Goal: Contribute content: Contribute content

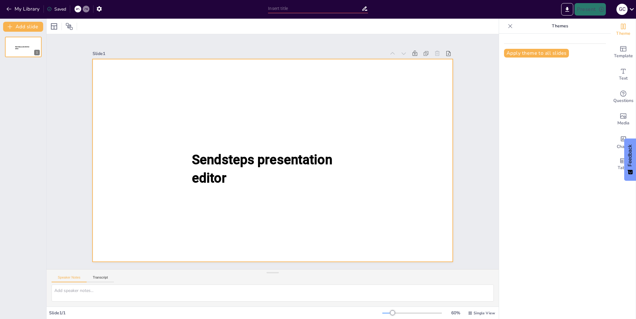
type input "Grand Val SendStep Example"
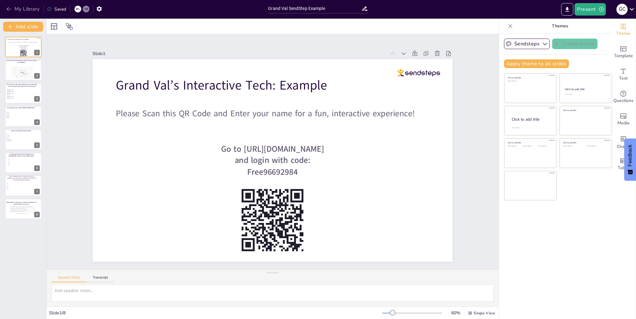
click at [13, 11] on button "My Library" at bounding box center [24, 9] width 38 height 10
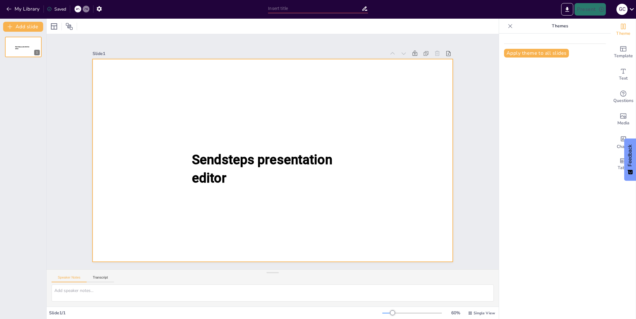
type input "New Sendsteps"
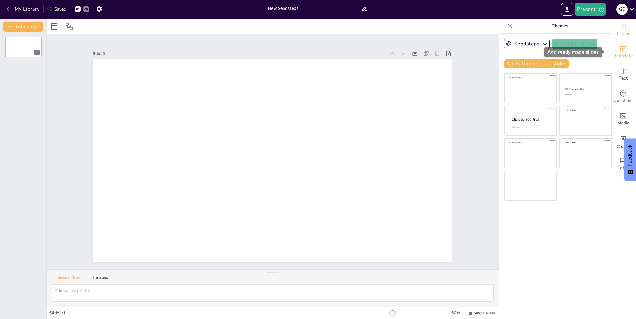
click at [624, 56] on span "Template" at bounding box center [623, 56] width 19 height 7
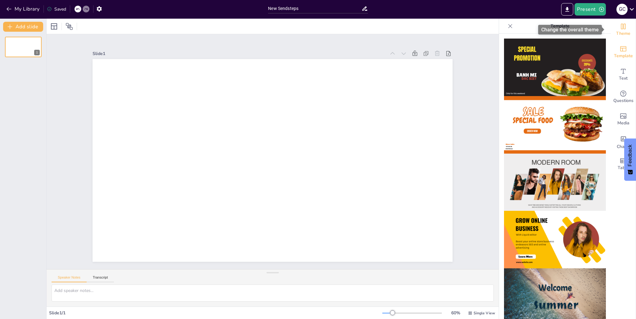
click at [619, 31] on span "Theme" at bounding box center [624, 33] width 14 height 7
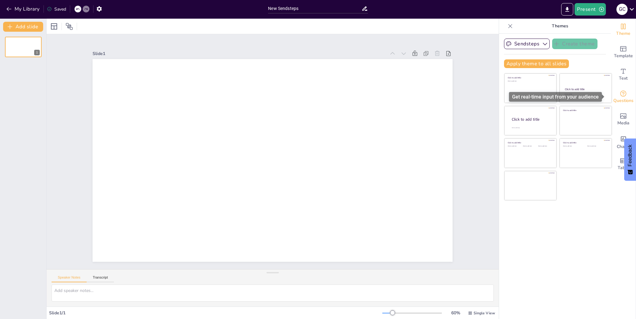
click at [620, 94] on icon "Get real-time input from your audience" at bounding box center [623, 93] width 7 height 7
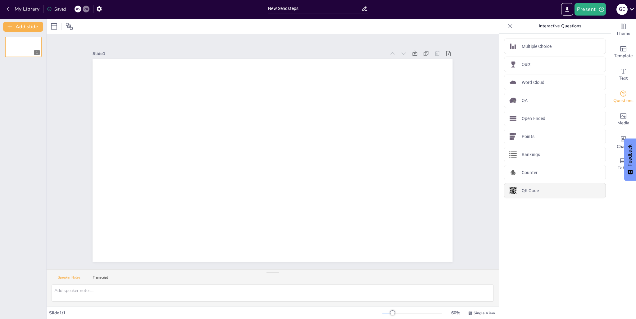
click at [528, 195] on div "QR Code" at bounding box center [555, 191] width 102 height 16
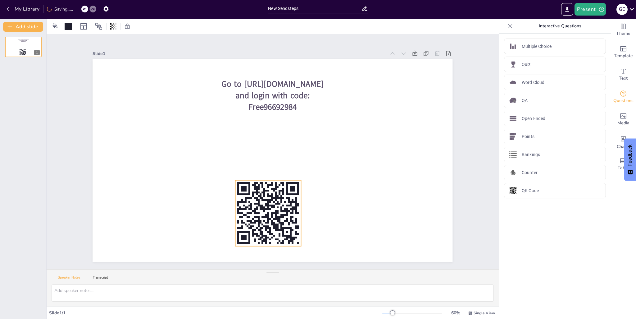
drag, startPoint x: 145, startPoint y: 126, endPoint x: 270, endPoint y: 215, distance: 153.6
click at [270, 215] on icon at bounding box center [269, 213] width 66 height 66
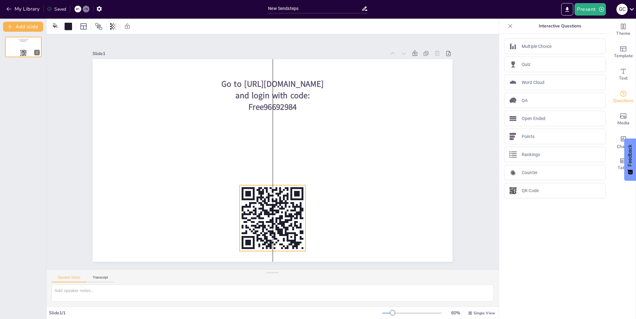
drag, startPoint x: 270, startPoint y: 212, endPoint x: 273, endPoint y: 217, distance: 5.9
click at [273, 217] on icon at bounding box center [273, 218] width 66 height 66
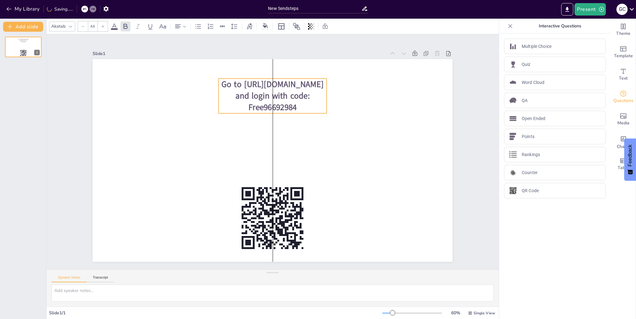
click at [291, 89] on span "Go to [URL][DOMAIN_NAME] and login with code: Free96692984" at bounding box center [273, 96] width 102 height 34
click at [288, 93] on span "Go to [URL][DOMAIN_NAME] and login with code: Free96692984" at bounding box center [273, 96] width 102 height 34
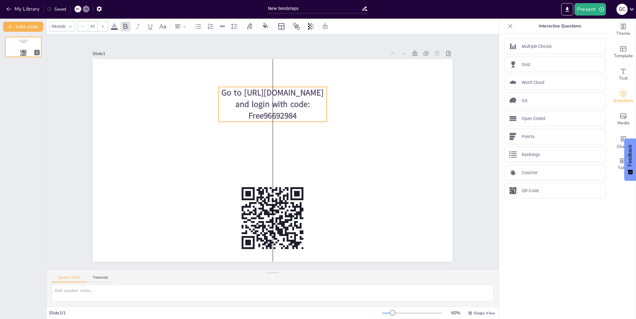
drag, startPoint x: 281, startPoint y: 96, endPoint x: 281, endPoint y: 103, distance: 7.5
click at [281, 103] on span "Go to [URL][DOMAIN_NAME] and login with code: Free96692984" at bounding box center [273, 104] width 102 height 34
click at [466, 164] on div "Slide 1 Go to https://sendsteps.me and login with code: Free96692984" at bounding box center [273, 151] width 452 height 235
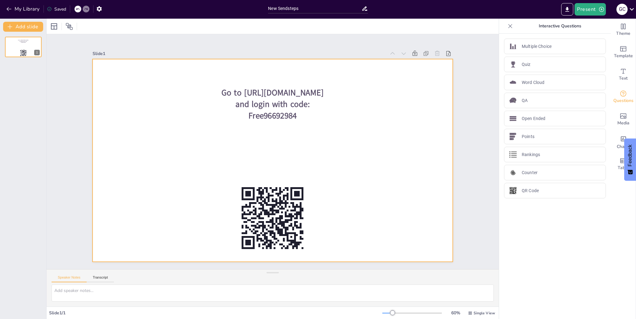
click at [424, 165] on div at bounding box center [273, 160] width 360 height 203
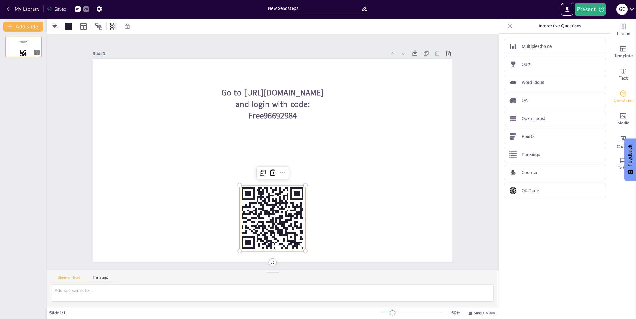
click at [263, 200] on rect at bounding box center [264, 201] width 2 height 2
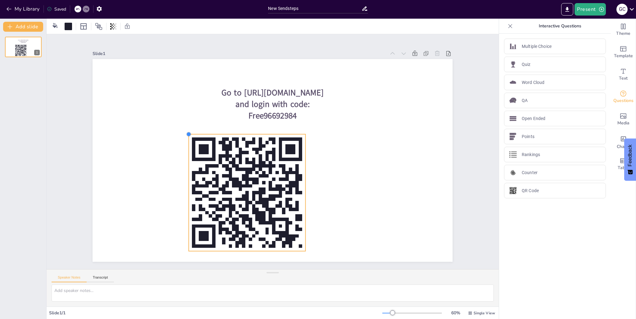
drag, startPoint x: 236, startPoint y: 184, endPoint x: 186, endPoint y: 149, distance: 61.0
click at [185, 149] on div "Go to [URL][DOMAIN_NAME] and login with code: Free96692984" at bounding box center [273, 160] width 360 height 203
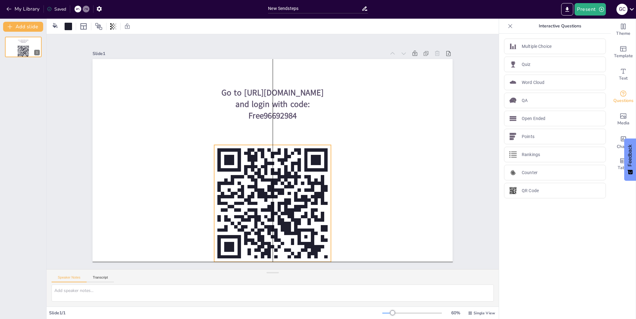
drag, startPoint x: 258, startPoint y: 185, endPoint x: 282, endPoint y: 195, distance: 25.7
click at [282, 195] on icon at bounding box center [272, 203] width 117 height 117
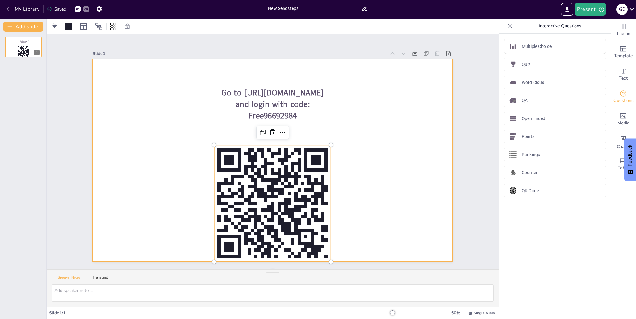
click at [426, 159] on div at bounding box center [273, 160] width 360 height 203
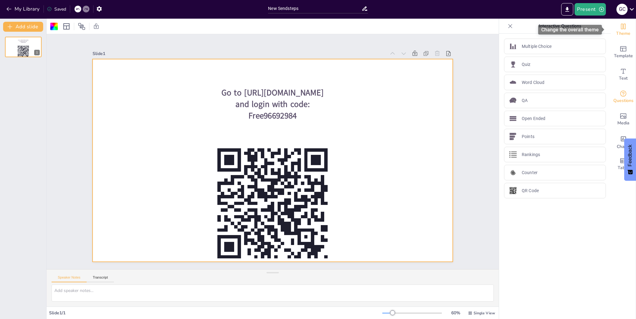
click at [618, 35] on span "Theme" at bounding box center [624, 33] width 14 height 7
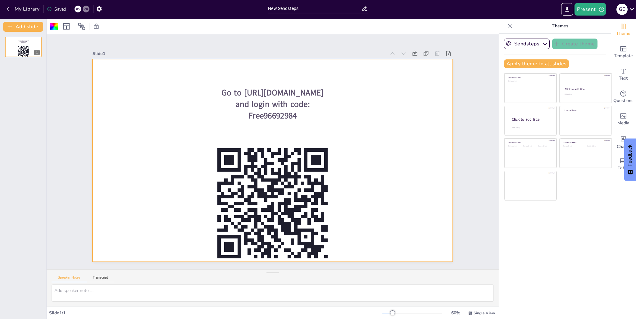
click at [407, 217] on div at bounding box center [273, 160] width 360 height 203
click at [406, 200] on div at bounding box center [273, 160] width 360 height 203
click at [57, 28] on div at bounding box center [53, 26] width 7 height 7
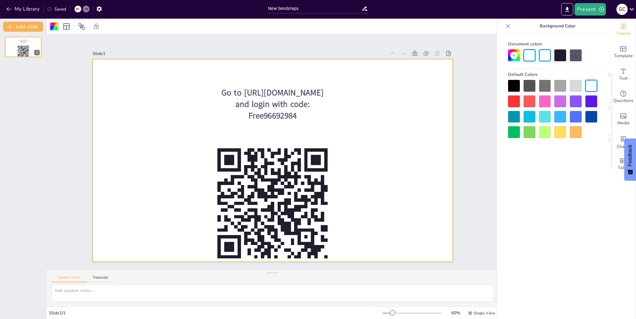
click at [576, 102] on div at bounding box center [576, 101] width 12 height 12
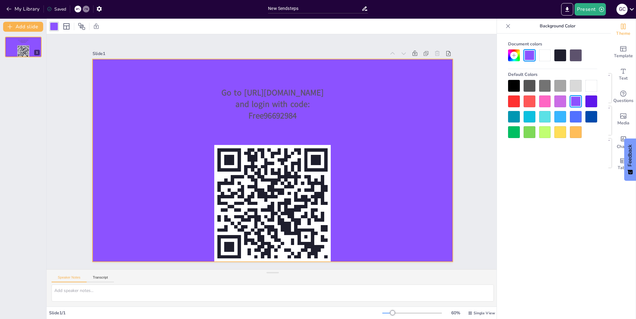
click at [582, 115] on div at bounding box center [552, 109] width 89 height 58
click at [576, 116] on div at bounding box center [576, 117] width 12 height 12
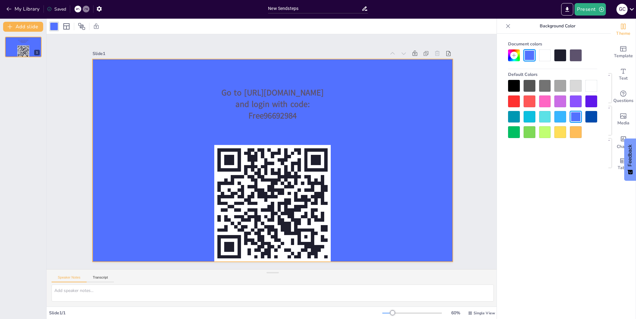
click at [596, 122] on div at bounding box center [592, 117] width 12 height 12
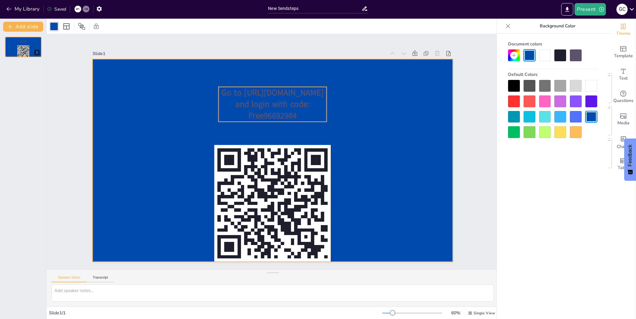
click at [268, 89] on span "Go to [URL][DOMAIN_NAME] and login with code: Free96692984" at bounding box center [273, 104] width 102 height 34
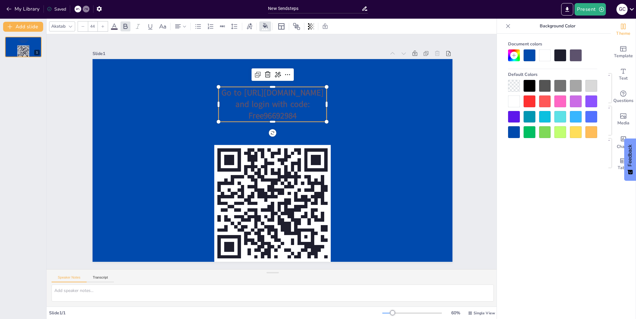
click at [517, 97] on div at bounding box center [514, 101] width 12 height 12
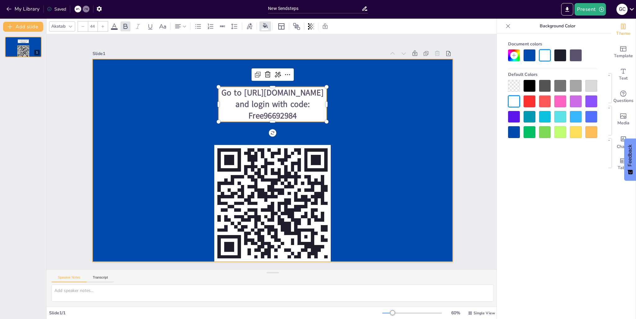
click at [420, 101] on div at bounding box center [273, 160] width 360 height 203
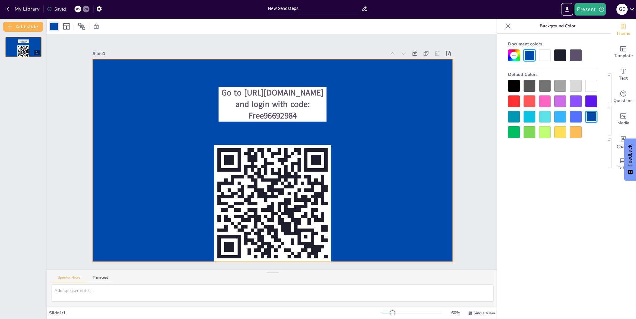
click at [510, 28] on icon at bounding box center [508, 26] width 6 height 6
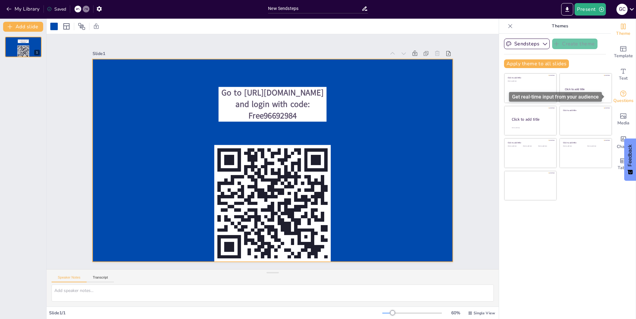
click at [618, 88] on div "Questions" at bounding box center [623, 97] width 25 height 22
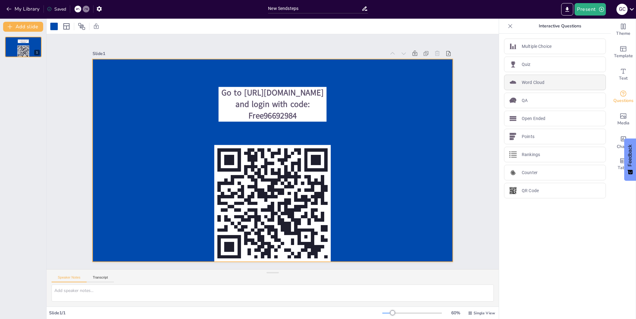
click at [528, 80] on p "Word Cloud" at bounding box center [533, 82] width 23 height 7
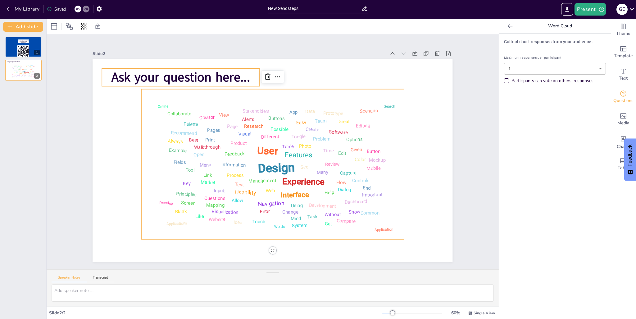
click at [174, 77] on span "Ask your question here..." at bounding box center [181, 77] width 139 height 17
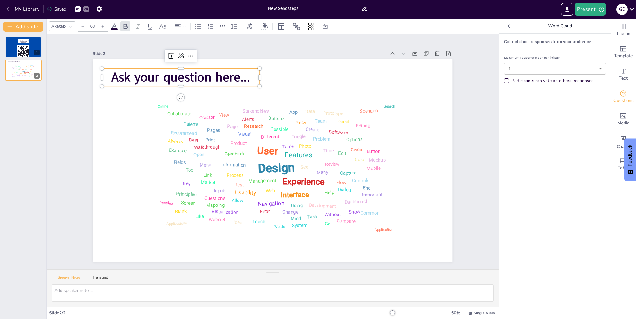
click at [174, 77] on span "Ask your question here..." at bounding box center [181, 77] width 139 height 17
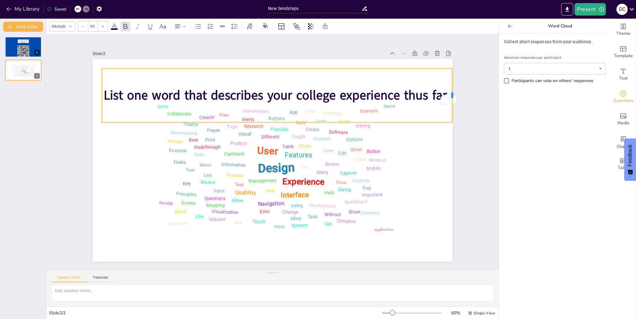
drag, startPoint x: 255, startPoint y: 95, endPoint x: 448, endPoint y: 112, distance: 193.5
click at [452, 112] on div at bounding box center [454, 95] width 5 height 54
click at [241, 92] on span "List one word that describes your college experience thus far." at bounding box center [277, 94] width 347 height 17
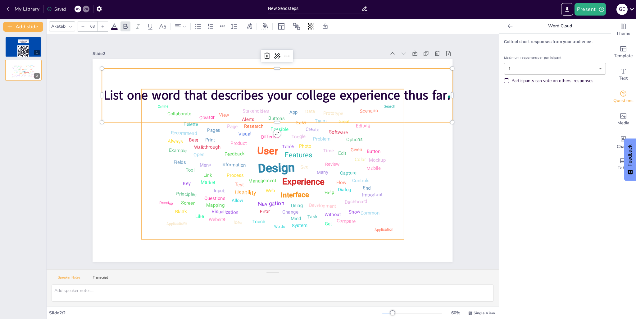
click at [154, 130] on div "Design User Experience Interface Features Navigation Usability Test Process Inf…" at bounding box center [272, 164] width 255 height 143
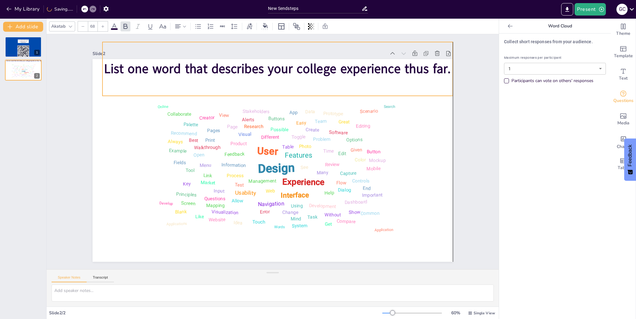
drag, startPoint x: 126, startPoint y: 94, endPoint x: 126, endPoint y: 67, distance: 26.4
click at [126, 67] on span "List one word that describes your college experience thus far." at bounding box center [277, 68] width 347 height 17
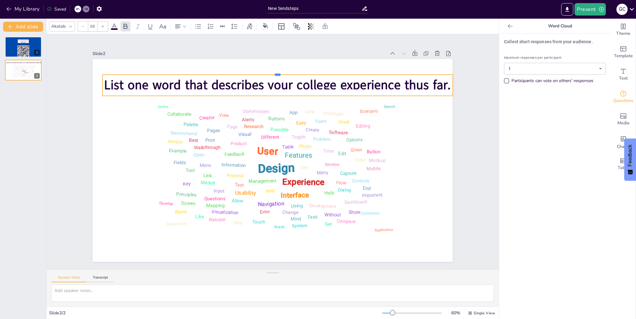
drag, startPoint x: 273, startPoint y: 39, endPoint x: 269, endPoint y: 70, distance: 31.7
click at [275, 71] on div at bounding box center [278, 72] width 350 height 5
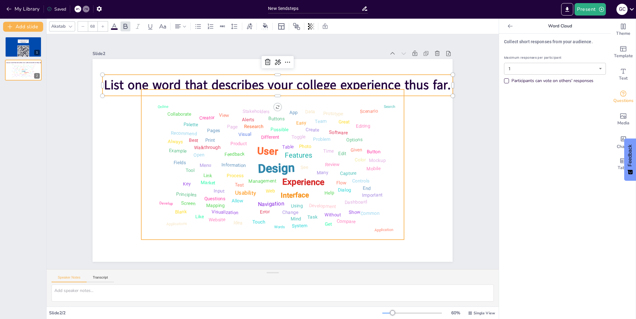
click at [213, 90] on div "Design User Experience Interface Features Navigation Usability Test Process Inf…" at bounding box center [272, 165] width 263 height 150
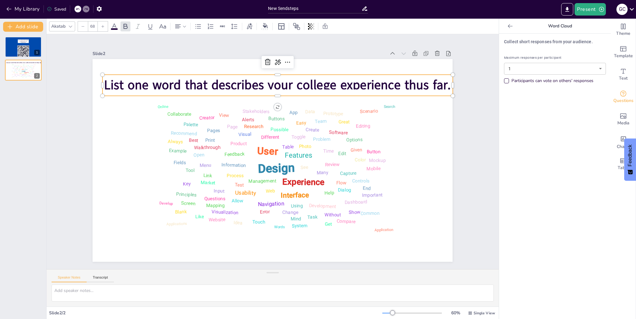
click at [210, 81] on span "List one word that describes your college experience thus far." at bounding box center [277, 84] width 347 height 17
click at [192, 55] on div "Slide 2" at bounding box center [273, 53] width 360 height 9
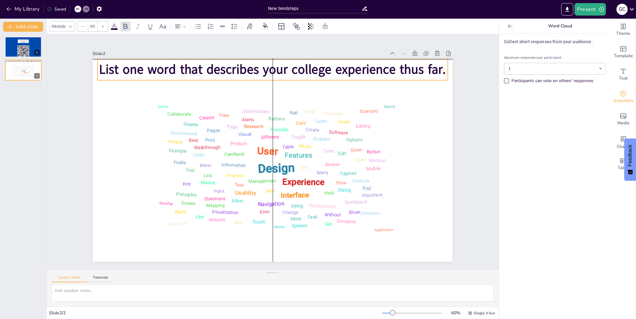
drag, startPoint x: 199, startPoint y: 83, endPoint x: 193, endPoint y: 66, distance: 17.5
click at [193, 66] on span "List one word that describes your college experience thus far." at bounding box center [272, 69] width 347 height 17
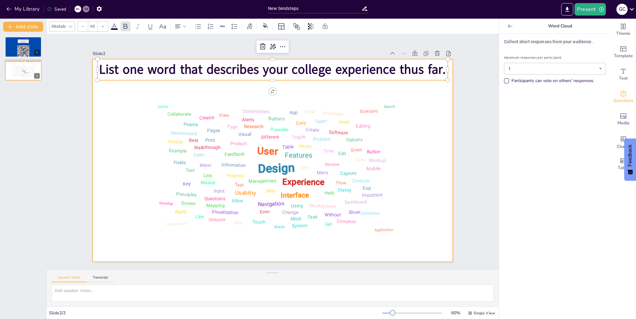
click at [416, 131] on div at bounding box center [273, 160] width 360 height 203
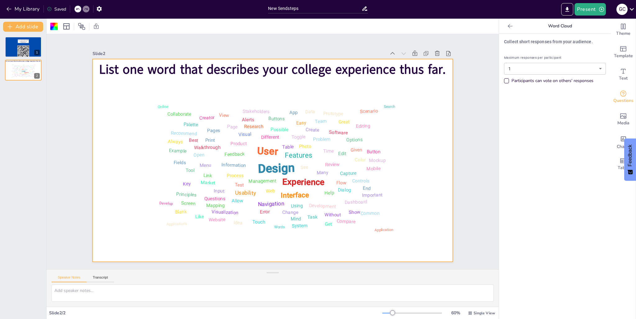
click at [24, 117] on div "Go to https://sendsteps.me and login with code: Free96692984 1 List one word th…" at bounding box center [23, 175] width 46 height 287
click at [622, 99] on span "Questions" at bounding box center [624, 100] width 20 height 7
click at [620, 95] on icon "Get real-time input from your audience" at bounding box center [623, 93] width 7 height 7
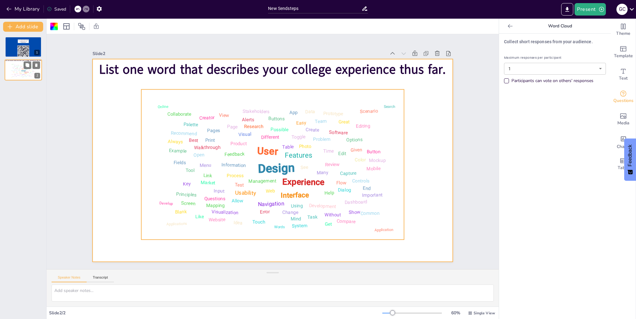
click at [24, 70] on div "Design" at bounding box center [23, 71] width 4 height 2
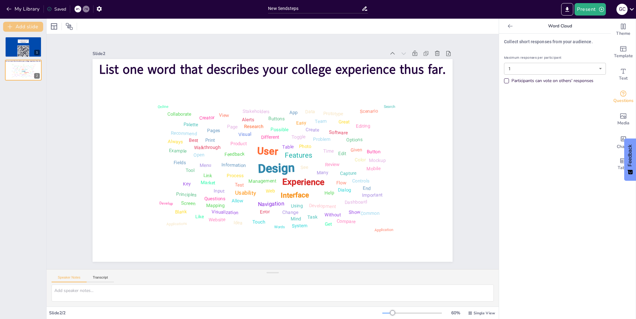
click at [29, 27] on button "Add slide" at bounding box center [23, 27] width 40 height 10
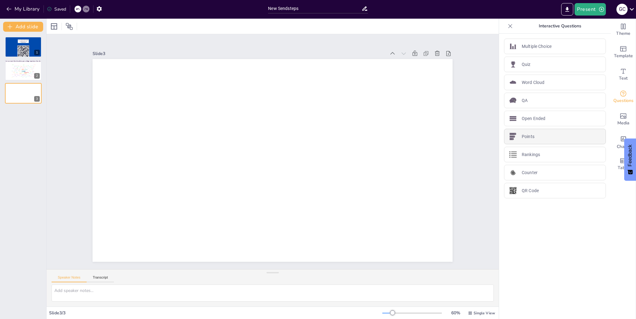
click at [548, 132] on div "Points" at bounding box center [555, 137] width 102 height 16
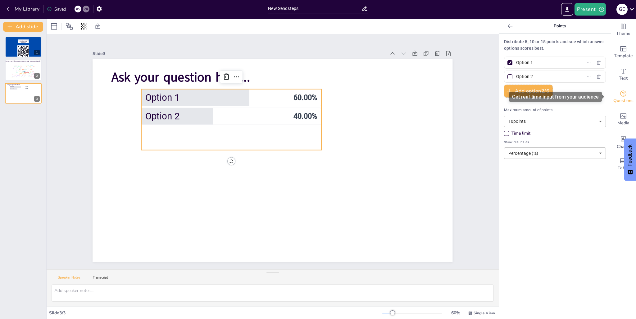
click at [620, 99] on span "Questions" at bounding box center [624, 100] width 20 height 7
click at [619, 99] on span "Questions" at bounding box center [624, 100] width 20 height 7
click at [621, 92] on icon "Get real-time input from your audience" at bounding box center [623, 93] width 7 height 7
click at [37, 88] on icon at bounding box center [36, 88] width 4 height 4
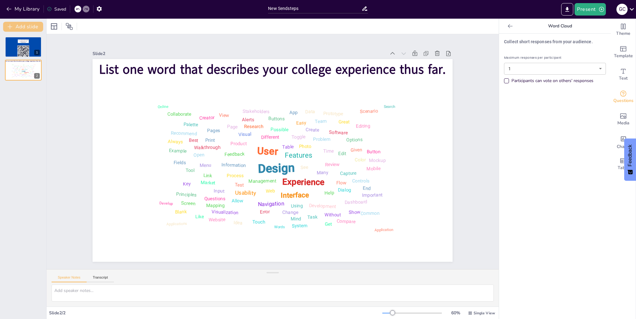
click at [33, 27] on button "Add slide" at bounding box center [23, 27] width 40 height 10
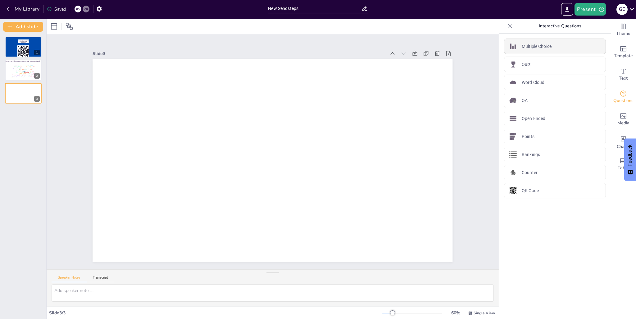
click at [527, 52] on div "Multiple Choice" at bounding box center [555, 47] width 102 height 16
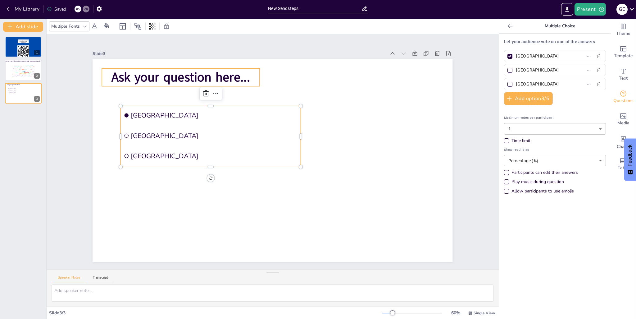
click at [212, 78] on span "Ask your question here..." at bounding box center [181, 77] width 139 height 17
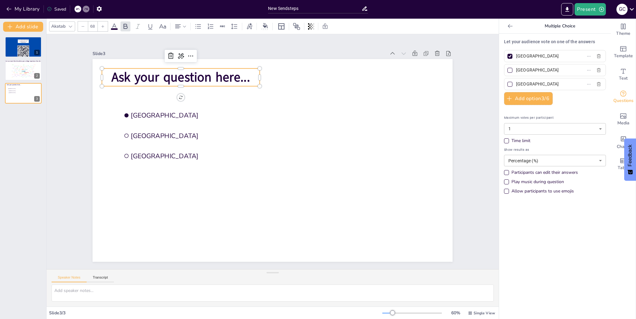
click at [212, 78] on span "Ask your question here..." at bounding box center [181, 77] width 139 height 17
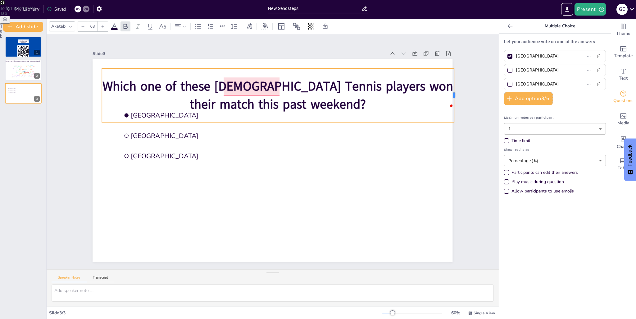
drag, startPoint x: 256, startPoint y: 93, endPoint x: 451, endPoint y: 89, distance: 194.6
click at [454, 89] on div at bounding box center [456, 95] width 5 height 54
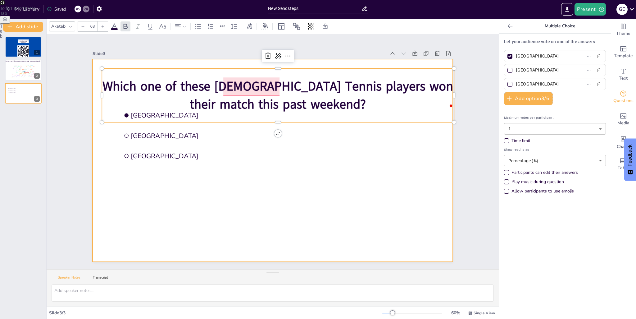
click at [346, 126] on div at bounding box center [273, 160] width 360 height 203
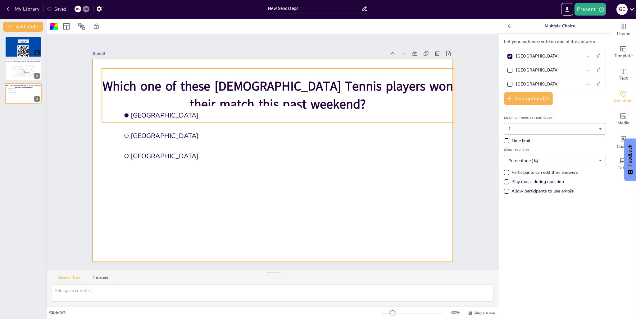
click at [305, 101] on span "Which one of these US Tennis players won their match this past weekend?" at bounding box center [278, 95] width 351 height 35
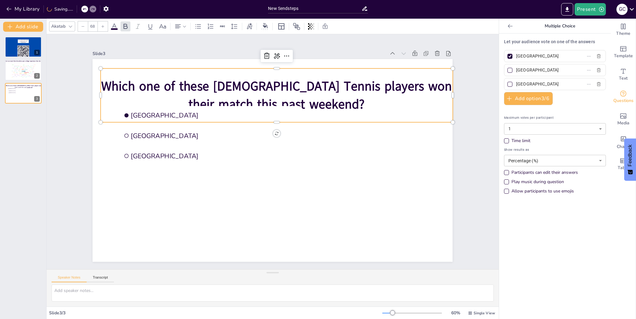
click at [311, 100] on span "Which one of these US Tennis players won their match this past weekend?" at bounding box center [277, 95] width 351 height 35
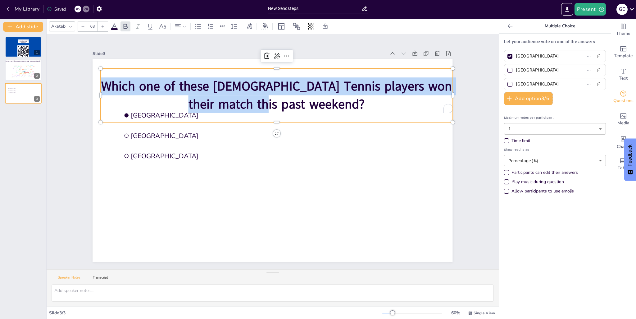
click at [312, 100] on span "Which one of these US Tennis players won their match this past weekend?" at bounding box center [277, 95] width 351 height 35
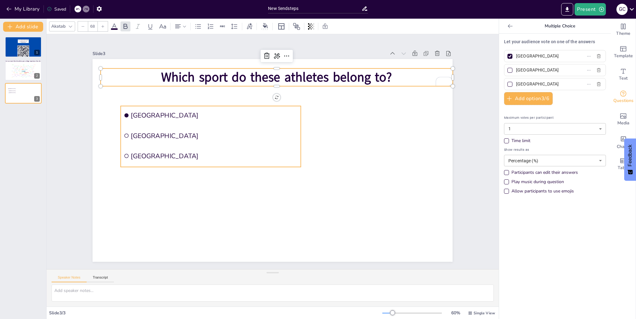
click at [141, 115] on span "Amsterdam" at bounding box center [214, 115] width 167 height 9
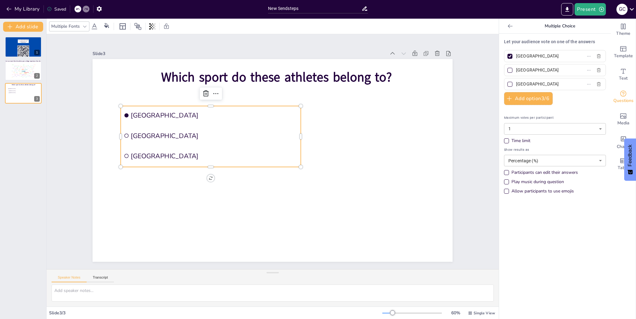
click at [141, 113] on span "Amsterdam" at bounding box center [214, 115] width 167 height 9
click at [141, 112] on span "Amsterdam" at bounding box center [214, 115] width 167 height 9
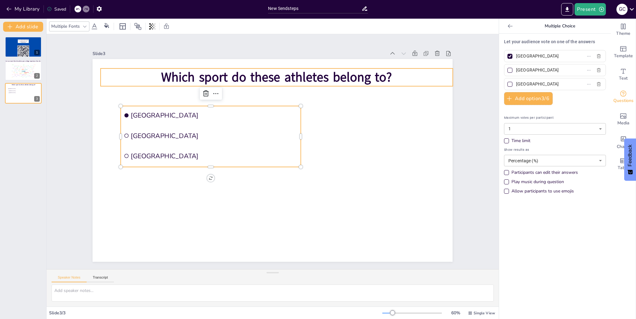
click at [395, 72] on p "Which sport do these athletes belong to?" at bounding box center [277, 77] width 352 height 18
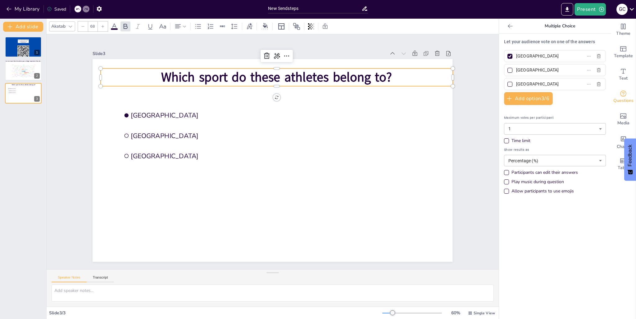
click at [383, 75] on span "Which sport do these athletes belong to?" at bounding box center [276, 77] width 231 height 17
click at [377, 76] on span "Which sport do these athletes belong to?" at bounding box center [276, 77] width 231 height 17
click at [382, 76] on span "Which sport do these athletes belong to?" at bounding box center [276, 77] width 231 height 17
click at [387, 74] on span "Which sport do these athletes belong to?" at bounding box center [276, 77] width 231 height 17
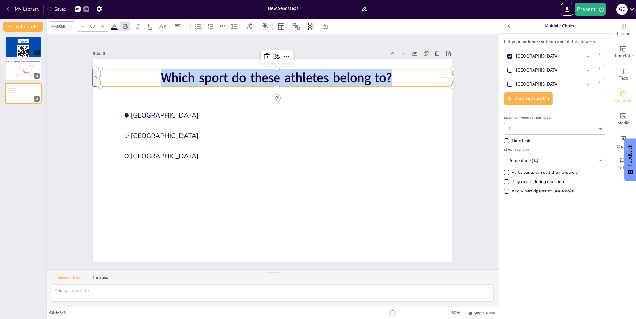
drag, startPoint x: 382, startPoint y: 76, endPoint x: 163, endPoint y: 71, distance: 219.1
click at [164, 75] on span "Which sport do these athletes belong to?" at bounding box center [276, 77] width 231 height 17
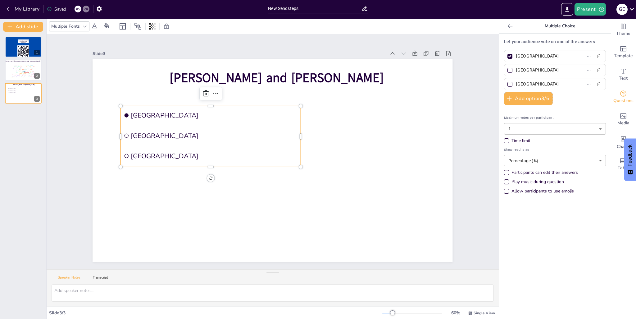
click at [154, 114] on span "Amsterdam" at bounding box center [214, 115] width 167 height 9
click at [154, 113] on span "Amsterdam" at bounding box center [214, 115] width 167 height 9
click at [154, 107] on li "Amsterdam" at bounding box center [211, 115] width 180 height 19
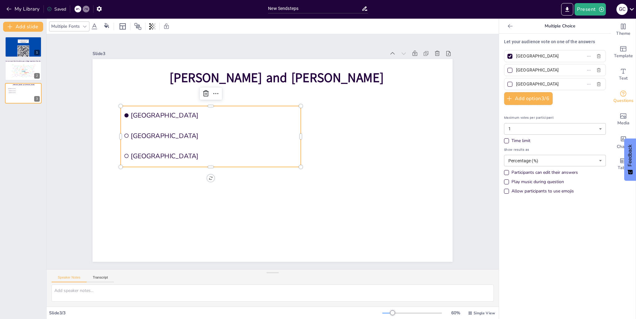
click at [540, 56] on input "Amsterdam" at bounding box center [545, 56] width 58 height 9
drag, startPoint x: 540, startPoint y: 56, endPoint x: 515, endPoint y: 56, distance: 24.6
click at [516, 56] on input "Amsterdam" at bounding box center [545, 56] width 58 height 9
type input "Soccer"
click at [535, 68] on input "Rotterdam" at bounding box center [545, 70] width 58 height 9
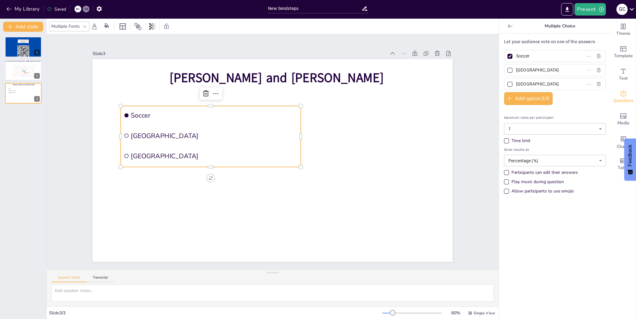
click at [533, 68] on input "Rotterdam" at bounding box center [545, 70] width 58 height 9
type input "Tennis"
click at [525, 81] on input "The Hague" at bounding box center [545, 84] width 58 height 9
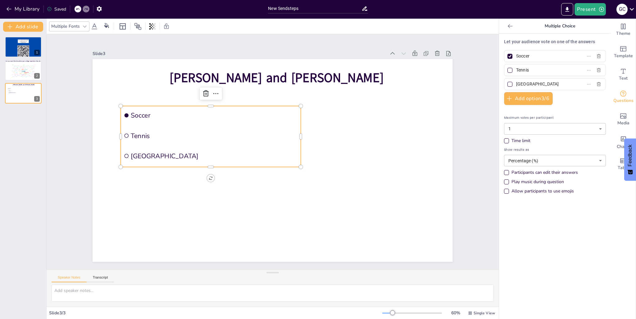
click at [524, 82] on input "The Hague" at bounding box center [545, 84] width 58 height 9
click at [522, 84] on input "The Hague" at bounding box center [545, 84] width 58 height 9
click at [527, 84] on input "The Hague" at bounding box center [545, 84] width 58 height 9
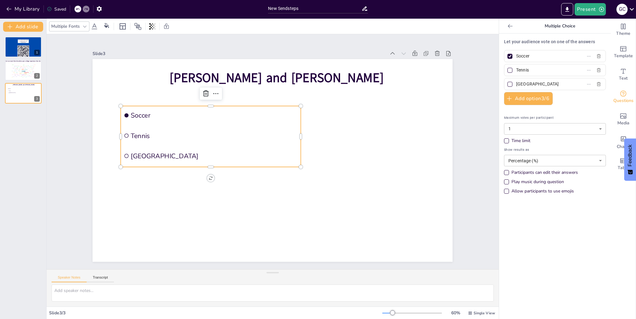
click at [527, 84] on input "The Hague" at bounding box center [545, 84] width 58 height 9
type input "WNBA"
click at [529, 98] on button "Add option 3 / 6" at bounding box center [528, 98] width 49 height 13
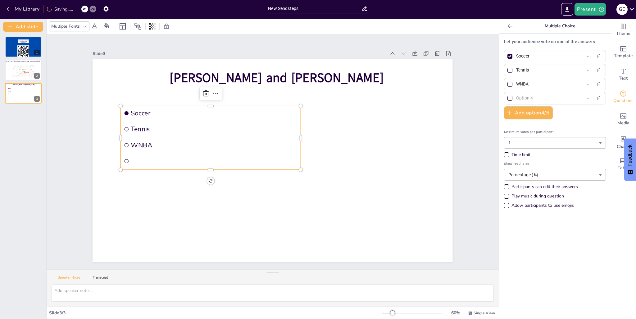
click at [525, 100] on input "text" at bounding box center [545, 98] width 58 height 9
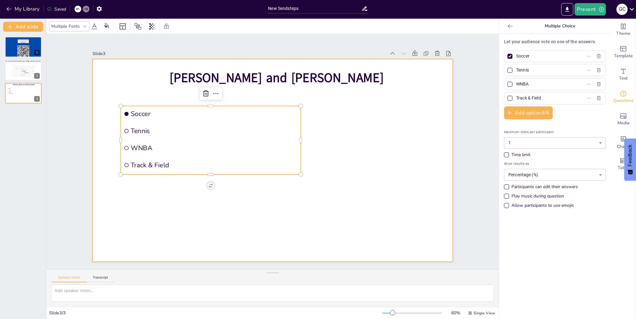
type input "Track & Field"
click at [349, 213] on div at bounding box center [273, 160] width 360 height 203
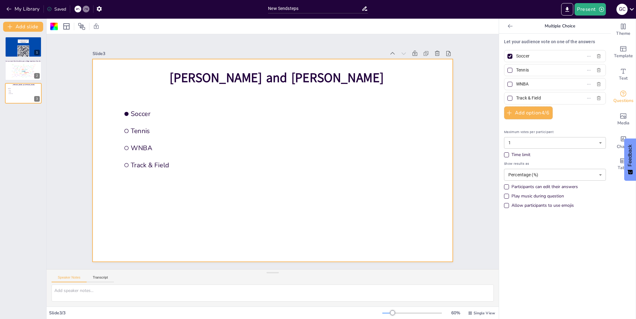
click at [508, 70] on div at bounding box center [510, 70] width 5 height 5
click at [516, 70] on input "Tennis" at bounding box center [545, 70] width 58 height 9
checkbox input "true"
click at [508, 56] on div at bounding box center [510, 56] width 5 height 5
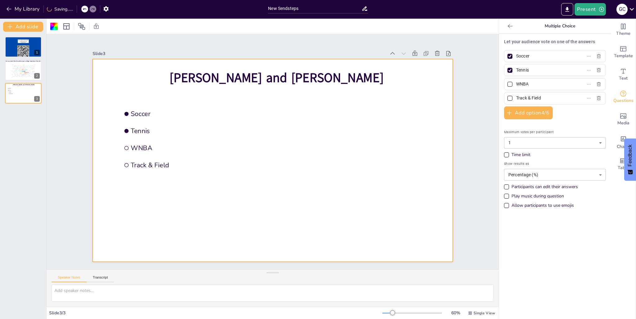
click at [516, 56] on input "Soccer" at bounding box center [545, 56] width 58 height 9
checkbox input "false"
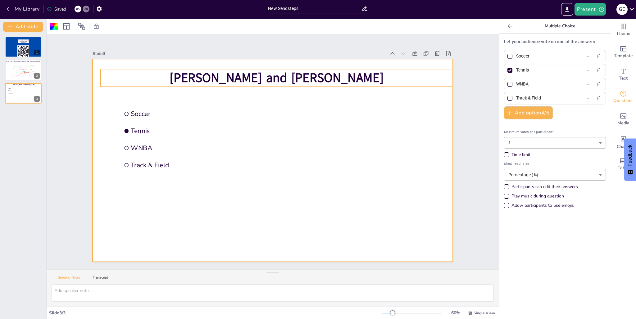
click at [351, 79] on span "Naomi Osaka and Taylor Townsend" at bounding box center [277, 77] width 214 height 17
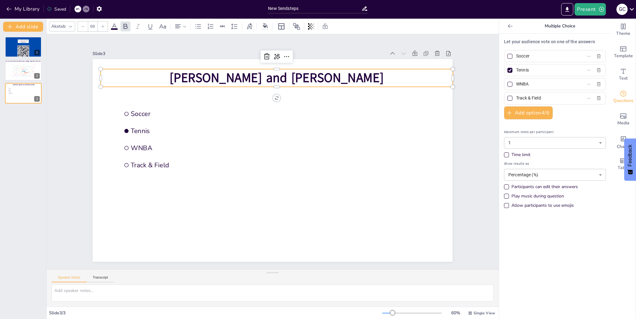
click at [355, 77] on span "Naomi Osaka and Taylor Townsend" at bounding box center [277, 77] width 214 height 17
click at [507, 28] on icon at bounding box center [510, 26] width 6 height 6
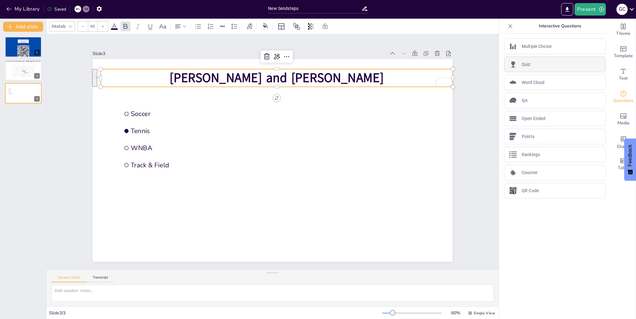
click at [533, 64] on div "Quiz" at bounding box center [555, 65] width 102 height 16
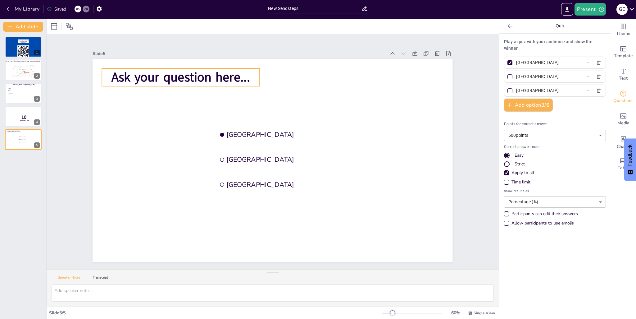
click at [184, 74] on span "Ask your question here..." at bounding box center [181, 77] width 139 height 17
click at [185, 75] on span "Ask your question here..." at bounding box center [181, 77] width 139 height 17
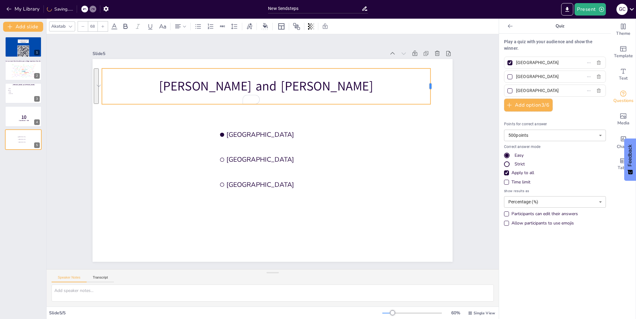
drag, startPoint x: 256, startPoint y: 82, endPoint x: 424, endPoint y: 96, distance: 168.7
click at [431, 96] on div at bounding box center [433, 86] width 5 height 36
click at [302, 84] on p "Naomi Osaka and Taylor Townsend" at bounding box center [265, 86] width 326 height 18
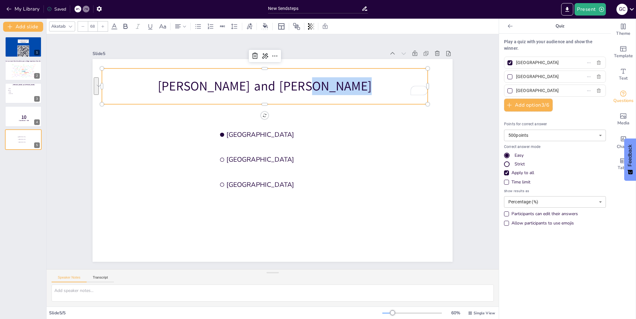
click at [302, 84] on p "Naomi Osaka and Taylor Townsend" at bounding box center [265, 86] width 326 height 18
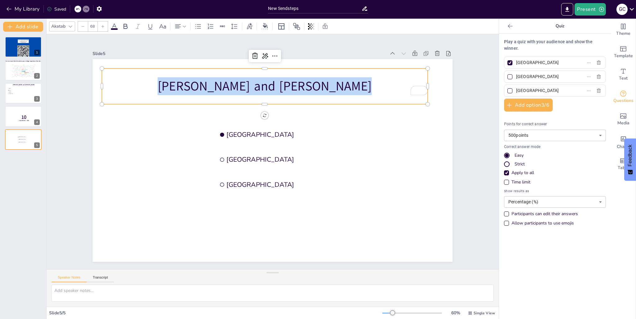
click at [302, 84] on p "Naomi Osaka and Taylor Townsend" at bounding box center [265, 86] width 326 height 18
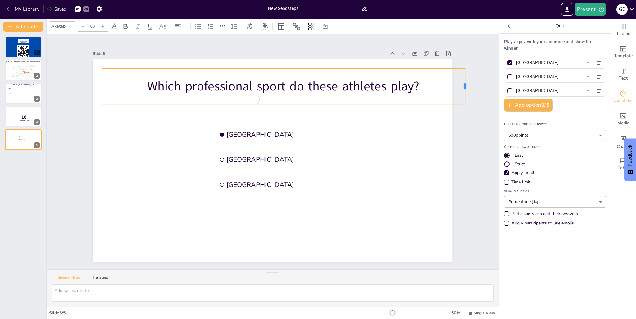
drag, startPoint x: 256, startPoint y: 82, endPoint x: 455, endPoint y: 82, distance: 199.2
click at [453, 82] on div "Amsterdam Rotterdam The Hague Which professional sport do these athletes play?" at bounding box center [273, 160] width 360 height 203
drag, startPoint x: 271, startPoint y: 76, endPoint x: 256, endPoint y: 67, distance: 17.2
click at [256, 68] on div "Which professional sport do these athletes play?" at bounding box center [282, 86] width 361 height 36
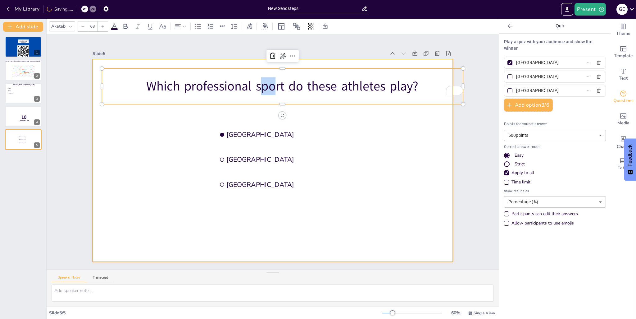
drag, startPoint x: 253, startPoint y: 66, endPoint x: 245, endPoint y: 56, distance: 12.6
click at [245, 59] on div "Amsterdam Rotterdam The Hague Which professional sport do these athletes play?" at bounding box center [273, 160] width 360 height 203
click at [233, 65] on div at bounding box center [282, 65] width 361 height 5
drag, startPoint x: 233, startPoint y: 71, endPoint x: 231, endPoint y: 62, distance: 8.3
click at [231, 62] on div "Amsterdam Rotterdam The Hague Which professional sport do these athletes play?" at bounding box center [273, 160] width 360 height 203
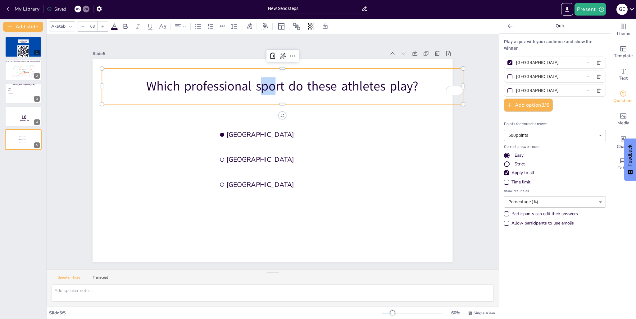
click at [230, 68] on div "Which professional sport do these athletes play?" at bounding box center [282, 86] width 361 height 36
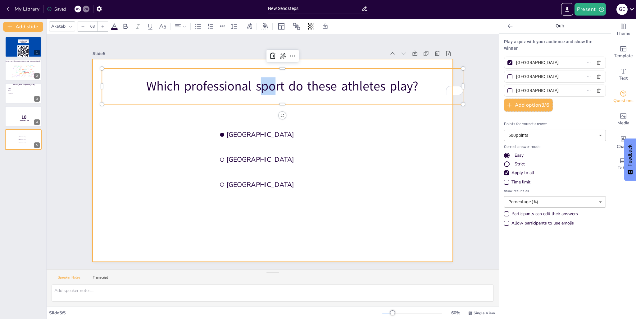
drag, startPoint x: 230, startPoint y: 67, endPoint x: 226, endPoint y: 58, distance: 10.4
click at [226, 59] on div "Amsterdam Rotterdam The Hague Which professional sport do these athletes play?" at bounding box center [273, 160] width 360 height 203
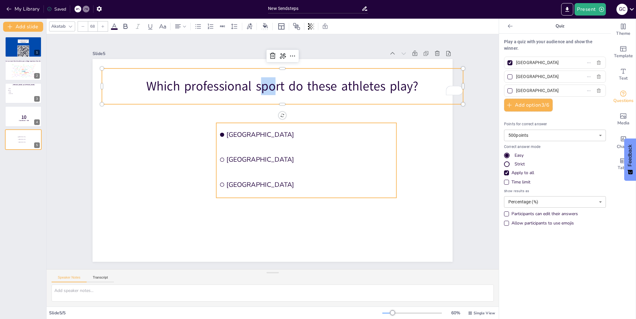
click at [268, 232] on div at bounding box center [273, 160] width 360 height 203
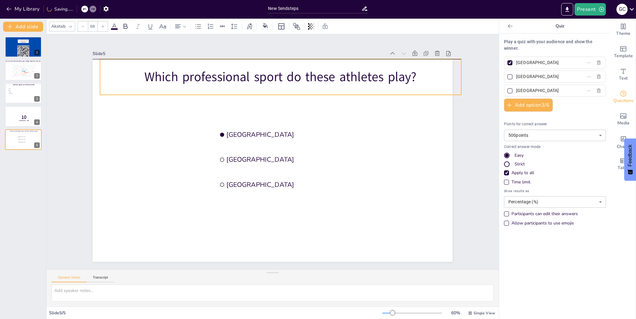
drag, startPoint x: 270, startPoint y: 97, endPoint x: 268, endPoint y: 88, distance: 9.8
click at [268, 88] on div "Which professional sport do these athletes play?" at bounding box center [280, 77] width 361 height 36
click at [403, 73] on p "Which professional sport do these athletes play?" at bounding box center [280, 77] width 361 height 18
click at [146, 69] on p "Which professional sport do these athletes play?" at bounding box center [280, 77] width 361 height 18
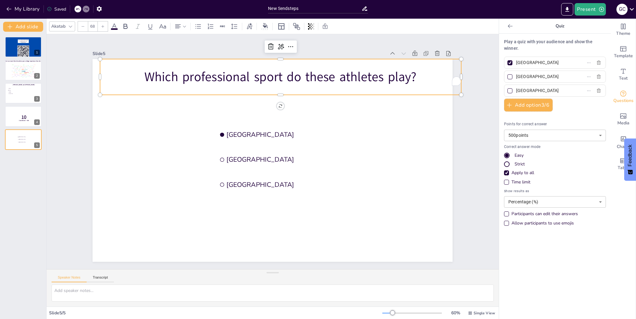
click at [139, 79] on p "Which professional sport do these athletes play?" at bounding box center [280, 77] width 361 height 18
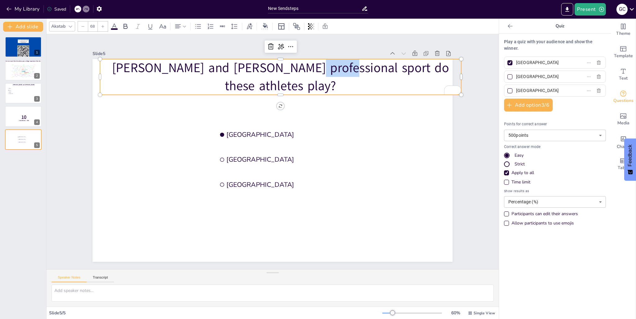
drag, startPoint x: 334, startPoint y: 67, endPoint x: 293, endPoint y: 70, distance: 41.8
click at [300, 67] on p "Naomi Osaka and Taylor TownsendWhich professional sport do these athletes play?" at bounding box center [280, 77] width 361 height 36
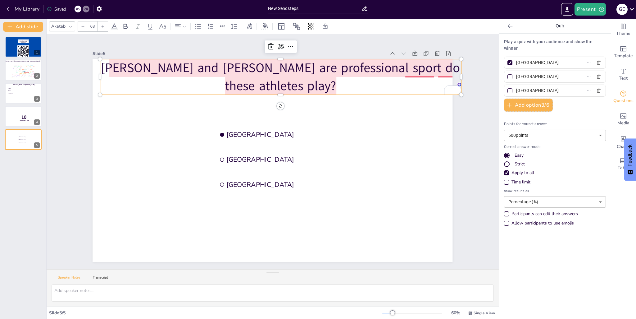
click at [403, 65] on p "Naomi Osaka and Taylor Townsend are professional sport do these athletes play?" at bounding box center [280, 77] width 361 height 36
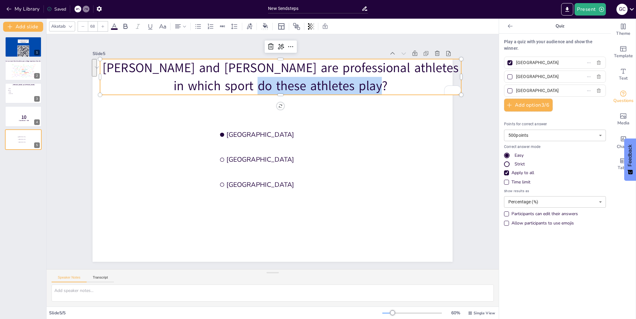
drag, startPoint x: 373, startPoint y: 85, endPoint x: 249, endPoint y: 83, distance: 124.0
click at [249, 83] on p "Naomi Osaka and Taylor Townsend are professional athletes in which sport do the…" at bounding box center [280, 77] width 361 height 36
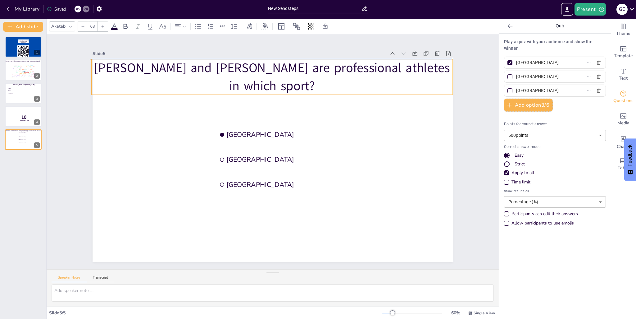
drag, startPoint x: 185, startPoint y: 85, endPoint x: 175, endPoint y: 83, distance: 10.7
click at [175, 83] on p "[PERSON_NAME] and [PERSON_NAME] are professional athletes in which sport?" at bounding box center [272, 77] width 361 height 36
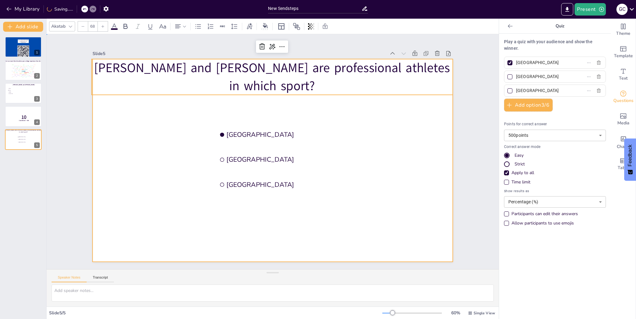
click at [402, 116] on div at bounding box center [273, 160] width 360 height 203
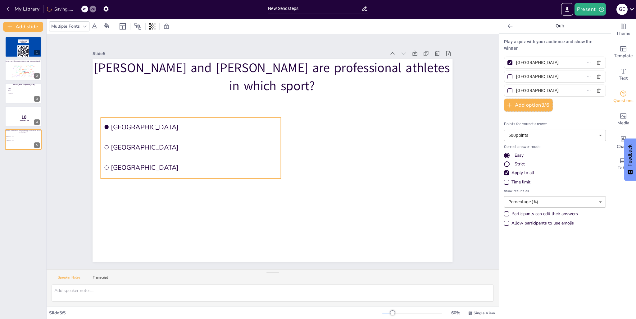
drag, startPoint x: 242, startPoint y: 129, endPoint x: 126, endPoint y: 123, distance: 115.7
click at [126, 123] on span "Amsterdam" at bounding box center [194, 126] width 167 height 9
click at [531, 62] on input "Amsterdam" at bounding box center [545, 62] width 58 height 9
type input "Track and Field"
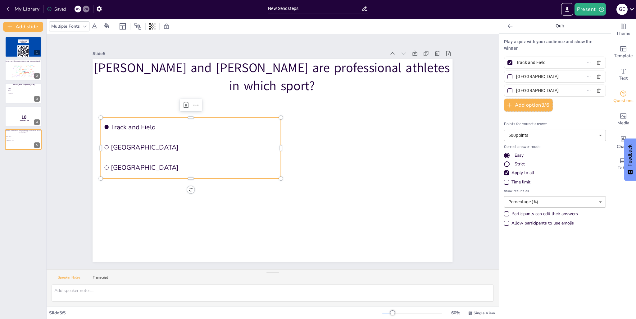
click at [526, 76] on input "Rotterdam" at bounding box center [545, 76] width 58 height 9
type input "Tennis"
click at [527, 88] on input "The Hague" at bounding box center [545, 90] width 58 height 9
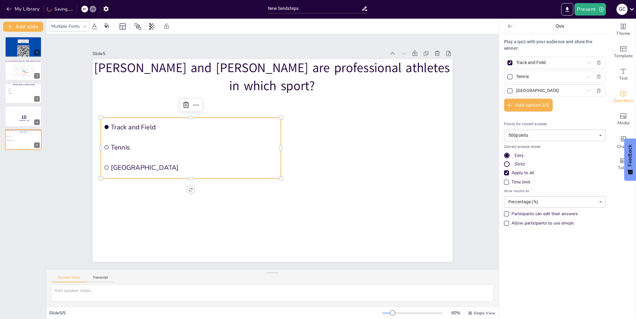
click at [527, 88] on input "The Hague" at bounding box center [545, 90] width 58 height 9
type input "Soccer"
click at [525, 102] on button "Add option 3 / 6" at bounding box center [528, 105] width 49 height 13
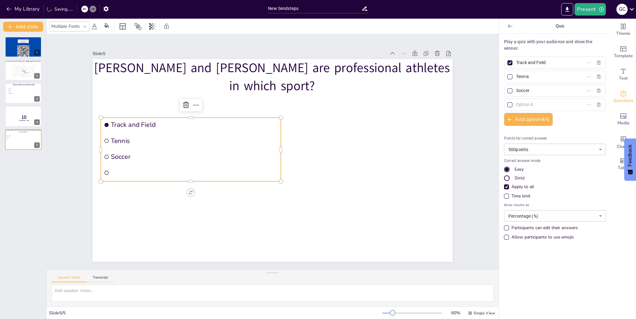
click at [516, 107] on input "text" at bounding box center [545, 104] width 58 height 9
type input "WNBA"
click at [580, 303] on div "Play a quiz with your audience and show the winner. Track and Field Tennis Socc…" at bounding box center [555, 176] width 112 height 285
click at [505, 196] on div "Time limit" at bounding box center [506, 196] width 3 height 3
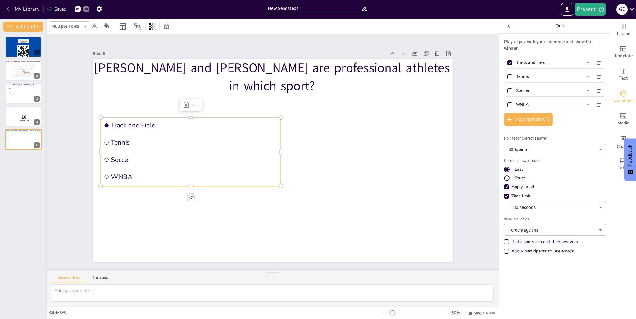
click at [549, 206] on body "My Library Saved New Sendsteps Present G C Document fonts Akatab Popular fonts …" at bounding box center [318, 159] width 636 height 319
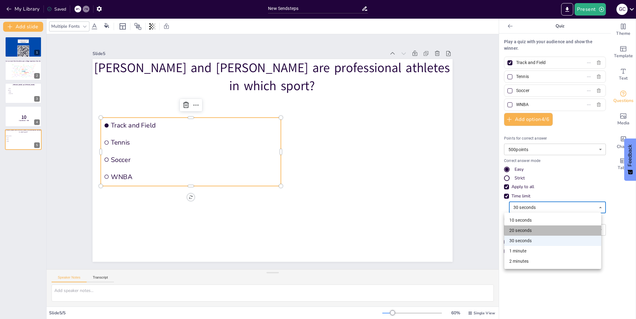
click at [525, 230] on li "20 seconds" at bounding box center [553, 230] width 97 height 10
type input "20"
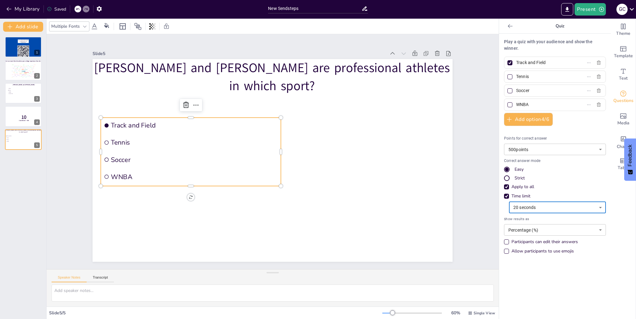
click at [102, 143] on li "Tennis" at bounding box center [191, 143] width 180 height 16
click at [105, 140] on input "checkbox" at bounding box center [107, 142] width 4 height 4
checkbox input "false"
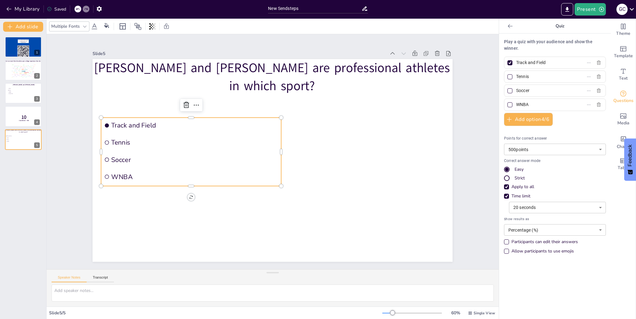
click at [508, 79] on div at bounding box center [510, 76] width 5 height 5
click at [516, 79] on input "Tennis" at bounding box center [545, 76] width 58 height 9
checkbox input "true"
click at [508, 65] on div at bounding box center [510, 62] width 5 height 5
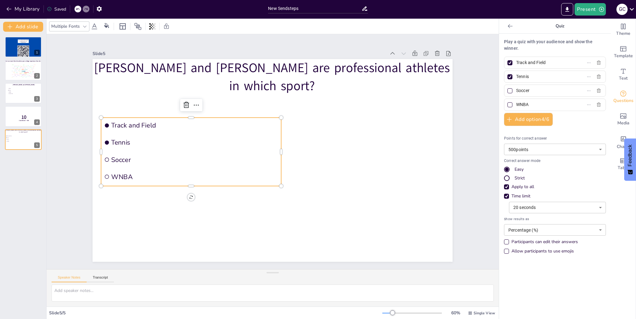
click at [516, 65] on input "Track and Field" at bounding box center [545, 62] width 58 height 9
checkbox input "false"
click at [596, 266] on div "Play a quiz with your audience and show the winner. Track and Field Tennis Socc…" at bounding box center [555, 176] width 112 height 285
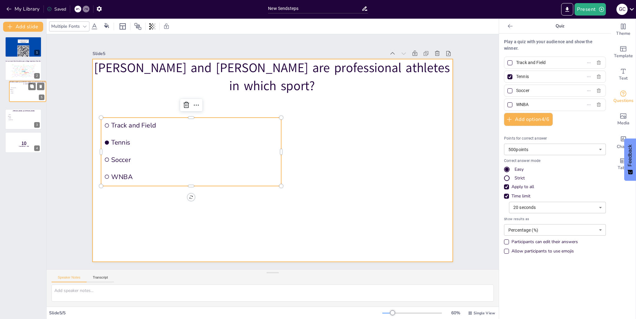
drag, startPoint x: 27, startPoint y: 149, endPoint x: 31, endPoint y: 99, distance: 50.2
click at [31, 99] on div at bounding box center [27, 91] width 37 height 21
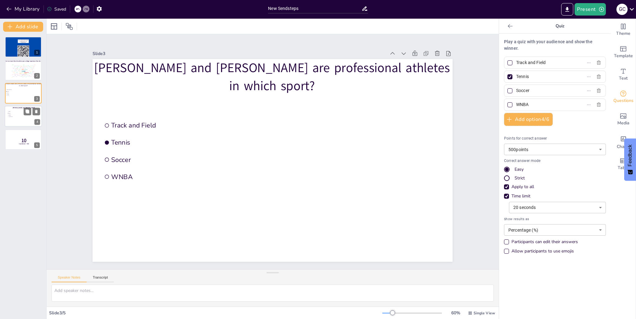
click at [19, 122] on div at bounding box center [23, 116] width 37 height 21
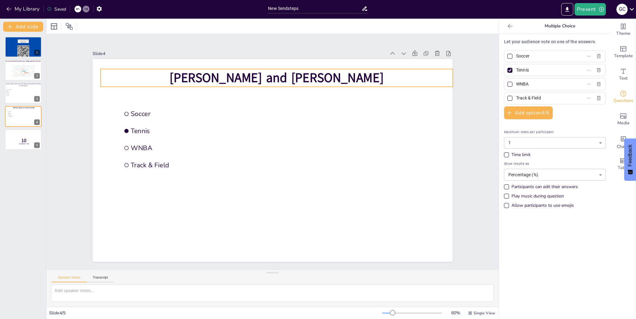
click at [259, 75] on span "Naomi Osaka and Taylor Townsend" at bounding box center [277, 77] width 214 height 17
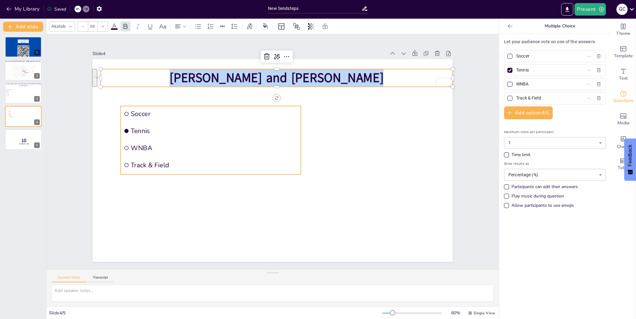
click at [292, 157] on li "Track & Field" at bounding box center [211, 165] width 180 height 16
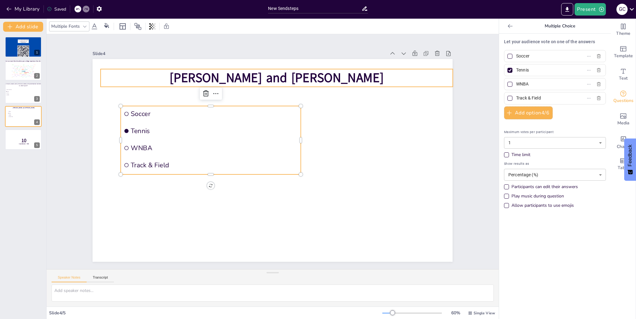
click at [313, 76] on span "Naomi Osaka and Taylor Townsend" at bounding box center [277, 77] width 214 height 17
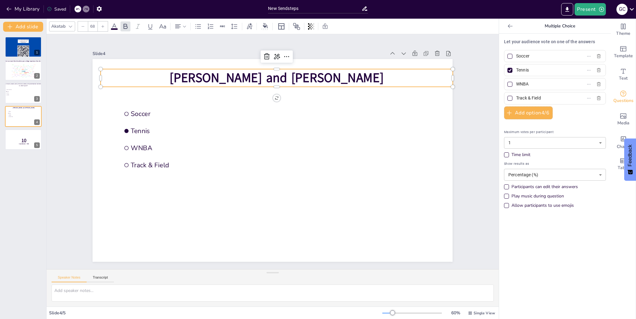
click at [313, 76] on span "Naomi Osaka and Taylor Townsend" at bounding box center [277, 77] width 214 height 17
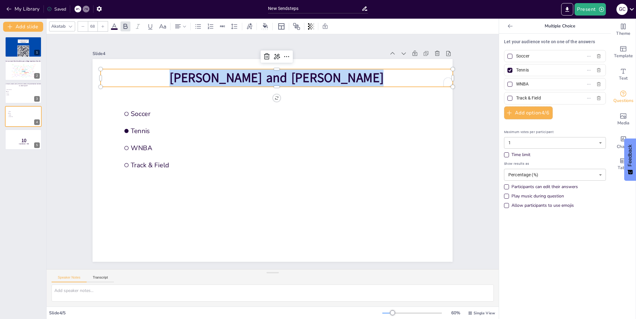
click at [313, 76] on span "Naomi Osaka and Taylor Townsend" at bounding box center [277, 77] width 214 height 17
click at [12, 96] on div at bounding box center [23, 93] width 37 height 21
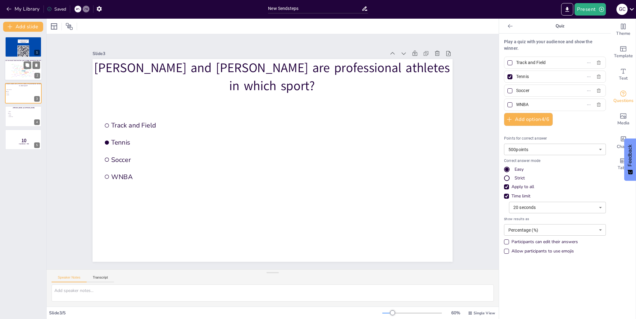
click at [11, 70] on div "Design User Experience Interface Features Navigation Usability Test Process Inf…" at bounding box center [23, 70] width 26 height 15
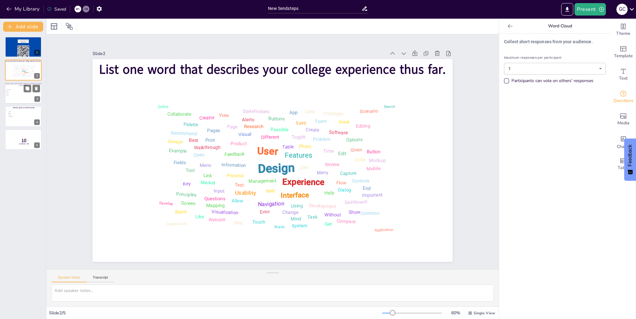
click at [16, 95] on span "WNBA" at bounding box center [15, 94] width 17 height 1
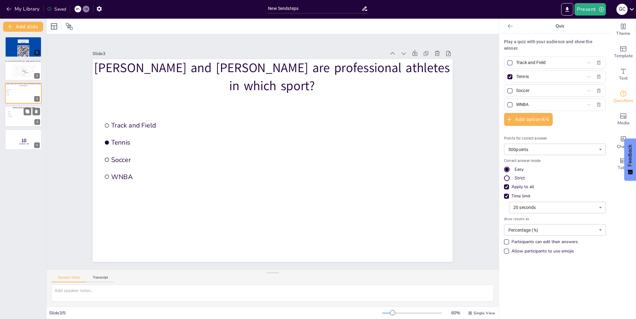
click at [20, 116] on span "Track & Field" at bounding box center [17, 116] width 17 height 1
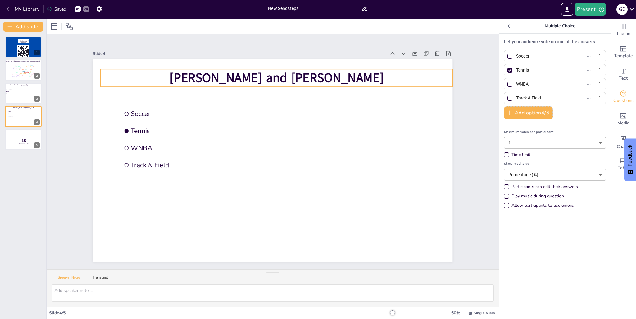
click at [327, 74] on span "Naomi Osaka and Taylor Townsend" at bounding box center [277, 77] width 214 height 17
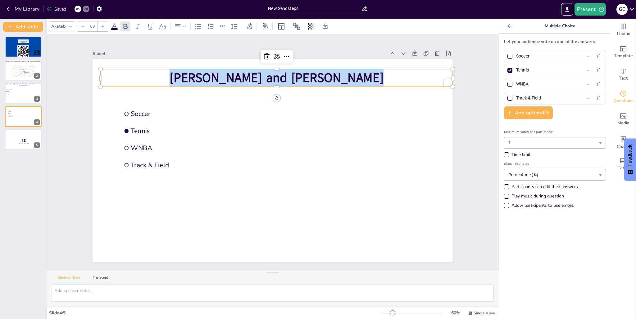
click at [327, 74] on span "Naomi Osaka and Taylor Townsend" at bounding box center [277, 77] width 214 height 17
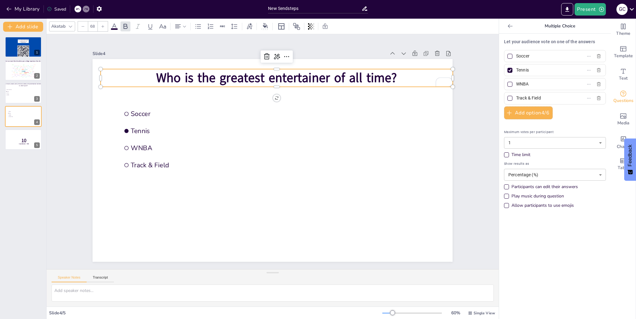
drag, startPoint x: 553, startPoint y: 246, endPoint x: 553, endPoint y: 249, distance: 3.1
click at [553, 248] on div "Let your audience vote on one of the answers Soccer Tennis WNBA Track & Field A…" at bounding box center [555, 176] width 112 height 285
click at [506, 29] on div at bounding box center [511, 26] width 10 height 10
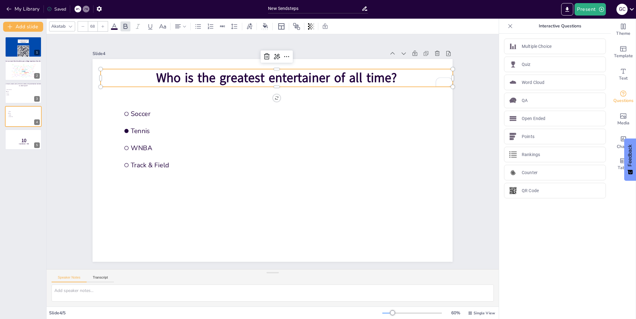
click at [389, 76] on span "Who is the greatest entertainer of all time?" at bounding box center [276, 77] width 241 height 17
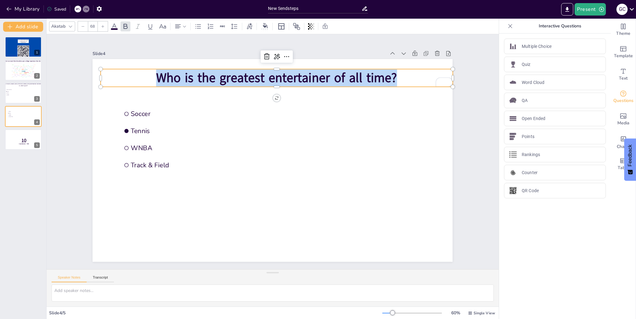
click at [389, 76] on span "Who is the greatest entertainer of all time?" at bounding box center [276, 77] width 241 height 17
copy span "Who is the greatest entertainer of all time?"
click at [537, 51] on div "Multiple Choice" at bounding box center [555, 47] width 102 height 16
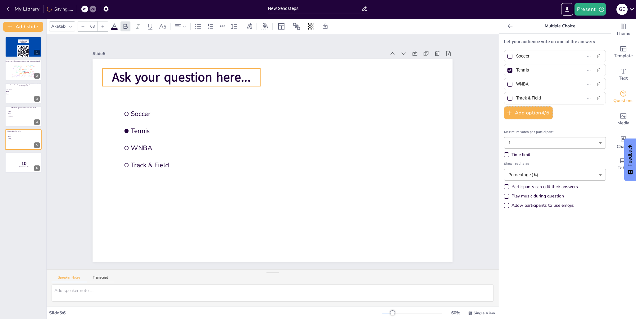
click at [157, 77] on span "Ask your question here..." at bounding box center [181, 77] width 139 height 17
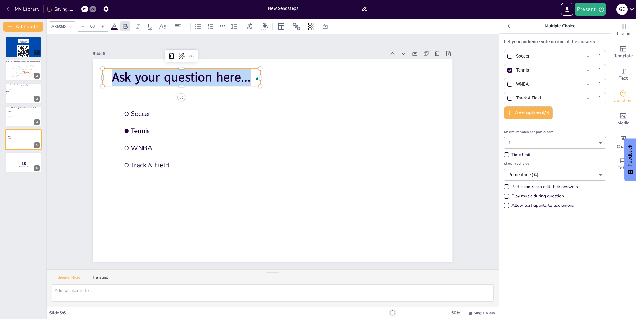
click at [157, 77] on span "Ask your question here..." at bounding box center [181, 77] width 139 height 17
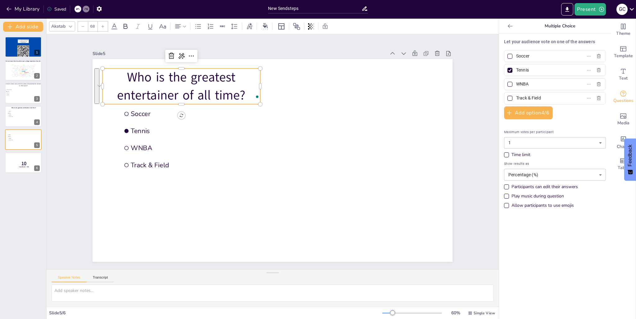
drag, startPoint x: 254, startPoint y: 82, endPoint x: 257, endPoint y: 81, distance: 3.3
click at [257, 81] on div "Soccer Tennis WNBA Track & Field Who is the greatest entertainer of all time?" at bounding box center [273, 160] width 360 height 203
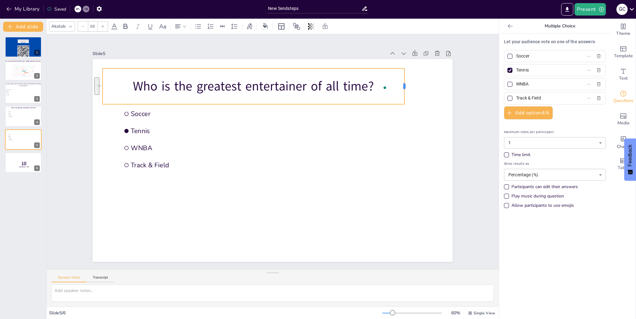
drag, startPoint x: 257, startPoint y: 81, endPoint x: 401, endPoint y: 81, distance: 144.2
click at [405, 81] on div at bounding box center [407, 86] width 5 height 36
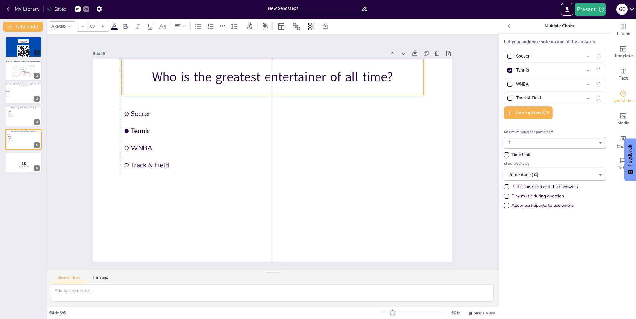
drag, startPoint x: 282, startPoint y: 94, endPoint x: 301, endPoint y: 82, distance: 22.3
click at [301, 82] on div "Who is the greatest entertainer of all time?" at bounding box center [273, 77] width 302 height 36
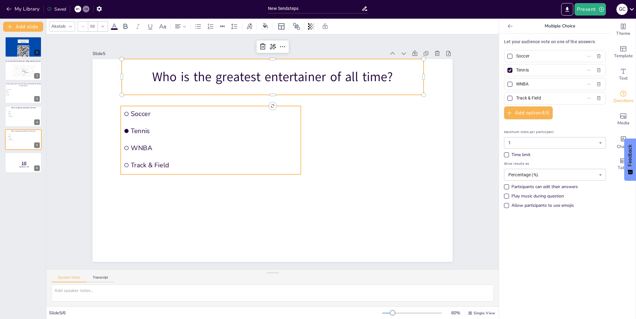
click at [141, 113] on span "Soccer" at bounding box center [214, 113] width 167 height 9
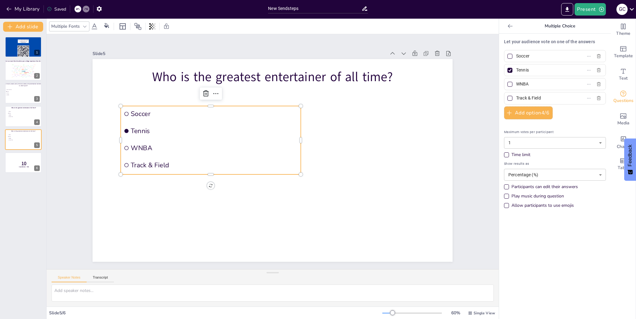
click at [141, 113] on span "Soccer" at bounding box center [214, 113] width 167 height 9
click at [143, 110] on span "Soccer" at bounding box center [214, 113] width 167 height 9
click at [528, 54] on input "Soccer" at bounding box center [545, 56] width 58 height 9
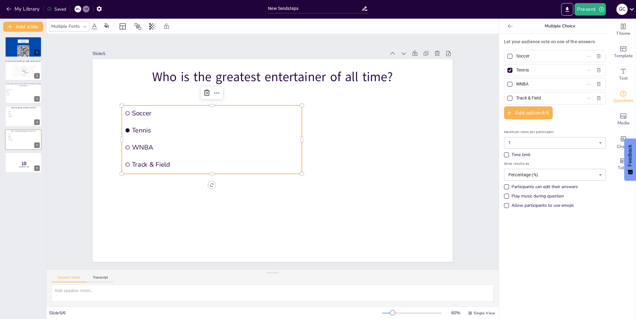
click at [528, 54] on input "Soccer" at bounding box center [545, 56] width 58 height 9
type input "[PERSON_NAME]'"
click at [134, 126] on span "Tennis" at bounding box center [215, 130] width 167 height 9
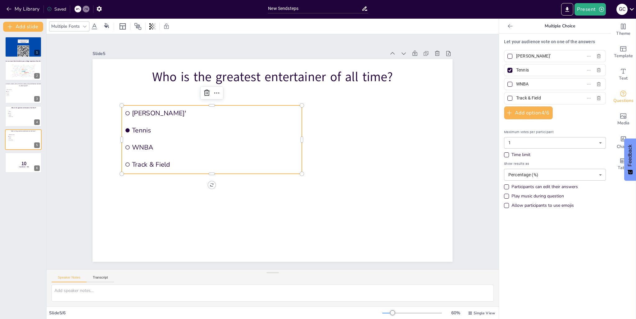
click at [530, 71] on input "Tennis" at bounding box center [545, 70] width 58 height 9
drag, startPoint x: 513, startPoint y: 71, endPoint x: 507, endPoint y: 71, distance: 5.6
click at [507, 71] on label "Tennis" at bounding box center [546, 70] width 78 height 9
click at [516, 71] on input "Tennis" at bounding box center [545, 70] width 58 height 9
type input "[PERSON_NAME]"
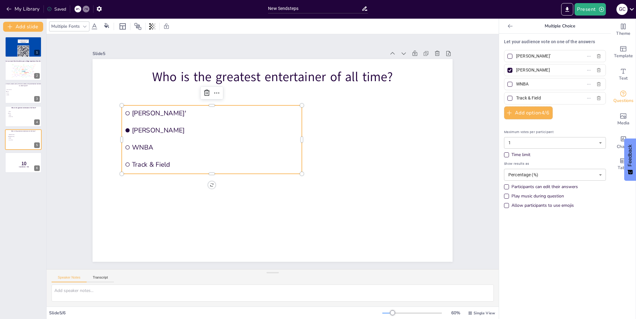
drag, startPoint x: 526, startPoint y: 81, endPoint x: 510, endPoint y: 81, distance: 16.8
click at [514, 81] on span "WNBA" at bounding box center [543, 84] width 58 height 9
click at [516, 81] on input "WNBA" at bounding box center [545, 84] width 58 height 9
type input "[PERSON_NAME]"
click at [526, 96] on input "Track & Field" at bounding box center [545, 98] width 58 height 9
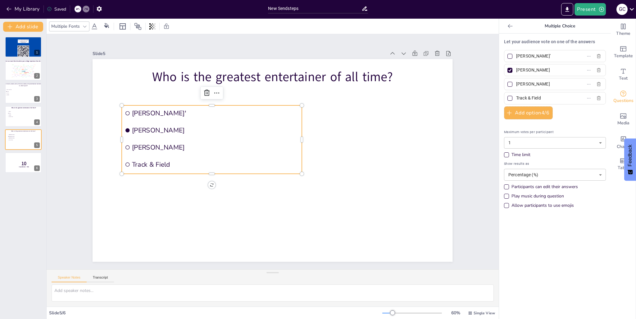
click at [526, 96] on input "Track & Field" at bounding box center [545, 98] width 58 height 9
click at [525, 96] on input "Track & Field" at bounding box center [545, 98] width 58 height 9
type input "[PERSON_NAME]"
click at [515, 111] on button "Add option 4 / 6" at bounding box center [528, 112] width 49 height 13
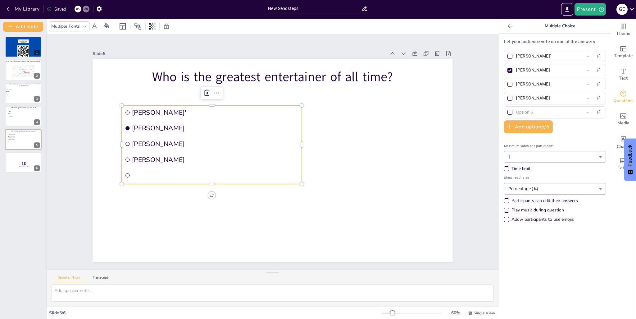
click at [516, 111] on input "text" at bounding box center [545, 112] width 58 height 9
type input "[PERSON_NAME]"
click at [507, 59] on div at bounding box center [510, 56] width 7 height 7
click at [516, 59] on input "[PERSON_NAME]'" at bounding box center [545, 56] width 58 height 9
checkbox input "true"
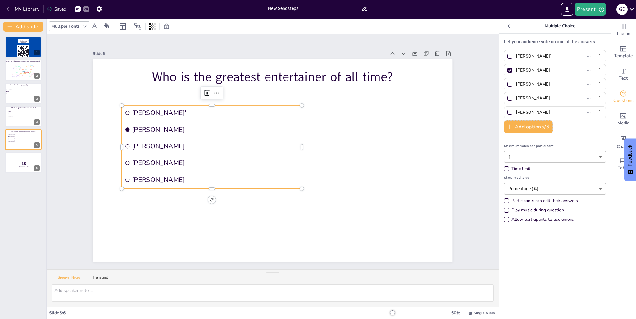
checkbox input "true"
click at [507, 72] on div at bounding box center [510, 70] width 7 height 7
click at [516, 72] on input "[PERSON_NAME]" at bounding box center [545, 70] width 58 height 9
checkbox input "false"
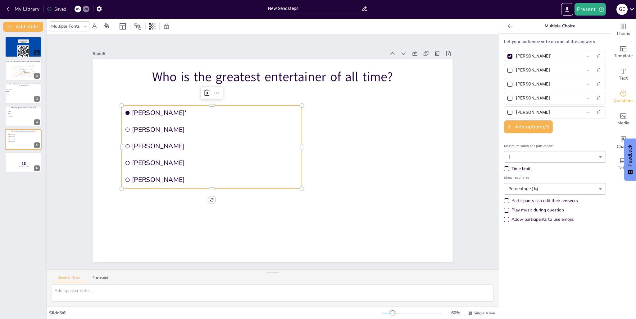
click at [508, 72] on div at bounding box center [510, 70] width 5 height 5
click at [516, 72] on input "[PERSON_NAME]" at bounding box center [545, 70] width 58 height 9
checkbox input "true"
click at [508, 72] on div at bounding box center [510, 70] width 5 height 5
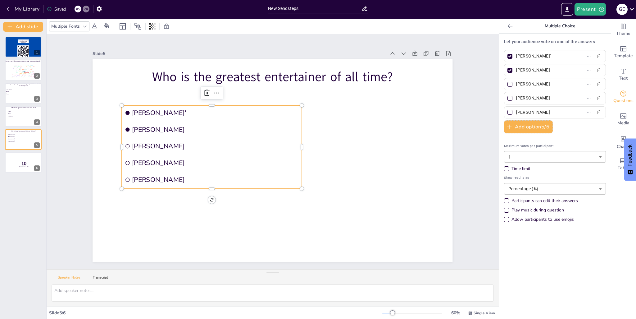
click at [516, 72] on input "[PERSON_NAME]" at bounding box center [545, 70] width 58 height 9
checkbox input "false"
click at [508, 54] on div at bounding box center [510, 56] width 5 height 5
click at [516, 53] on input "[PERSON_NAME]'" at bounding box center [545, 56] width 58 height 9
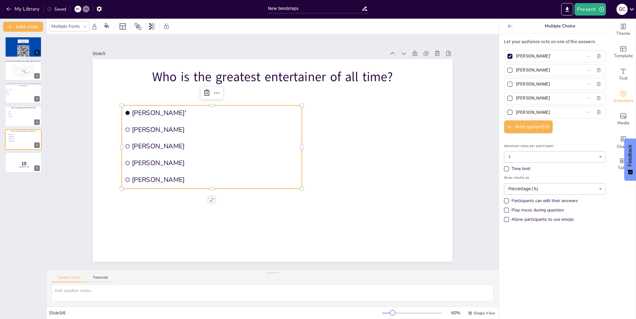
checkbox input "false"
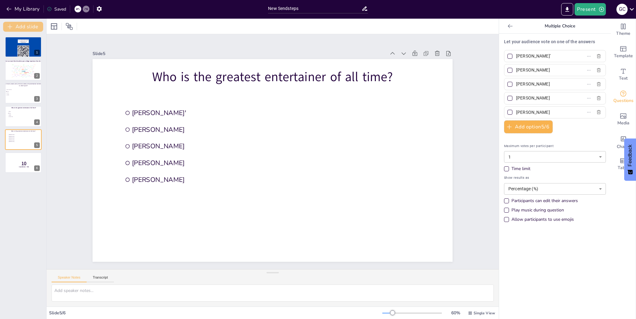
click at [23, 29] on button "Add slide" at bounding box center [23, 27] width 40 height 10
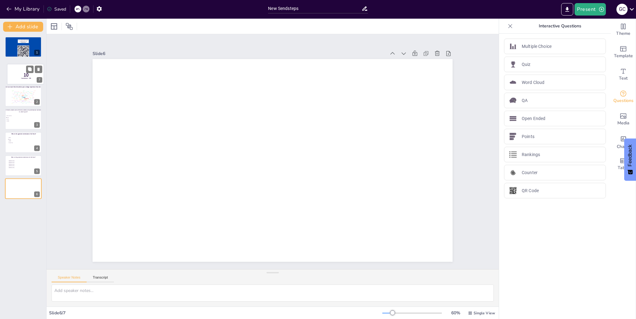
drag, startPoint x: 23, startPoint y: 189, endPoint x: 26, endPoint y: 76, distance: 113.5
click at [26, 64] on div "10 Countdown - title" at bounding box center [25, 64] width 37 height 0
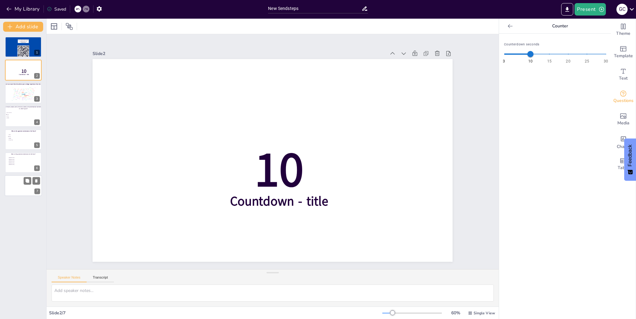
click at [12, 183] on div at bounding box center [23, 185] width 37 height 21
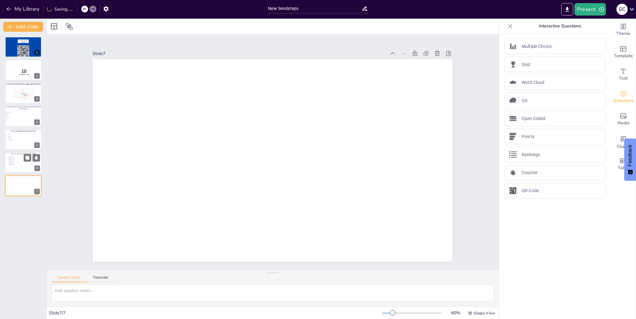
click at [12, 157] on li "[PERSON_NAME]'" at bounding box center [17, 158] width 19 height 2
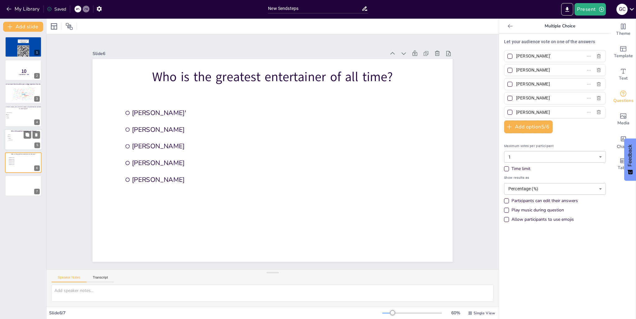
click at [12, 145] on div at bounding box center [23, 139] width 37 height 21
type input "Soccer"
type input "Tennis"
type input "WNBA"
type input "Track & Field"
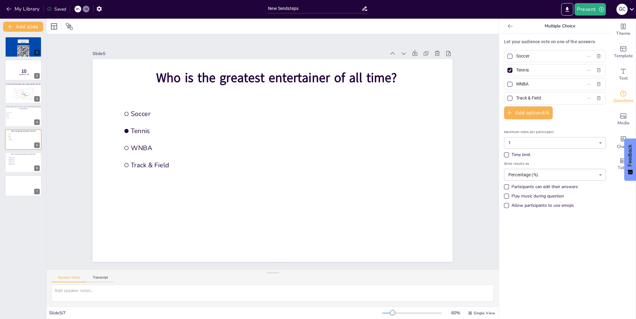
click at [14, 128] on div "Go to https://sendsteps.me and login with code: Free96692984 1 10 Countdown - t…" at bounding box center [23, 116] width 46 height 159
click at [19, 124] on div at bounding box center [23, 116] width 37 height 21
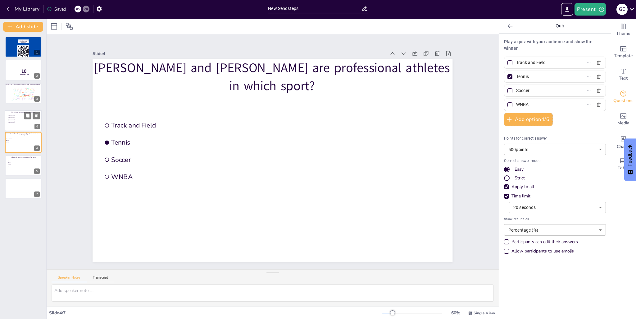
drag, startPoint x: 23, startPoint y: 162, endPoint x: 24, endPoint y: 118, distance: 43.8
click at [24, 118] on ul "[PERSON_NAME]' [PERSON_NAME] [PERSON_NAME] [PERSON_NAME] [PERSON_NAME]" at bounding box center [17, 119] width 18 height 8
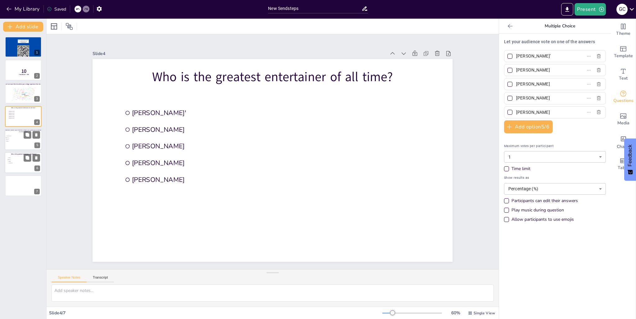
click at [11, 146] on div at bounding box center [23, 139] width 37 height 21
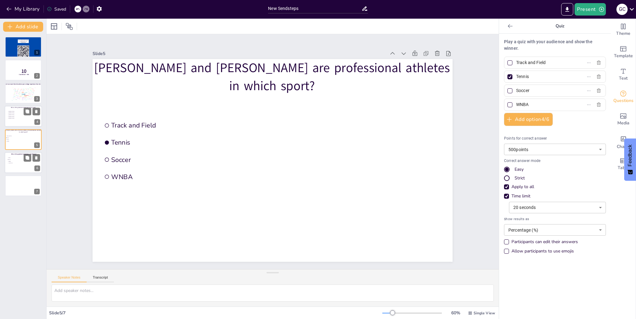
click at [28, 117] on div at bounding box center [23, 116] width 37 height 21
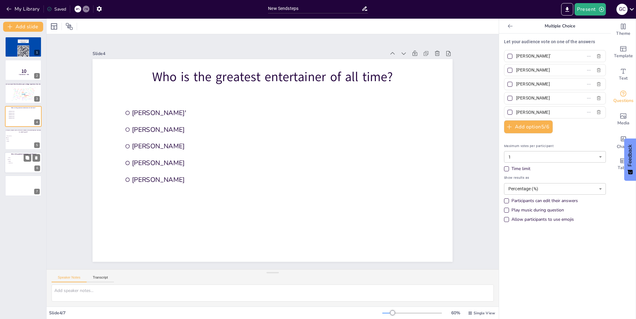
click at [6, 151] on div "Go to https://sendsteps.me and login with code: Free96692984 1 10 Countdown - t…" at bounding box center [23, 116] width 46 height 159
click at [21, 143] on div at bounding box center [23, 139] width 37 height 21
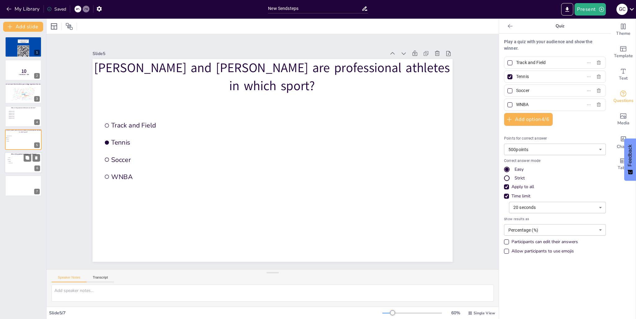
click at [20, 157] on li "Soccer" at bounding box center [16, 158] width 19 height 2
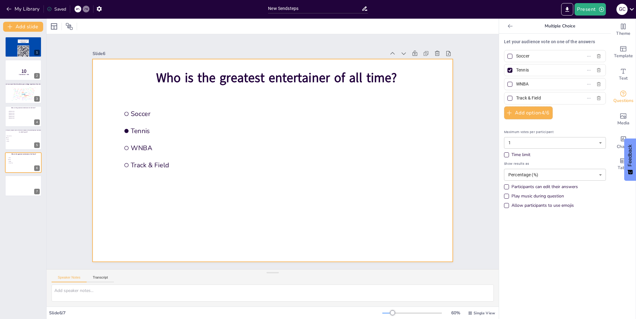
click at [278, 64] on div at bounding box center [273, 160] width 360 height 203
click at [269, 75] on span "Who is the greatest entertainer of all time?" at bounding box center [276, 77] width 241 height 17
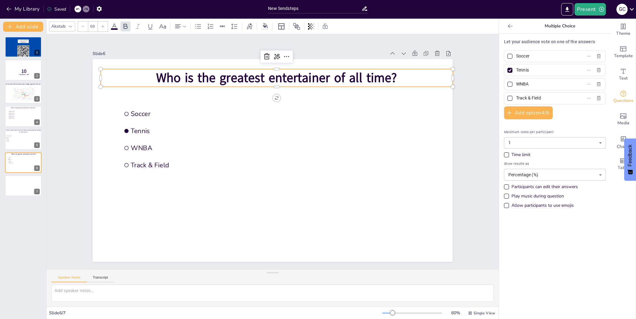
click at [269, 75] on span "Who is the greatest entertainer of all time?" at bounding box center [276, 77] width 241 height 17
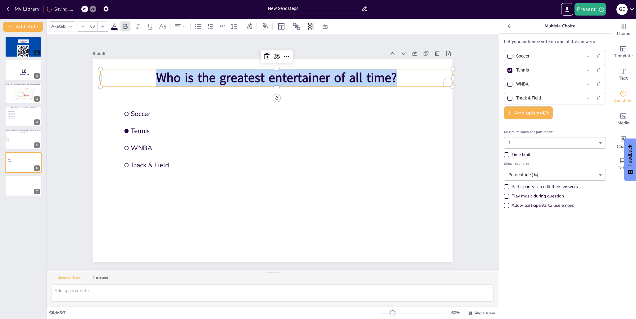
click at [269, 75] on span "Who is the greatest entertainer of all time?" at bounding box center [276, 77] width 241 height 17
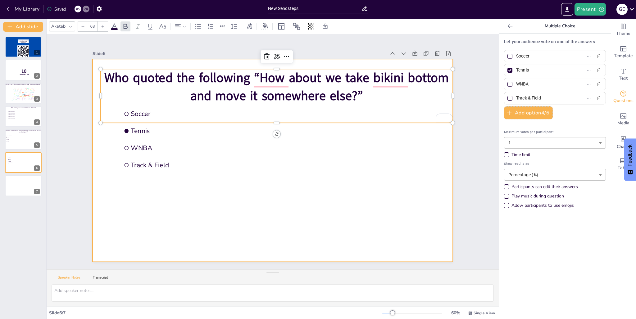
click at [311, 200] on div at bounding box center [273, 160] width 360 height 203
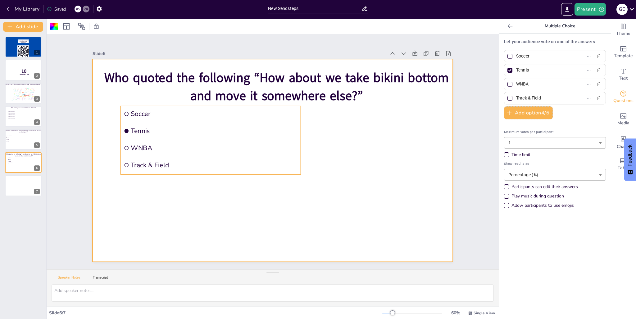
click at [190, 152] on li "WNBA" at bounding box center [211, 148] width 180 height 16
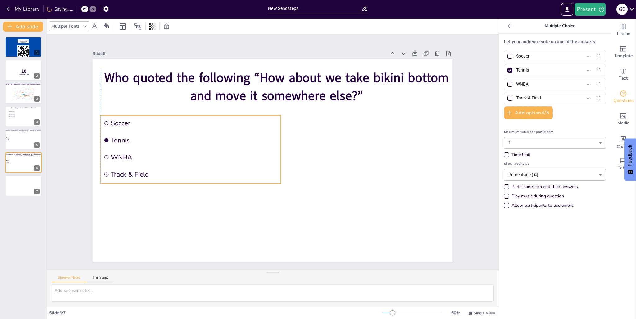
drag, startPoint x: 201, startPoint y: 153, endPoint x: 183, endPoint y: 163, distance: 20.3
click at [183, 163] on ul "Soccer Tennis WNBA Track & Field" at bounding box center [191, 149] width 180 height 68
click at [523, 57] on input "Soccer" at bounding box center [545, 56] width 58 height 9
click at [524, 57] on input "Soccer" at bounding box center [545, 56] width 58 height 9
drag, startPoint x: 527, startPoint y: 57, endPoint x: 510, endPoint y: 57, distance: 17.1
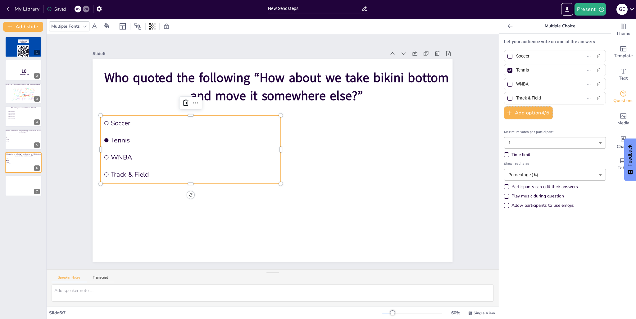
click at [514, 57] on span "Soccer" at bounding box center [543, 56] width 58 height 9
click at [516, 57] on input "Soccer" at bounding box center [545, 56] width 58 height 9
click at [132, 119] on span "Spongebob" at bounding box center [194, 123] width 167 height 9
click at [528, 54] on input "Spongebob" at bounding box center [545, 56] width 58 height 9
type input "SpongeBob"
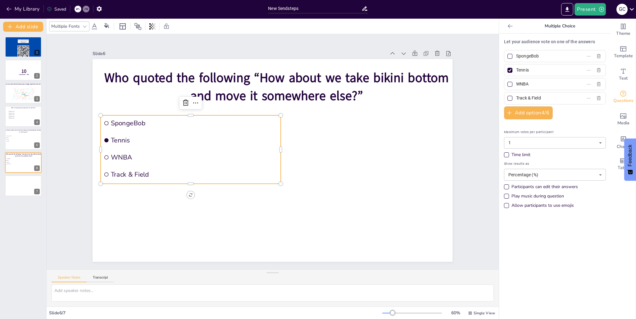
click at [542, 69] on input "Tennis" at bounding box center [545, 70] width 58 height 9
click at [541, 69] on input "Tennis" at bounding box center [545, 70] width 58 height 9
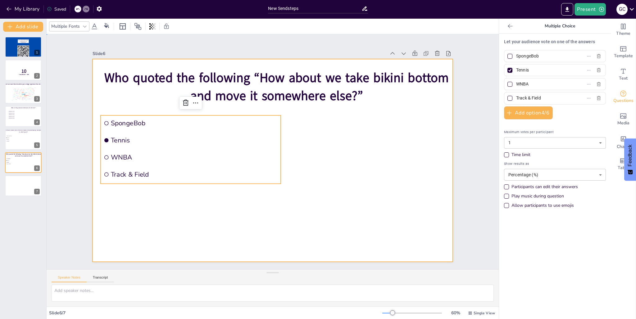
click at [356, 198] on div at bounding box center [273, 160] width 360 height 203
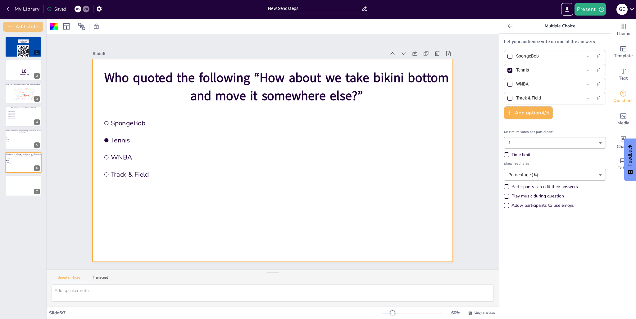
click at [17, 26] on button "Add slide" at bounding box center [23, 27] width 40 height 10
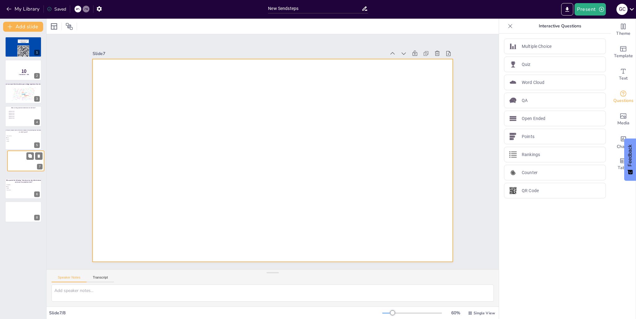
drag, startPoint x: 20, startPoint y: 178, endPoint x: 24, endPoint y: 149, distance: 29.2
click at [24, 150] on div at bounding box center [25, 160] width 37 height 21
click at [26, 140] on div at bounding box center [23, 139] width 37 height 21
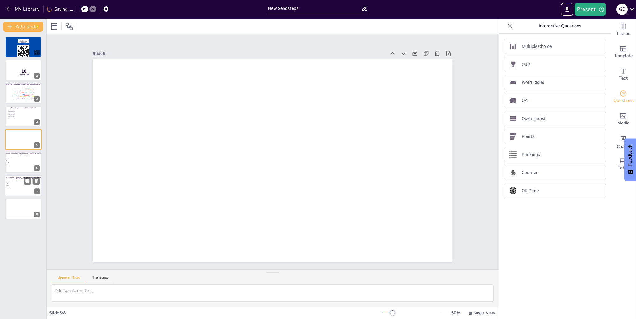
click at [16, 179] on span "Who quoted the following “How about we take bikini bottom and move it somewhere…" at bounding box center [24, 178] width 36 height 4
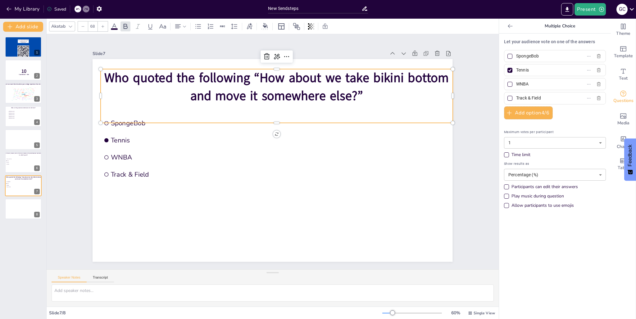
click at [278, 88] on span "Who quoted the following “How about we take bikini bottom and move it somewhere…" at bounding box center [276, 86] width 345 height 35
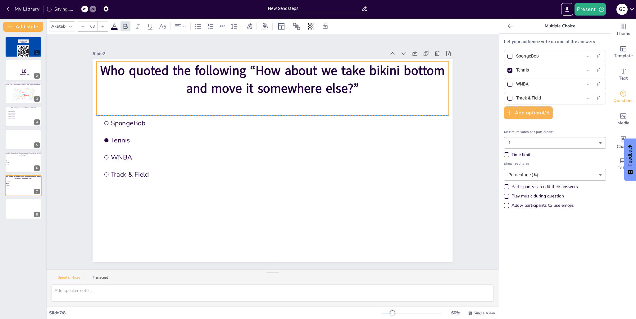
drag, startPoint x: 360, startPoint y: 91, endPoint x: 356, endPoint y: 85, distance: 7.1
click at [356, 85] on p "Who quoted the following “How about we take bikini bottom and move it somewhere…" at bounding box center [273, 80] width 352 height 36
click at [11, 142] on div at bounding box center [23, 139] width 37 height 21
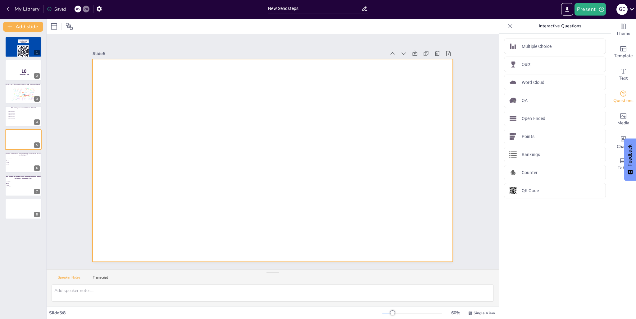
click at [226, 82] on div at bounding box center [273, 160] width 360 height 203
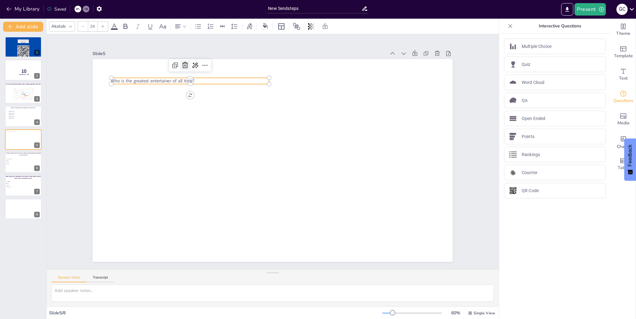
click at [181, 64] on icon at bounding box center [184, 65] width 7 height 7
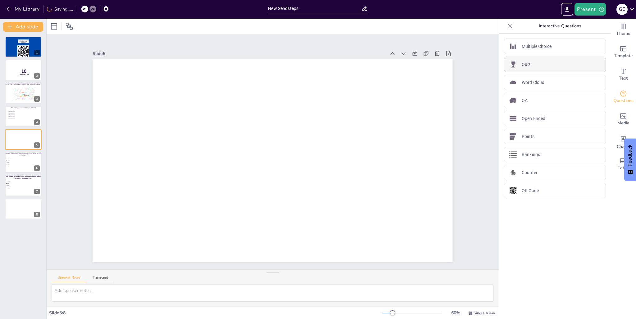
click at [540, 64] on div "Quiz" at bounding box center [555, 65] width 102 height 16
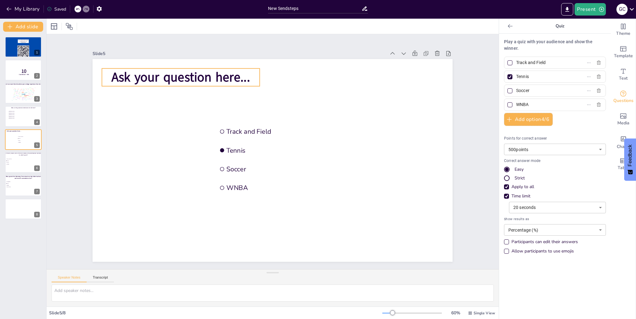
click at [142, 73] on span "Ask your question here..." at bounding box center [181, 77] width 139 height 17
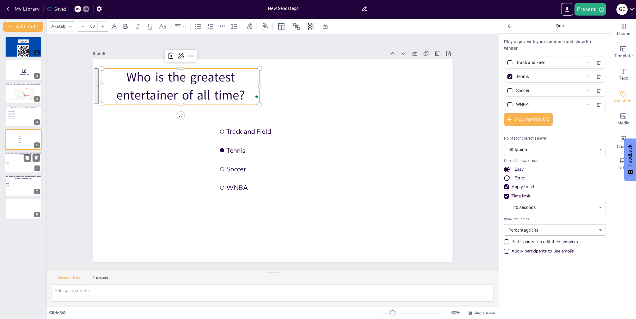
click at [21, 165] on div at bounding box center [23, 162] width 37 height 21
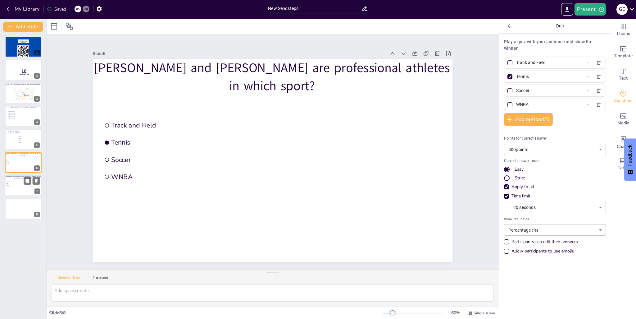
click at [19, 185] on span "WNBA" at bounding box center [15, 185] width 17 height 1
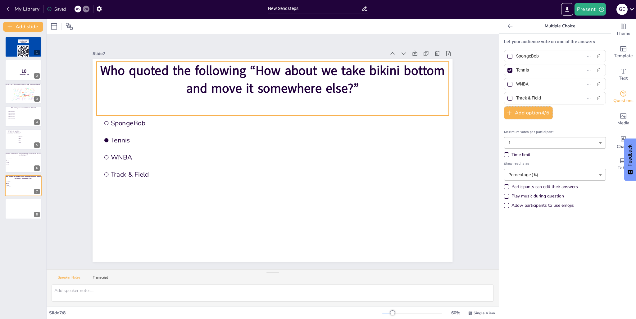
click at [300, 81] on span "Who quoted the following “How about we take bikini bottom and move it somewhere…" at bounding box center [272, 79] width 345 height 35
click at [358, 82] on p "Who quoted the following “How about we take bikini bottom and move it somewhere…" at bounding box center [273, 80] width 352 height 36
click at [349, 85] on span "Who quoted the following “How about we take bikini bottom and move it somewhere…" at bounding box center [272, 79] width 345 height 35
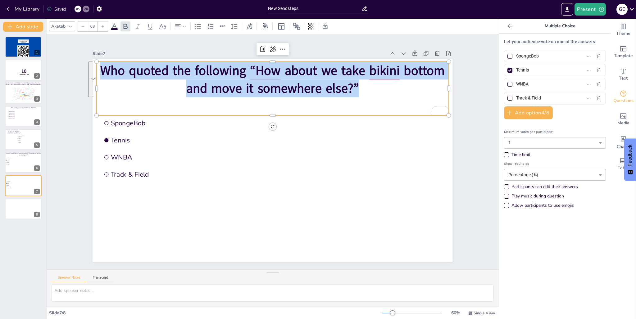
drag, startPoint x: 356, startPoint y: 84, endPoint x: 96, endPoint y: 72, distance: 260.4
click at [97, 72] on p "Who quoted the following “How about we take bikini bottom and move it somewhere…" at bounding box center [273, 80] width 352 height 36
copy span "Who quoted the following “How about we take bikini bottom and move it somewhere…"
click at [14, 164] on span "WNBA" at bounding box center [15, 164] width 17 height 1
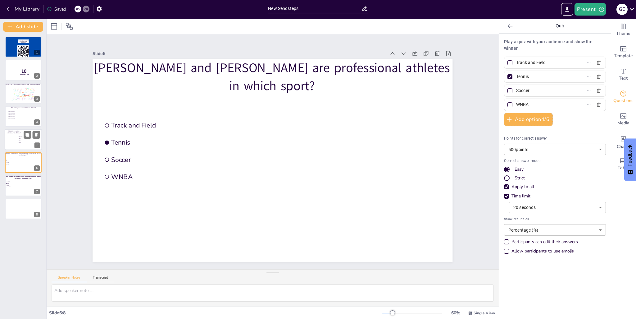
click at [18, 140] on li "Soccer" at bounding box center [26, 141] width 19 height 2
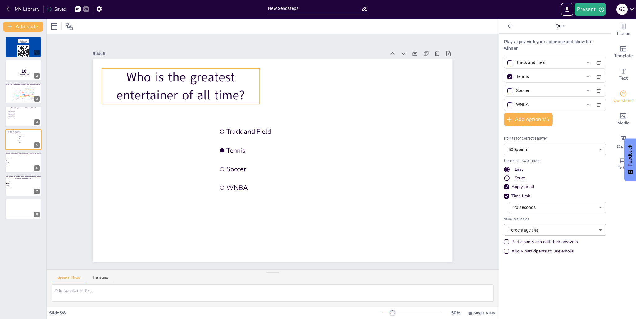
click at [177, 92] on p "Who is the greatest entertainer of all time?" at bounding box center [181, 86] width 158 height 36
click at [218, 94] on p "Who is the greatest entertainer of all time?" at bounding box center [181, 86] width 158 height 36
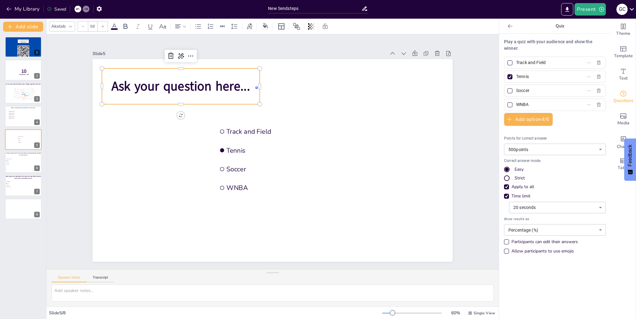
click at [220, 94] on div "Ask your question here..." at bounding box center [181, 86] width 158 height 36
click at [223, 90] on span "Ask your question here..." at bounding box center [181, 85] width 139 height 17
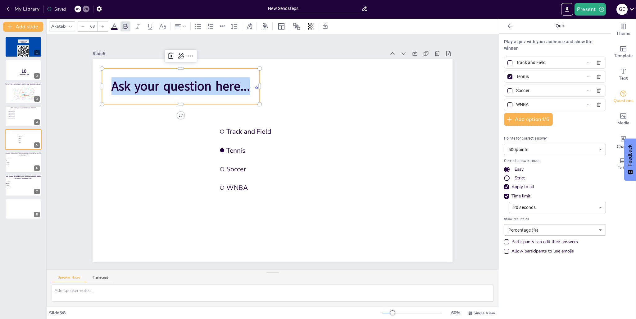
click at [223, 90] on span "Ask your question here..." at bounding box center [181, 85] width 139 height 17
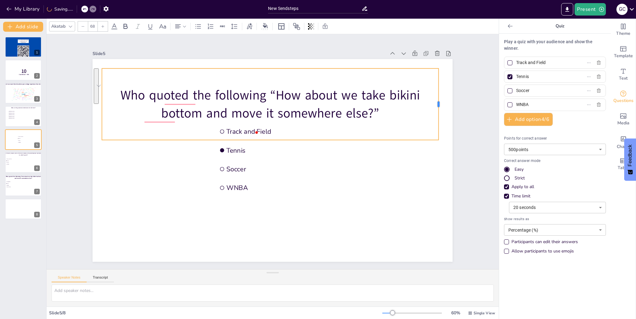
drag, startPoint x: 255, startPoint y: 100, endPoint x: 434, endPoint y: 97, distance: 179.0
click at [439, 97] on div at bounding box center [441, 103] width 5 height 71
drag, startPoint x: 180, startPoint y: 67, endPoint x: 186, endPoint y: 55, distance: 13.5
click at [186, 55] on div "Slide 5 Track and Field Tennis Soccer WNBA Who quoted the following “How about …" at bounding box center [273, 155] width 360 height 213
drag, startPoint x: 199, startPoint y: 131, endPoint x: 197, endPoint y: 102, distance: 28.6
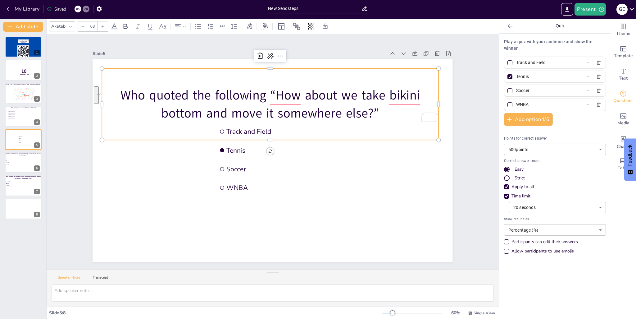
click at [197, 102] on div "Who quoted the following “How about we take bikini bottom and move it somewhere…" at bounding box center [270, 103] width 337 height 71
click at [195, 121] on div "Who quoted the following “How about we take bikini bottom and move it somewhere…" at bounding box center [270, 103] width 337 height 71
drag, startPoint x: 194, startPoint y: 124, endPoint x: 192, endPoint y: 96, distance: 28.4
click at [192, 96] on div "Who quoted the following “How about we take bikini bottom and move it somewhere…" at bounding box center [270, 103] width 337 height 71
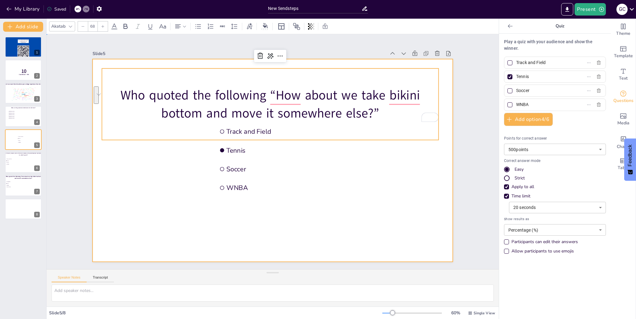
click at [152, 255] on div at bounding box center [273, 160] width 360 height 203
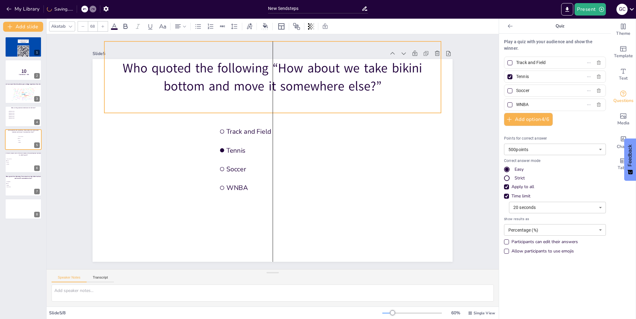
drag, startPoint x: 190, startPoint y: 117, endPoint x: 195, endPoint y: 90, distance: 27.4
click at [195, 90] on p "Who quoted the following “How about we take bikini bottom and move it somewhere…" at bounding box center [272, 77] width 337 height 36
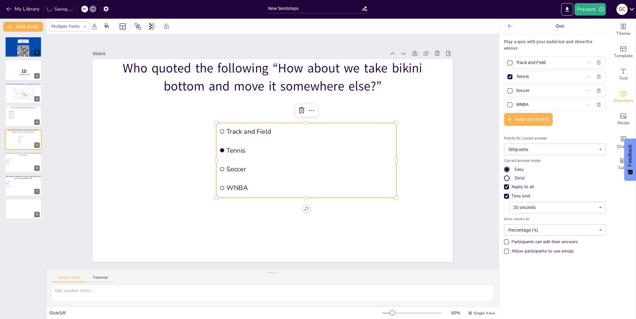
click at [249, 152] on li "Tennis" at bounding box center [307, 150] width 180 height 17
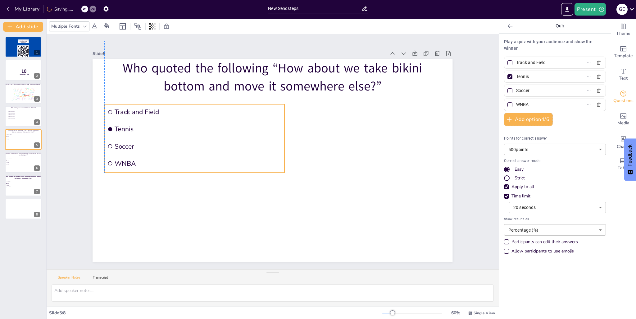
drag, startPoint x: 242, startPoint y: 137, endPoint x: 131, endPoint y: 118, distance: 112.8
click at [131, 118] on ul "Track and Field Tennis Soccer WNBA" at bounding box center [194, 138] width 180 height 68
click at [154, 111] on span "Track and Field" at bounding box center [198, 112] width 167 height 9
click at [526, 65] on input "Track and Field" at bounding box center [545, 62] width 58 height 9
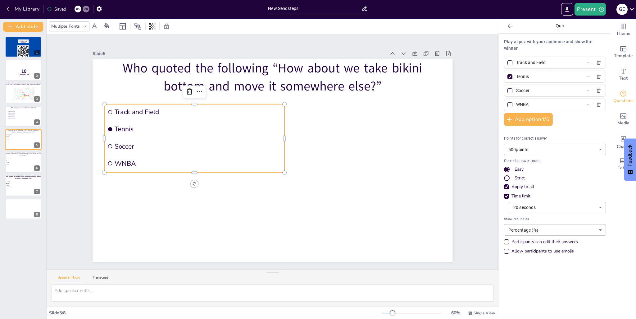
click at [525, 64] on input "Track and Field" at bounding box center [545, 62] width 58 height 9
click at [524, 64] on input "Track and Field" at bounding box center [545, 62] width 58 height 9
click at [526, 64] on input "Track and Field" at bounding box center [545, 62] width 58 height 9
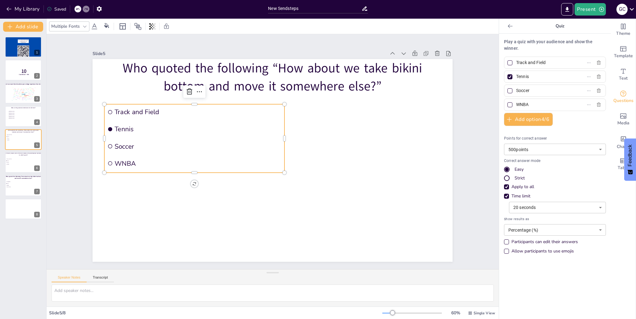
drag, startPoint x: 526, startPoint y: 64, endPoint x: 534, endPoint y: 65, distance: 7.8
click at [531, 64] on input "Track and Field" at bounding box center [545, 62] width 58 height 9
drag, startPoint x: 542, startPoint y: 65, endPoint x: 507, endPoint y: 63, distance: 35.5
click at [507, 63] on label "Track and Field" at bounding box center [546, 62] width 78 height 9
click at [516, 63] on input "Track and Field" at bounding box center [545, 62] width 58 height 9
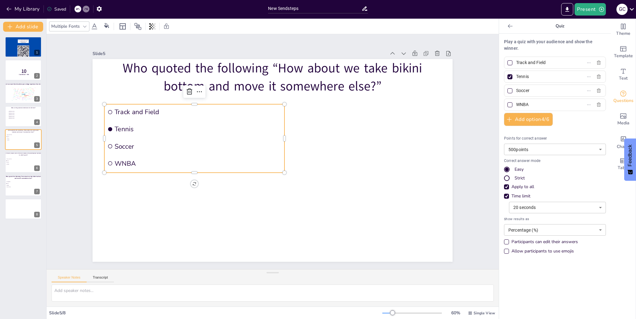
type input "A"
type input "SpongeBob"
click at [525, 72] on input "Tennis" at bounding box center [545, 76] width 58 height 9
click at [525, 74] on input "Tennis" at bounding box center [545, 76] width 58 height 9
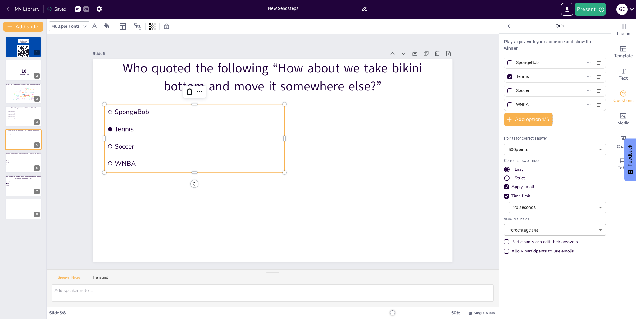
click at [525, 75] on input "Tennis" at bounding box center [545, 76] width 58 height 9
type input "Q"
type input "Squidward"
click at [516, 88] on input "Soccer" at bounding box center [545, 90] width 58 height 9
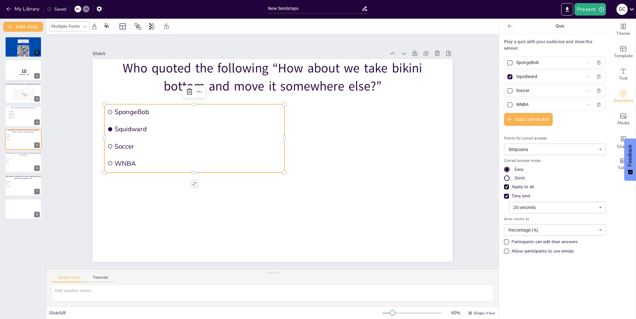
click at [516, 88] on input "Soccer" at bounding box center [545, 90] width 58 height 9
type input "[PERSON_NAME]"
click at [522, 99] on div "WNBA" at bounding box center [555, 105] width 102 height 12
drag, startPoint x: 522, startPoint y: 101, endPoint x: 506, endPoint y: 105, distance: 16.6
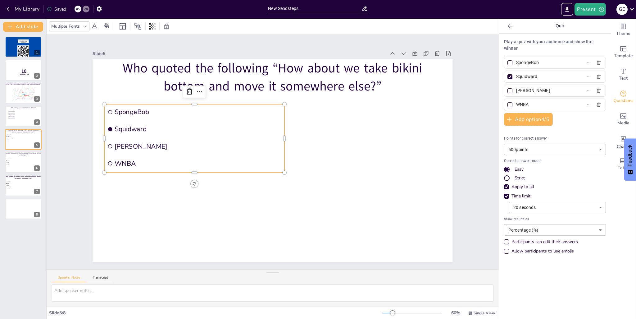
click at [507, 105] on label "WNBA" at bounding box center [546, 104] width 78 height 9
click at [516, 105] on input "WNBA" at bounding box center [545, 104] width 58 height 9
drag, startPoint x: 531, startPoint y: 104, endPoint x: 505, endPoint y: 105, distance: 26.1
click at [507, 105] on label "WNBA" at bounding box center [546, 104] width 78 height 9
click at [516, 105] on input "WNBA" at bounding box center [545, 104] width 58 height 9
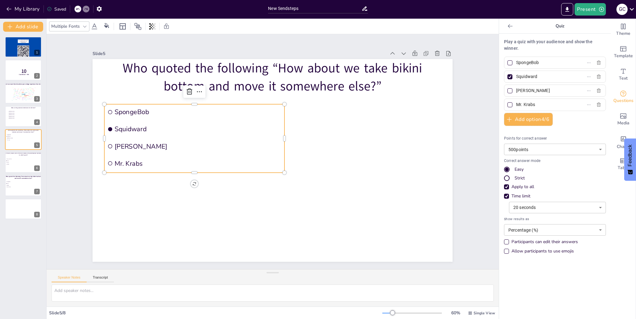
type input "Mr. Krabs"
click at [542, 312] on div "Play a quiz with your audience and show the winner. SpongeBob Squidward Patrick…" at bounding box center [555, 176] width 112 height 285
click at [541, 149] on body "My Library Saved New Sendsteps Present G C Document fonts Akatab Popular fonts …" at bounding box center [318, 159] width 636 height 319
click at [526, 169] on li "1000 points" at bounding box center [551, 172] width 102 height 10
type input "1000"
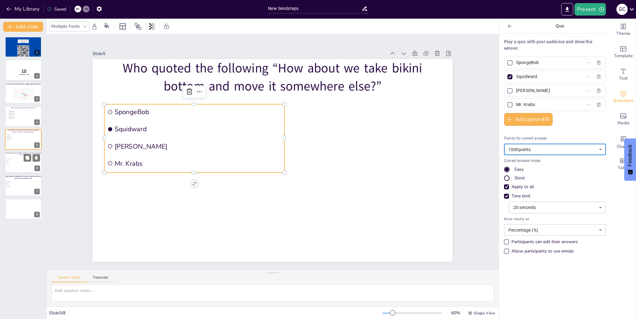
click at [16, 170] on div at bounding box center [23, 162] width 37 height 21
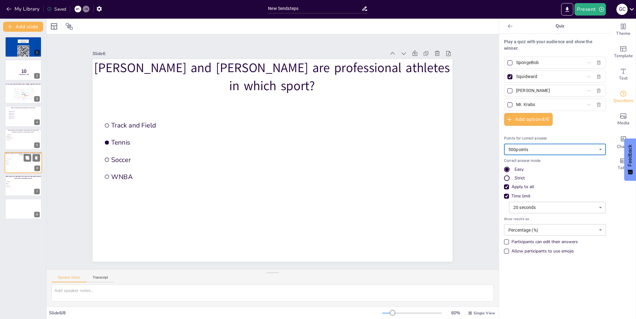
type input "Track and Field"
type input "Tennis"
type input "Soccer"
type input "WNBA"
type input "500"
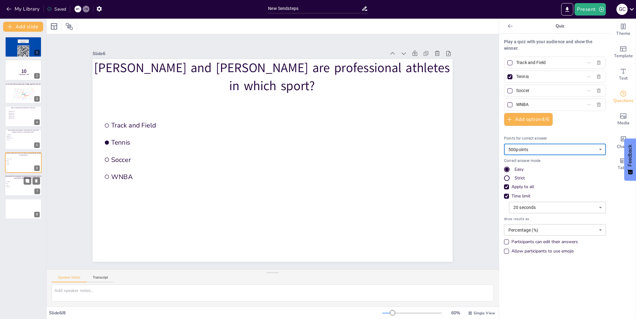
click at [16, 180] on p at bounding box center [23, 180] width 37 height 2
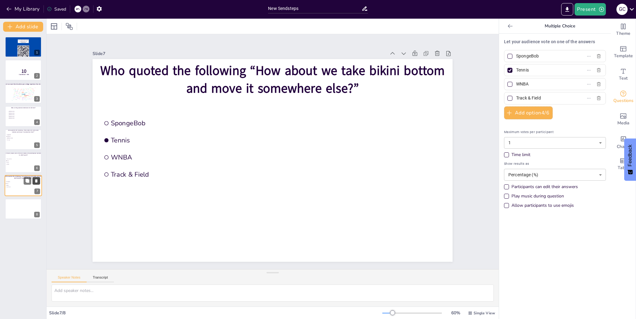
click at [36, 183] on icon at bounding box center [36, 181] width 4 height 4
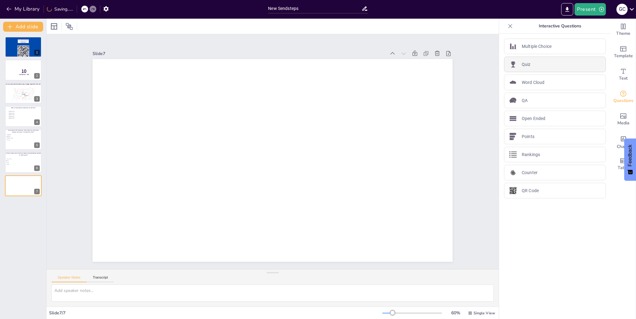
click at [527, 64] on div "Quiz" at bounding box center [555, 65] width 102 height 16
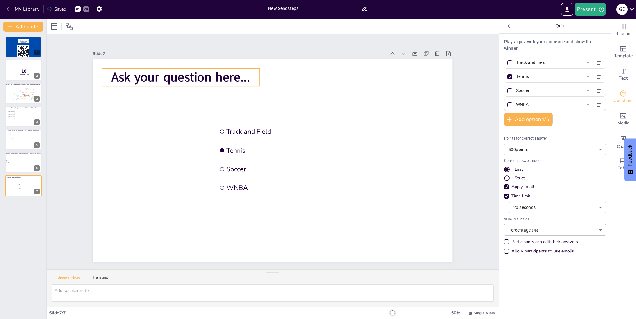
click at [220, 77] on span "Ask your question here..." at bounding box center [181, 77] width 139 height 17
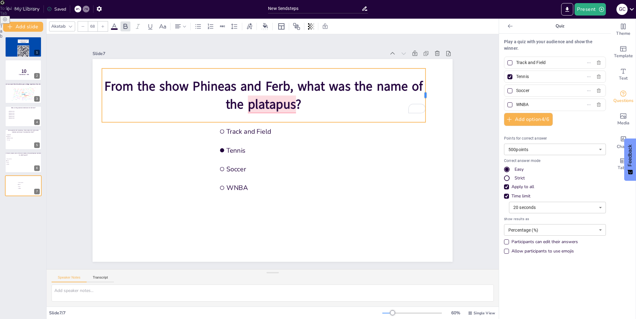
drag, startPoint x: 255, startPoint y: 95, endPoint x: 421, endPoint y: 78, distance: 166.9
click at [426, 78] on div at bounding box center [428, 95] width 5 height 54
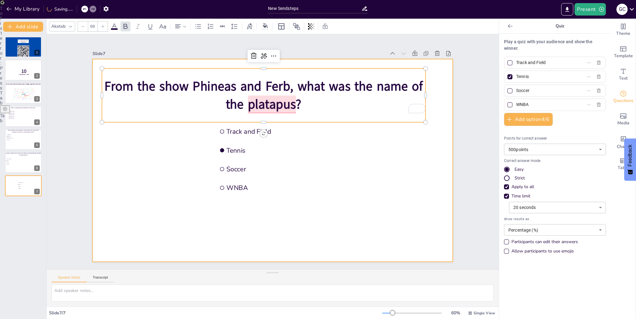
drag, startPoint x: 228, startPoint y: 69, endPoint x: 227, endPoint y: 58, distance: 10.9
click at [227, 59] on div "Track and Field Tennis Soccer WNBA From the show Phineas and Ferb, what was the…" at bounding box center [273, 160] width 360 height 203
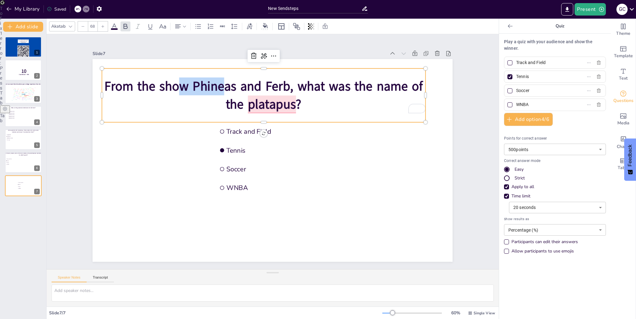
drag, startPoint x: 218, startPoint y: 80, endPoint x: 218, endPoint y: 55, distance: 24.6
click at [218, 55] on div "Slide 7 Track and Field Tennis Soccer WNBA From the show Phineas and Ferb, what…" at bounding box center [273, 155] width 360 height 213
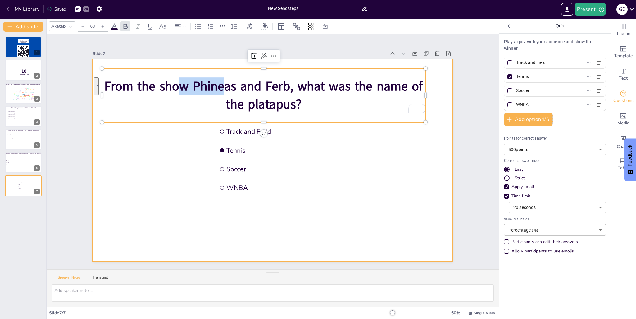
click at [168, 140] on div at bounding box center [273, 160] width 360 height 203
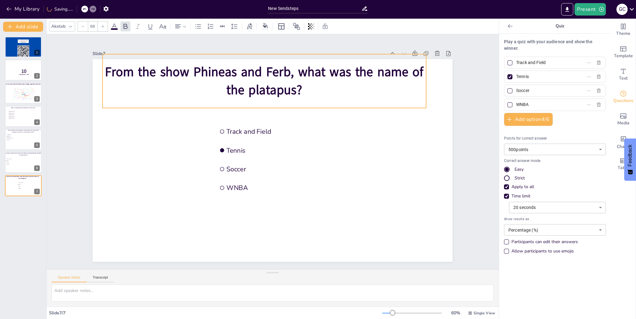
drag, startPoint x: 173, startPoint y: 109, endPoint x: 180, endPoint y: 97, distance: 14.3
click at [173, 97] on div "From the show Phineas and Ferb, what was the name of the platapus?" at bounding box center [265, 81] width 324 height 54
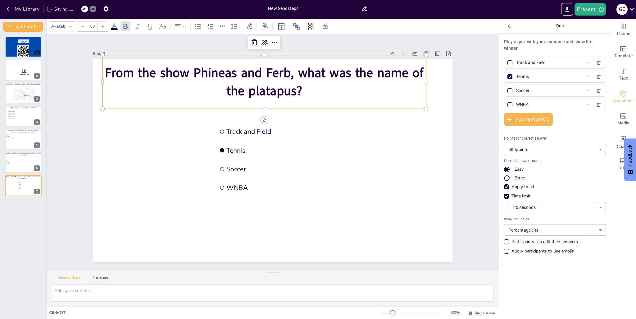
click at [273, 84] on span "From the show Phineas and Ferb, what was the name of the platapus?" at bounding box center [264, 81] width 319 height 35
click at [267, 94] on span "From the show Phineas and Ferb, what was the name of the platapus?" at bounding box center [264, 81] width 319 height 35
click at [266, 90] on span "From the show Phineas and Ferb, what was the name of the platapus?" at bounding box center [264, 81] width 319 height 35
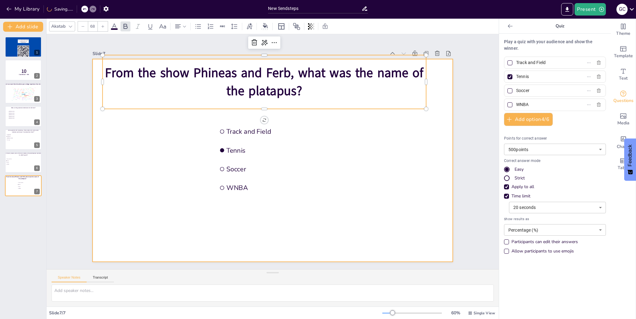
click at [314, 222] on div at bounding box center [273, 160] width 360 height 203
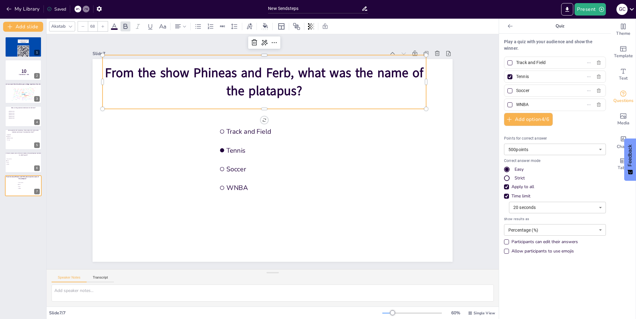
click at [270, 89] on span "From the show Phineas and Ferb, what was the name of the platapus?" at bounding box center [264, 81] width 319 height 35
click at [24, 26] on button "Add slide" at bounding box center [23, 27] width 40 height 10
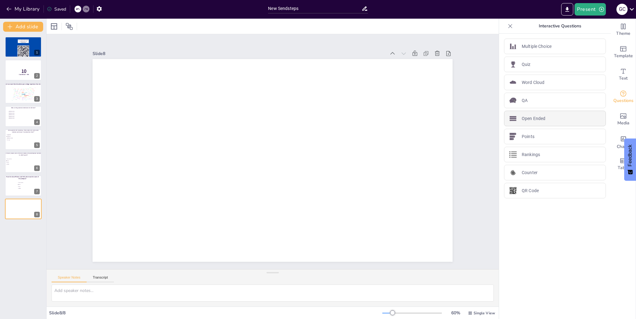
click at [529, 116] on p "Open Ended" at bounding box center [534, 118] width 24 height 7
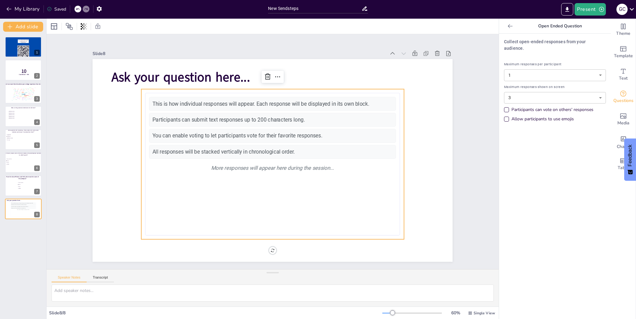
click at [507, 27] on icon at bounding box center [510, 26] width 6 height 6
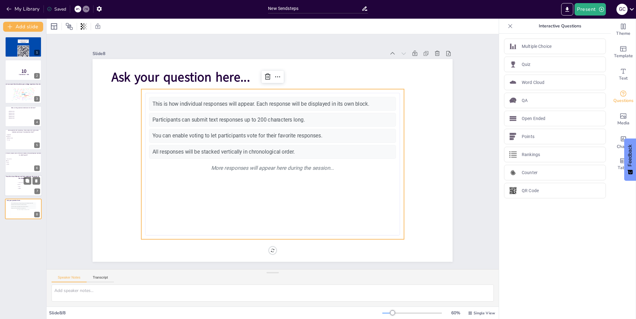
click at [29, 188] on span "WNBA" at bounding box center [27, 188] width 17 height 1
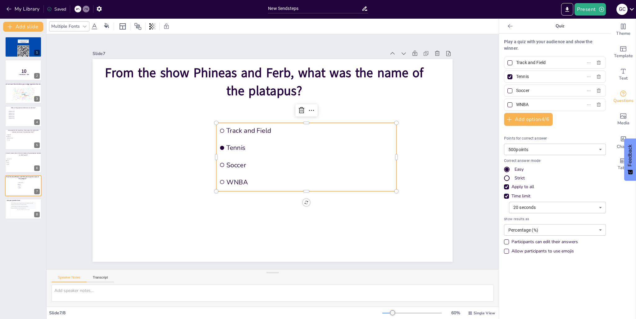
click at [241, 131] on span "Track and Field" at bounding box center [310, 130] width 167 height 9
click at [242, 127] on span "Track and Field" at bounding box center [310, 130] width 167 height 9
click at [255, 126] on span "Track and Field" at bounding box center [310, 130] width 167 height 9
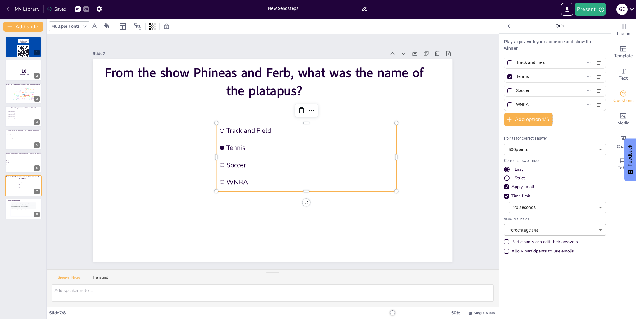
click at [536, 61] on input "Track and Field" at bounding box center [545, 62] width 58 height 9
drag, startPoint x: 544, startPoint y: 61, endPoint x: 504, endPoint y: 63, distance: 39.2
click at [507, 63] on label "Track and Field" at bounding box center [546, 62] width 78 height 9
click at [516, 63] on input "Track and Field" at bounding box center [545, 62] width 58 height 9
type input "P"
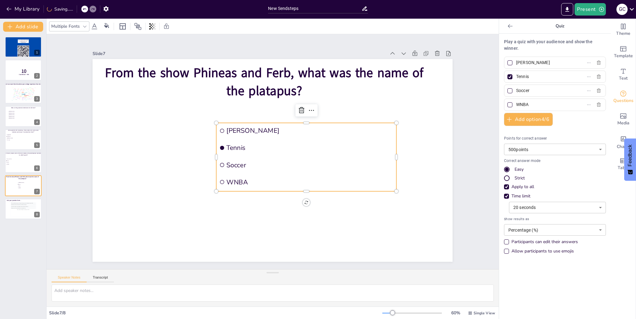
type input "[PERSON_NAME]"
drag, startPoint x: 526, startPoint y: 76, endPoint x: 512, endPoint y: 78, distance: 14.1
click at [516, 78] on input "Tennis" at bounding box center [545, 76] width 58 height 9
type input "[PERSON_NAME]"
click at [236, 160] on span "Soccer" at bounding box center [310, 164] width 167 height 9
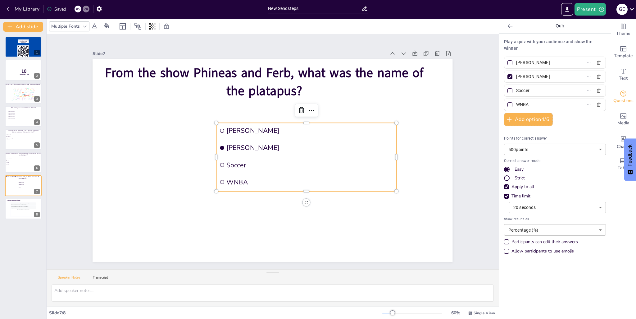
click at [236, 161] on span "Soccer" at bounding box center [310, 164] width 167 height 9
drag, startPoint x: 529, startPoint y: 91, endPoint x: 501, endPoint y: 90, distance: 27.7
click at [504, 90] on div "Soccer" at bounding box center [555, 91] width 102 height 12
type input "[PERSON_NAME]"
click at [518, 104] on input "WNBA" at bounding box center [545, 104] width 58 height 9
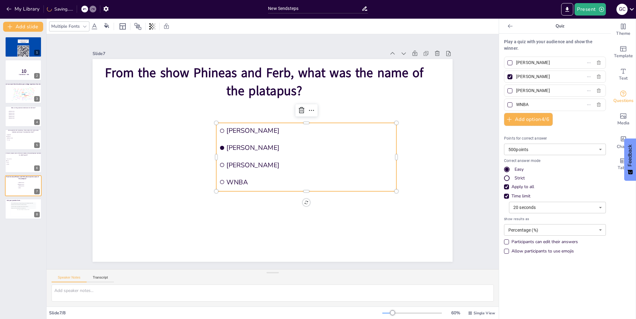
click at [520, 104] on input "WNBA" at bounding box center [545, 104] width 58 height 9
type input "Pinky"
click at [508, 91] on div at bounding box center [510, 90] width 5 height 5
click at [516, 91] on input "[PERSON_NAME]" at bounding box center [545, 90] width 58 height 9
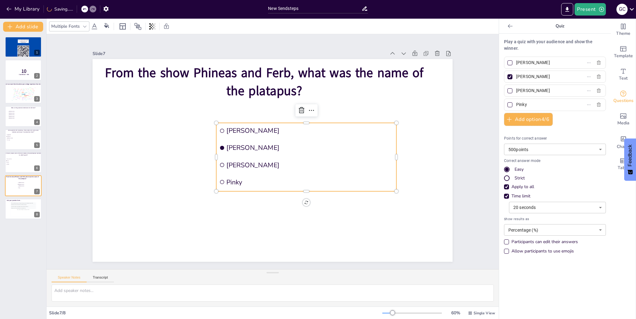
checkbox input "true"
click at [508, 76] on div at bounding box center [510, 76] width 5 height 5
click at [516, 76] on input "[PERSON_NAME]" at bounding box center [545, 76] width 58 height 9
checkbox input "false"
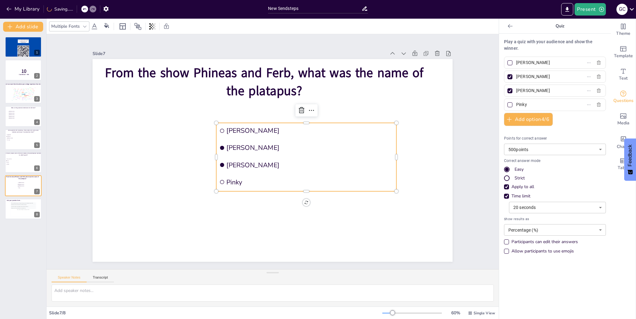
checkbox input "false"
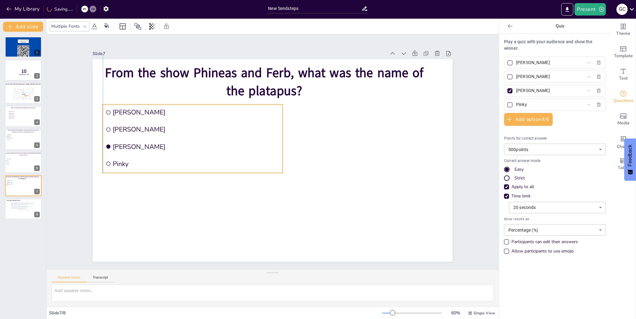
drag, startPoint x: 296, startPoint y: 122, endPoint x: 184, endPoint y: 104, distance: 113.4
click at [184, 104] on li "[PERSON_NAME]" at bounding box center [193, 112] width 180 height 16
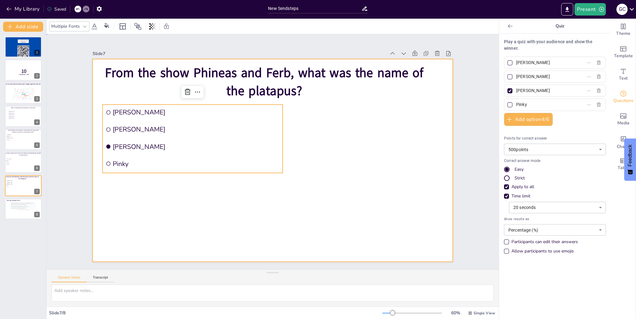
click at [404, 139] on div at bounding box center [273, 160] width 360 height 203
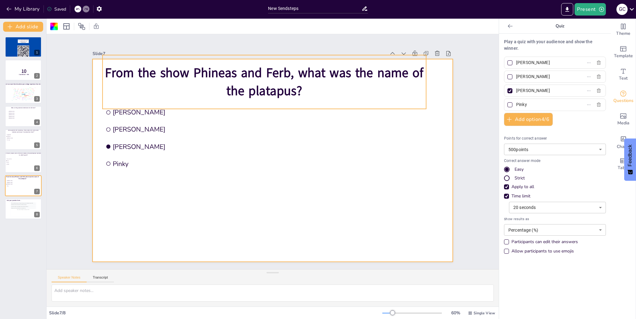
click at [269, 88] on span "From the show Phineas and Ferb, what was the name of the platapus?" at bounding box center [264, 81] width 319 height 35
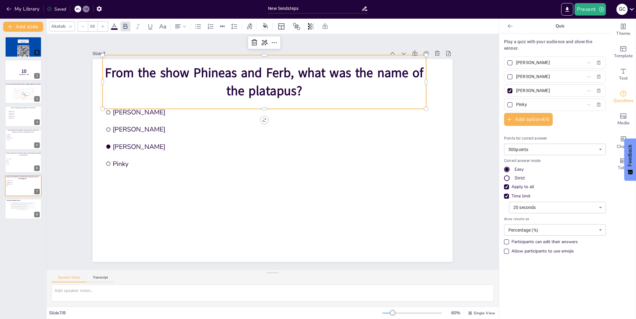
click at [269, 88] on span "From the show Phineas and Ferb, what was the name of the platapus?" at bounding box center [264, 81] width 319 height 35
click at [269, 87] on span "From the show Phineas and Ferb, what was the name of the platapus?" at bounding box center [264, 81] width 319 height 35
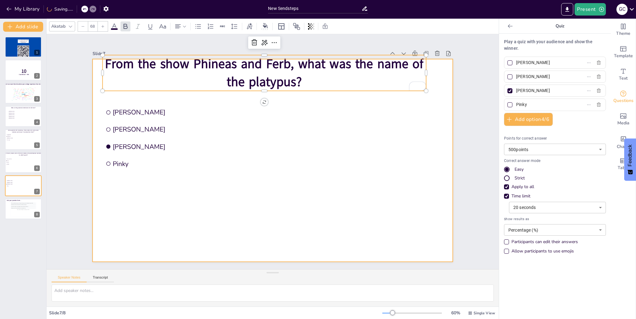
click at [305, 126] on div at bounding box center [273, 160] width 360 height 203
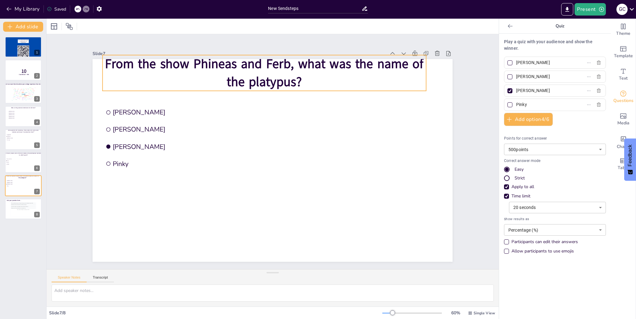
click at [299, 85] on p "From the show Phineas and Ferb, what was the name of the platypus?" at bounding box center [265, 73] width 324 height 36
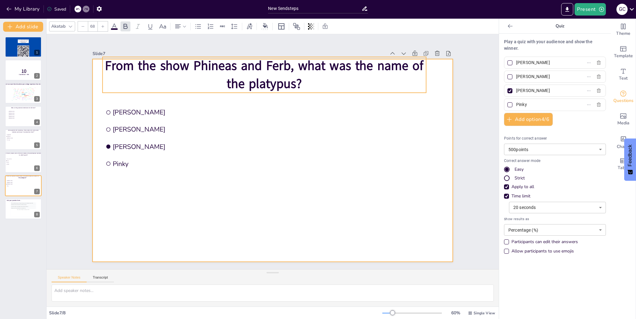
drag, startPoint x: 407, startPoint y: 146, endPoint x: 404, endPoint y: 142, distance: 4.7
click at [407, 146] on div at bounding box center [273, 160] width 360 height 203
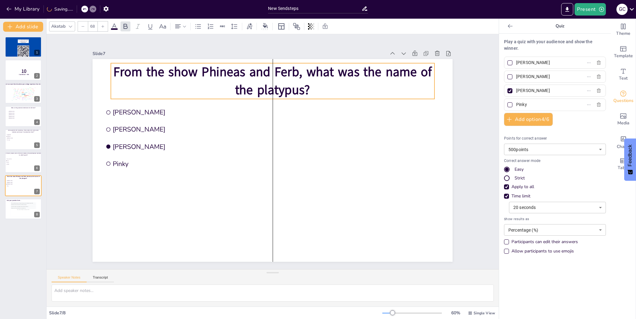
drag, startPoint x: 302, startPoint y: 79, endPoint x: 312, endPoint y: 85, distance: 11.7
click at [312, 85] on p "From the show Phineas and Ferb, what was the name of the platypus?" at bounding box center [273, 81] width 324 height 36
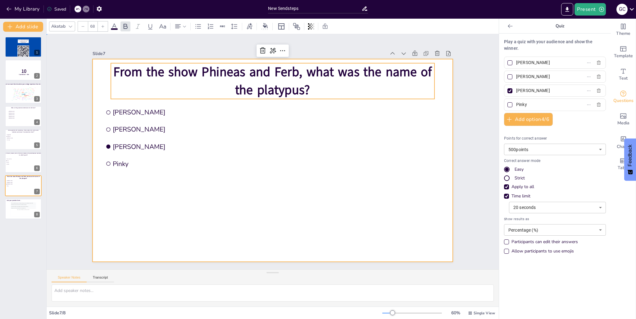
click at [360, 145] on div at bounding box center [273, 160] width 360 height 203
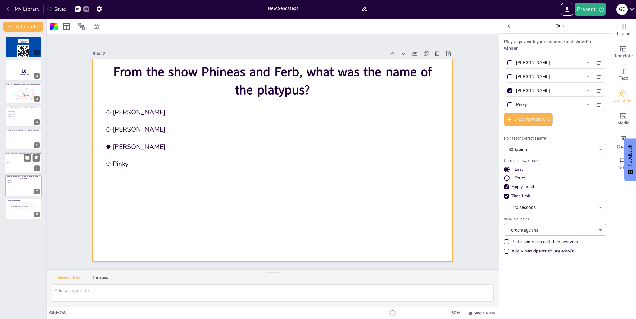
click at [17, 161] on span "Tennis" at bounding box center [15, 160] width 17 height 1
type input "Track and Field"
type input "Tennis"
type input "Soccer"
type input "WNBA"
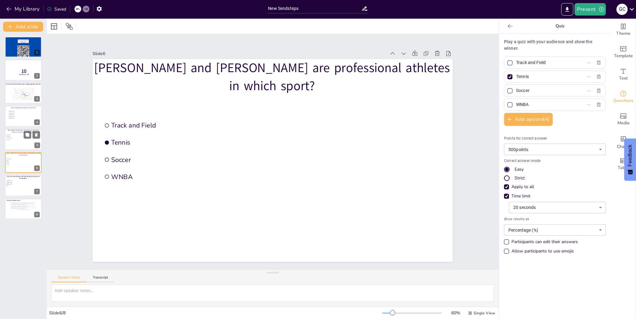
click at [16, 138] on li "[PERSON_NAME]" at bounding box center [15, 138] width 19 height 2
type input "SpongeBob"
type input "Squidward"
type input "[PERSON_NAME]"
type input "Mr. Krabs"
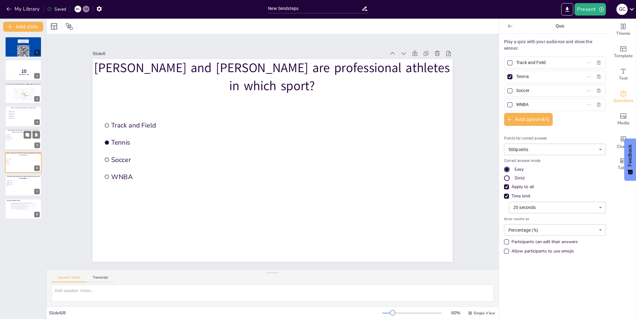
type input "1000"
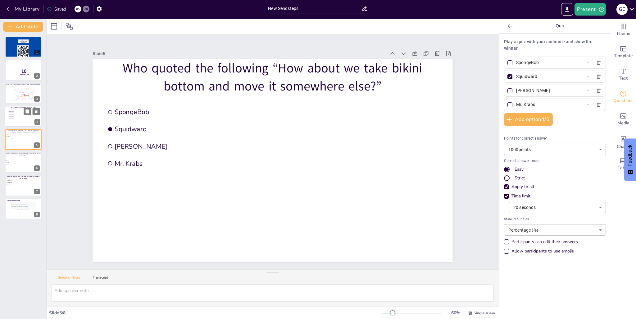
click at [20, 125] on div at bounding box center [23, 116] width 37 height 21
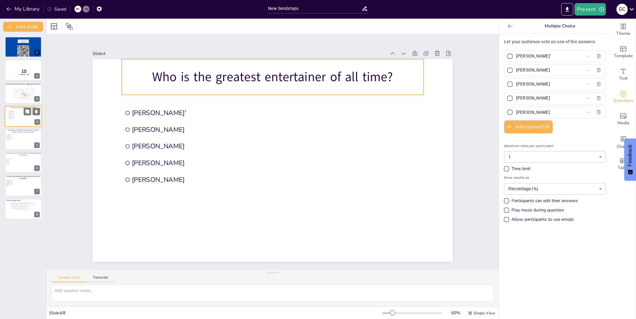
click at [20, 107] on p "Who is the greatest entertainer of all time?" at bounding box center [23, 108] width 31 height 2
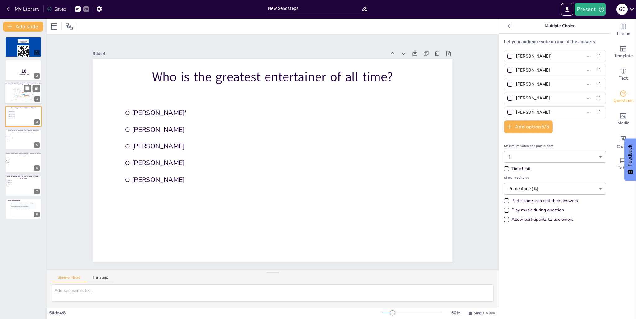
click at [19, 94] on div "Process" at bounding box center [20, 94] width 2 height 1
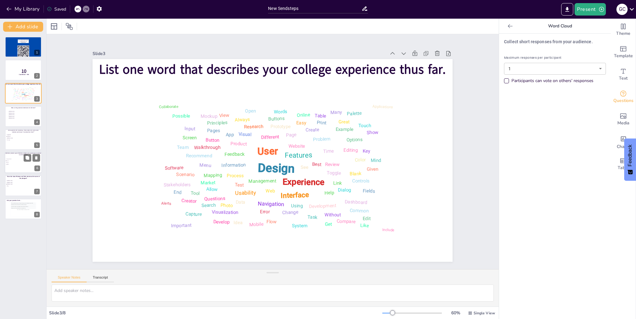
click at [22, 166] on div at bounding box center [23, 162] width 37 height 21
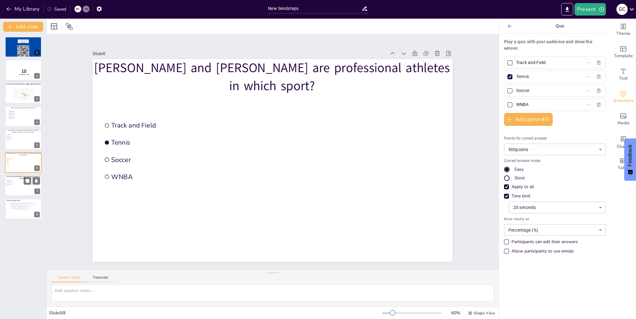
click at [22, 189] on div at bounding box center [23, 185] width 37 height 21
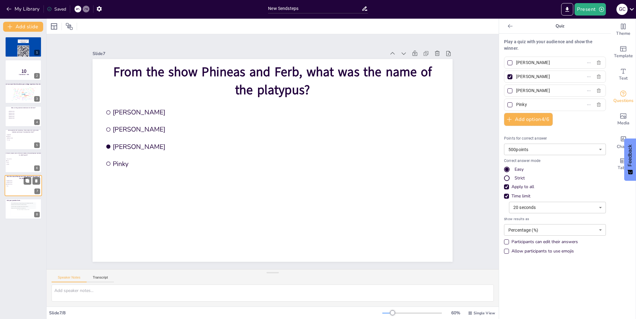
type input "[PERSON_NAME]"
type input "Pinky"
click at [21, 209] on div "More responses will appear here during the session..." at bounding box center [23, 210] width 25 height 2
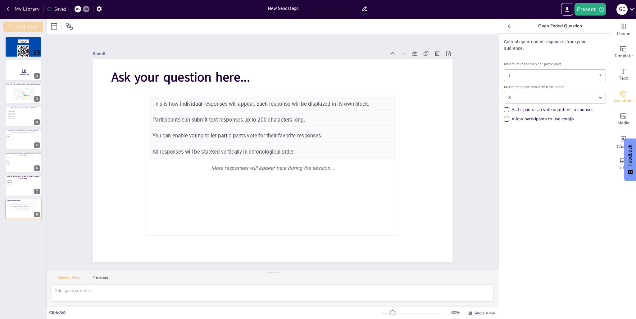
click at [30, 25] on button "Add slide" at bounding box center [23, 27] width 40 height 10
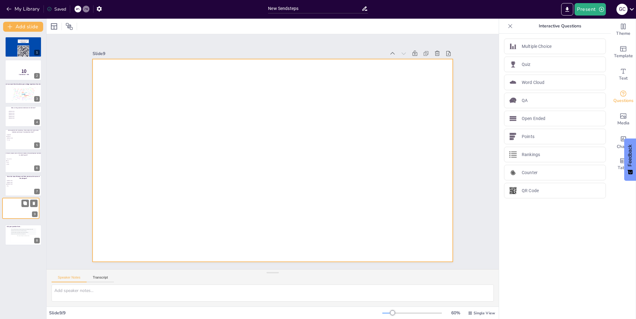
drag, startPoint x: 25, startPoint y: 227, endPoint x: 22, endPoint y: 198, distance: 29.4
click at [22, 198] on div "9" at bounding box center [20, 208] width 37 height 21
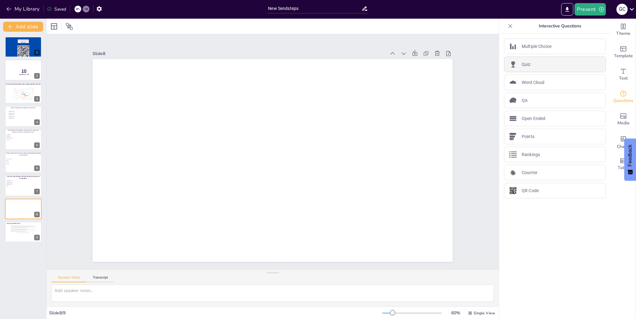
click at [543, 64] on div "Quiz" at bounding box center [555, 65] width 102 height 16
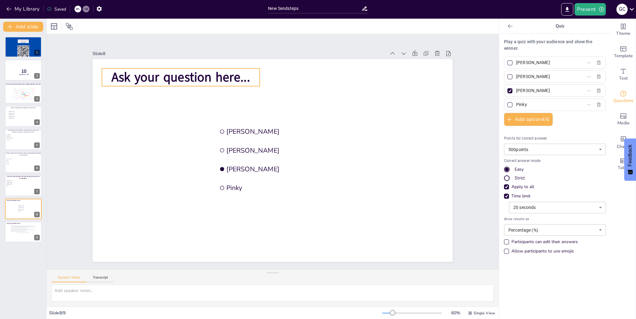
click at [189, 76] on span "Ask your question here..." at bounding box center [181, 77] width 139 height 17
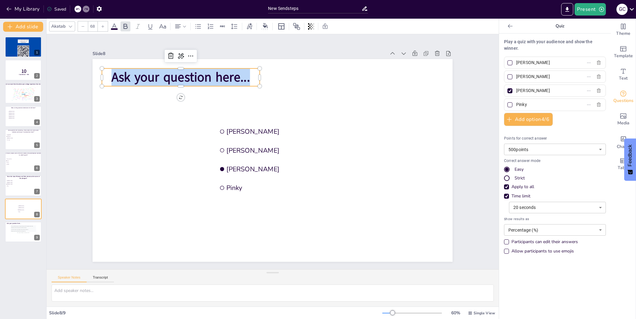
click at [189, 76] on span "Ask your question here..." at bounding box center [181, 77] width 139 height 17
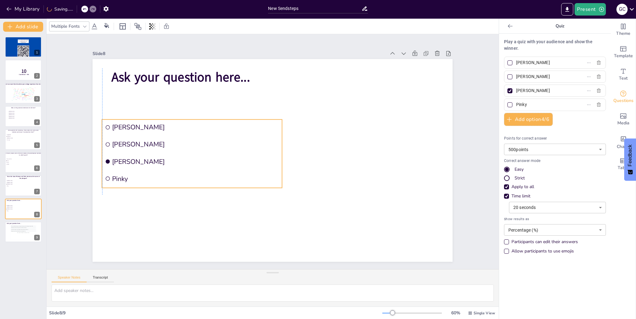
drag, startPoint x: 240, startPoint y: 129, endPoint x: 123, endPoint y: 124, distance: 117.0
click at [123, 125] on span "[PERSON_NAME]" at bounding box center [195, 127] width 167 height 9
click at [181, 79] on span "Ask your question here..." at bounding box center [181, 77] width 139 height 17
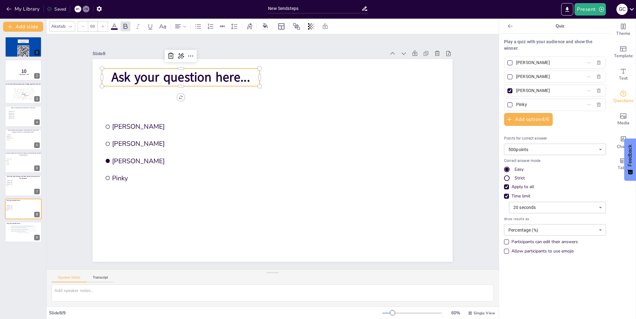
click at [181, 79] on span "Ask your question here..." at bounding box center [181, 77] width 139 height 17
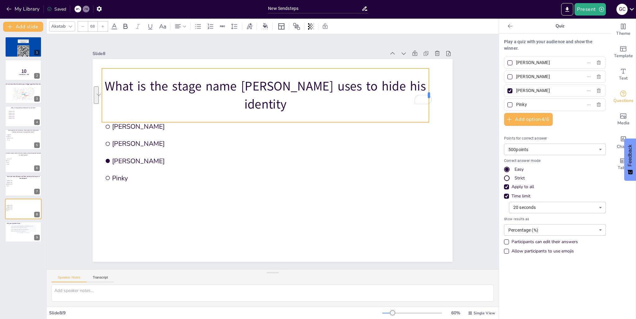
drag, startPoint x: 255, startPoint y: 92, endPoint x: 425, endPoint y: 103, distance: 169.7
click at [429, 103] on div at bounding box center [431, 95] width 5 height 54
click at [110, 87] on p "What is the stage name Cyrus uses to hide his identity" at bounding box center [265, 95] width 327 height 36
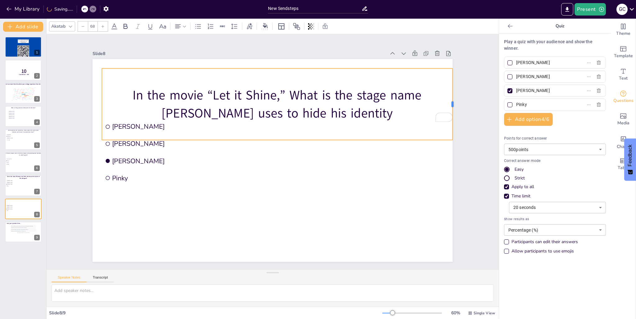
drag, startPoint x: 256, startPoint y: 101, endPoint x: 449, endPoint y: 86, distance: 193.6
click at [453, 86] on div at bounding box center [455, 103] width 5 height 71
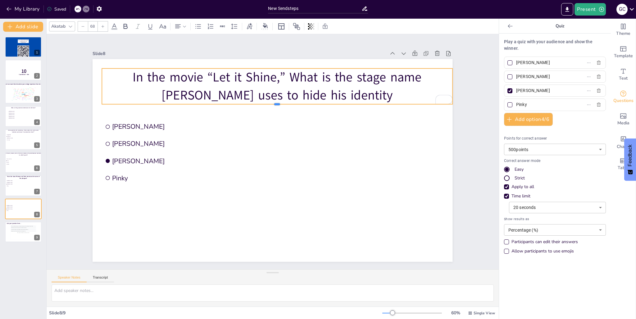
drag, startPoint x: 272, startPoint y: 138, endPoint x: 283, endPoint y: 90, distance: 49.5
click at [283, 90] on div "Ferb Fletcher Baljeet Tjinder Perry Pinky In the movie “Let it Shine,” What is …" at bounding box center [273, 160] width 360 height 203
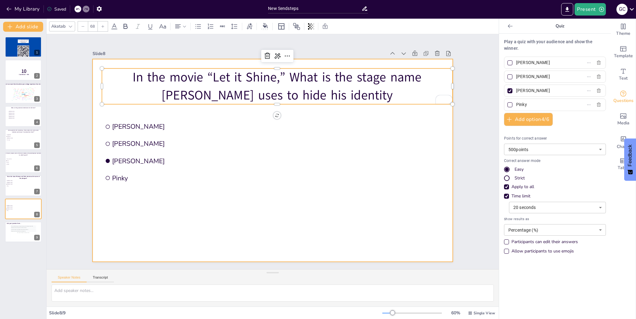
drag, startPoint x: 351, startPoint y: 185, endPoint x: 337, endPoint y: 167, distance: 23.2
click at [352, 184] on div at bounding box center [273, 160] width 360 height 203
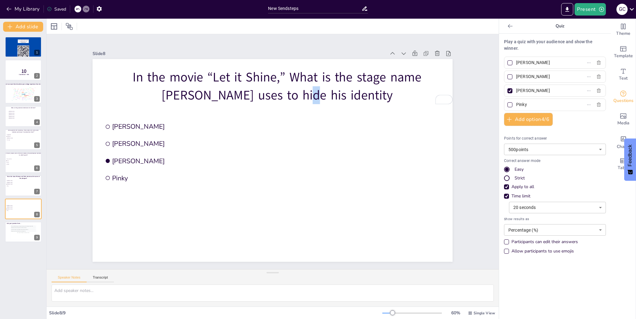
drag, startPoint x: 305, startPoint y: 99, endPoint x: 304, endPoint y: 88, distance: 10.9
click at [304, 88] on p "In the movie “Let it Shine,” What is the stage name [PERSON_NAME] uses to hide …" at bounding box center [277, 86] width 351 height 36
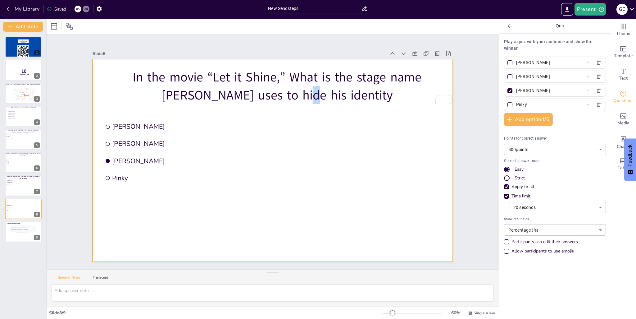
drag, startPoint x: 239, startPoint y: 116, endPoint x: 241, endPoint y: 110, distance: 5.9
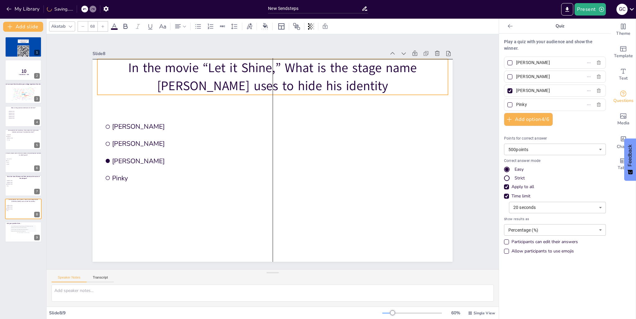
drag, startPoint x: 245, startPoint y: 80, endPoint x: 241, endPoint y: 70, distance: 10.7
click at [241, 70] on p "In the movie “Let it Shine,” What is the stage name [PERSON_NAME] uses to hide …" at bounding box center [273, 77] width 351 height 36
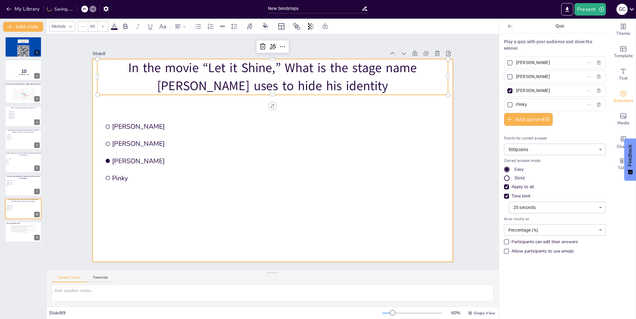
drag, startPoint x: 323, startPoint y: 150, endPoint x: 316, endPoint y: 147, distance: 7.7
click at [324, 150] on div at bounding box center [273, 160] width 360 height 203
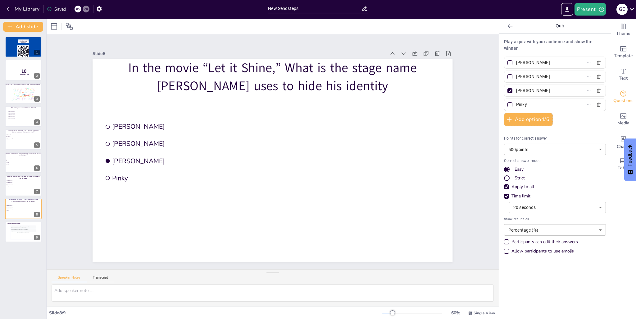
click at [529, 62] on input "[PERSON_NAME]" at bounding box center [545, 62] width 58 height 9
drag, startPoint x: 549, startPoint y: 61, endPoint x: 508, endPoint y: 59, distance: 41.7
click at [508, 59] on label "[PERSON_NAME]" at bounding box center [546, 62] width 78 height 9
click at [516, 59] on input "[PERSON_NAME]" at bounding box center [545, 62] width 58 height 9
click at [526, 60] on input "Cyrus DeBarge" at bounding box center [545, 62] width 58 height 9
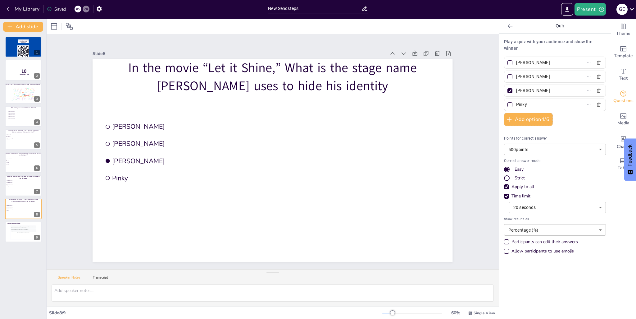
click at [526, 60] on input "Cyrus DeBarge" at bounding box center [545, 62] width 58 height 9
type input "[PERSON_NAME] "Roxy" [PERSON_NAME]"
click at [520, 87] on input "[PERSON_NAME]" at bounding box center [545, 90] width 58 height 9
drag, startPoint x: 525, startPoint y: 103, endPoint x: 507, endPoint y: 102, distance: 17.2
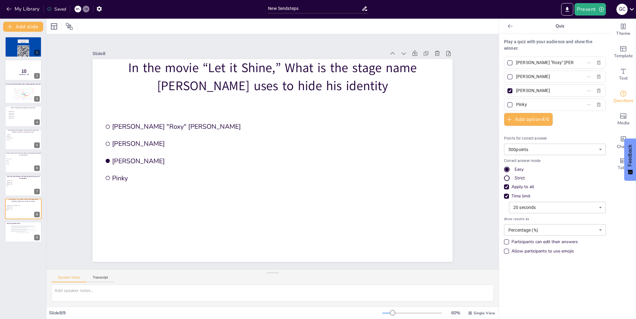
click at [514, 104] on span "Pinky" at bounding box center [543, 104] width 58 height 9
click at [516, 104] on input "Pinky" at bounding box center [545, 104] width 58 height 9
click at [509, 90] on div at bounding box center [510, 90] width 3 height 3
click at [516, 90] on input "[PERSON_NAME]" at bounding box center [545, 90] width 58 height 9
checkbox input "false"
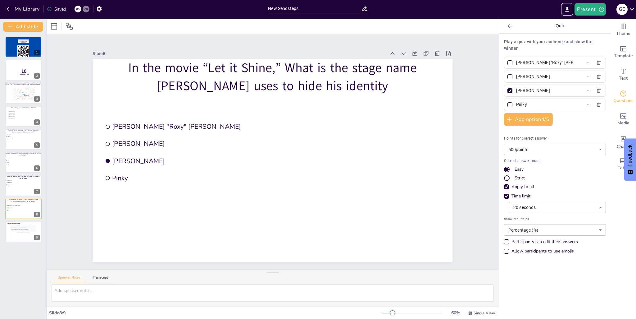
checkbox input "false"
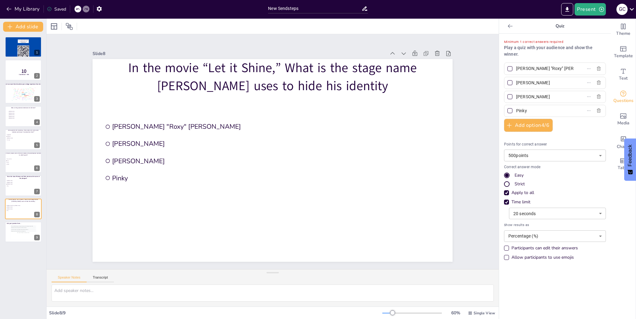
click at [508, 108] on div at bounding box center [510, 110] width 5 height 5
click at [516, 108] on input "Pinky" at bounding box center [545, 110] width 58 height 9
checkbox input "true"
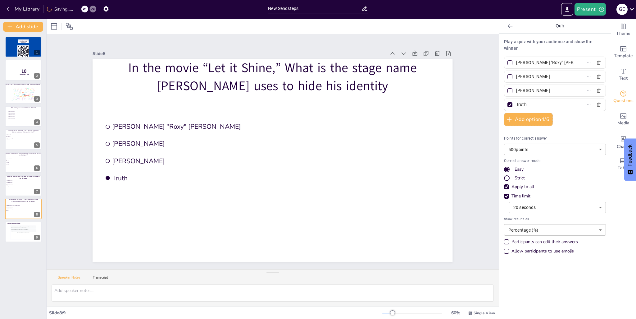
type input "Truth"
drag, startPoint x: 527, startPoint y: 91, endPoint x: 512, endPoint y: 91, distance: 15.2
click at [516, 91] on input "[PERSON_NAME]" at bounding box center [545, 90] width 58 height 9
paste input "D-Gurlz."
type input "D-Gurlz"
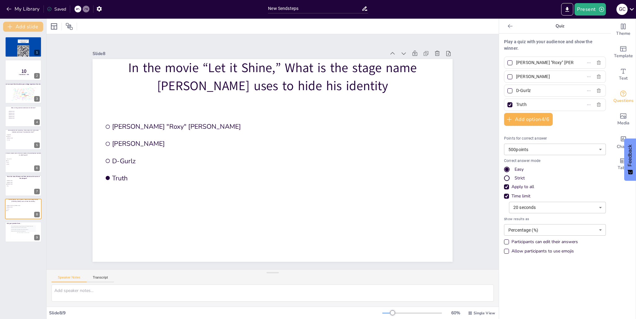
drag, startPoint x: 11, startPoint y: 26, endPoint x: 16, endPoint y: 25, distance: 4.5
click at [14, 25] on button "Add slide" at bounding box center [23, 27] width 40 height 10
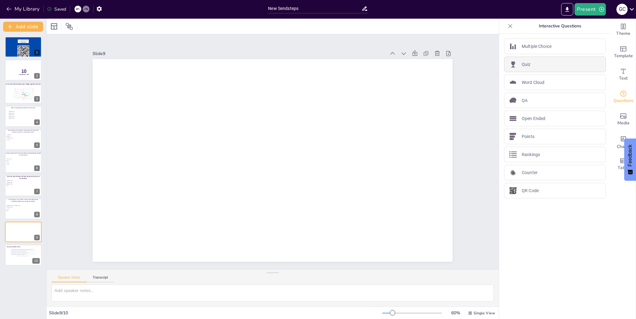
click at [537, 62] on div "Quiz" at bounding box center [555, 65] width 102 height 16
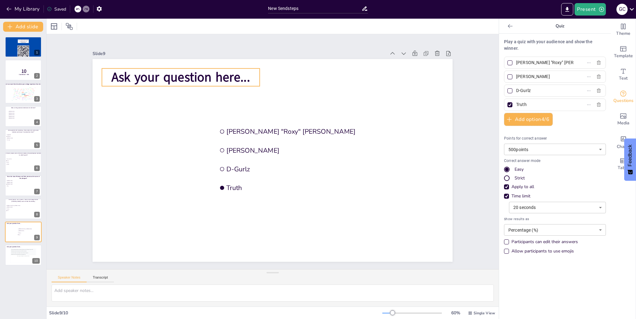
click at [239, 77] on span "Ask your question here..." at bounding box center [181, 77] width 139 height 17
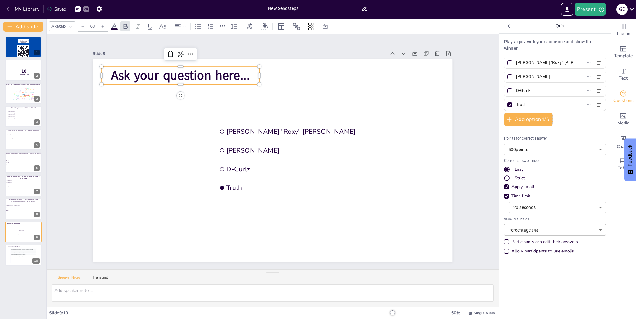
click at [238, 76] on span "Ask your question here..." at bounding box center [180, 75] width 139 height 17
click at [237, 74] on span "Ask your question here..." at bounding box center [180, 75] width 139 height 17
click at [237, 73] on span "Ask your question here..." at bounding box center [180, 75] width 139 height 17
click at [551, 62] on input "[PERSON_NAME] "Roxy" [PERSON_NAME]" at bounding box center [545, 62] width 58 height 9
drag, startPoint x: 563, startPoint y: 61, endPoint x: 503, endPoint y: 61, distance: 59.7
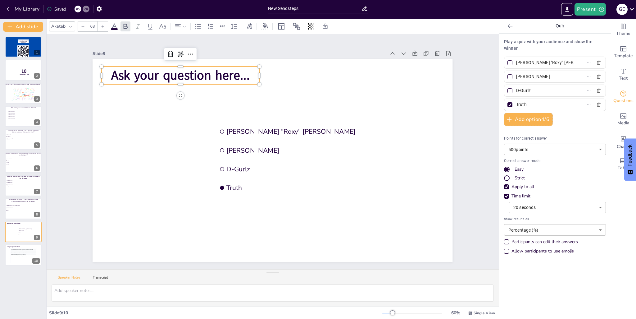
click at [507, 61] on label "[PERSON_NAME] "Roxy" [PERSON_NAME]" at bounding box center [546, 62] width 78 height 9
click at [516, 61] on input "[PERSON_NAME] "Roxy" [PERSON_NAME]" at bounding box center [545, 62] width 58 height 9
type input "[PERSON_NAME]"
click at [528, 76] on input "[PERSON_NAME]" at bounding box center [545, 76] width 58 height 9
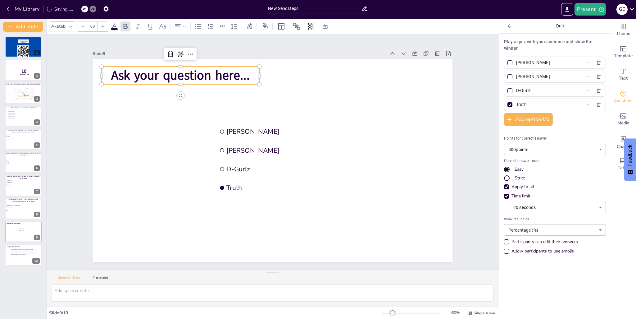
click at [528, 76] on input "[PERSON_NAME]" at bounding box center [545, 76] width 58 height 9
type input "I Am Speed"
drag, startPoint x: 539, startPoint y: 94, endPoint x: 513, endPoint y: 92, distance: 25.8
click at [516, 92] on input "D-Gurlz" at bounding box center [545, 90] width 58 height 9
type input "Ninja"
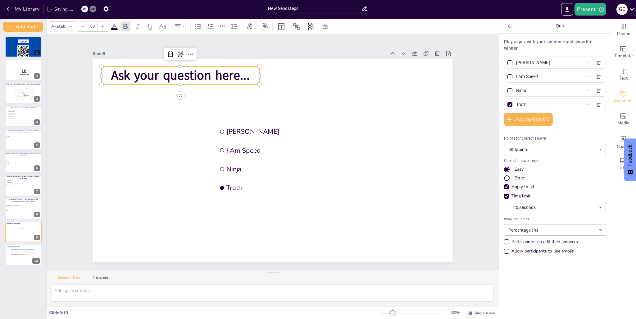
click at [528, 101] on input "Truth" at bounding box center [545, 104] width 58 height 9
click at [528, 102] on input "Truth" at bounding box center [545, 104] width 58 height 9
type input "Pokimane"
click at [188, 72] on span "Ask your question here..." at bounding box center [180, 75] width 139 height 17
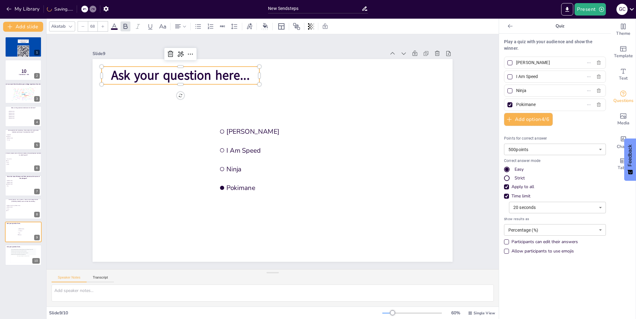
click at [188, 72] on span "Ask your question here..." at bounding box center [180, 75] width 139 height 17
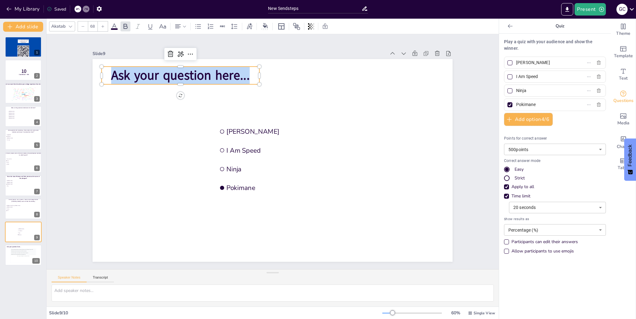
click at [188, 72] on span "Ask your question here..." at bounding box center [180, 75] width 139 height 17
click at [532, 119] on button "Add option 4 / 6" at bounding box center [528, 119] width 49 height 13
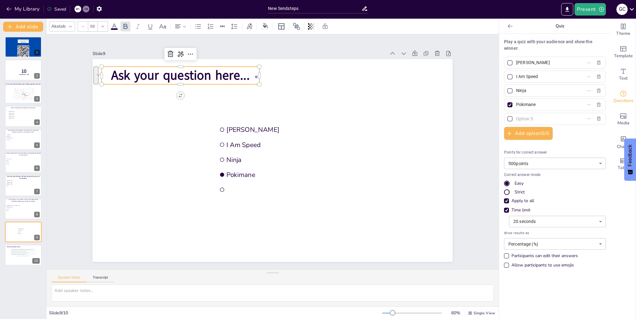
click at [523, 118] on input "text" at bounding box center [545, 118] width 58 height 9
type input "Ibai"
click at [508, 118] on div at bounding box center [510, 118] width 5 height 5
click at [516, 118] on input "Ibai" at bounding box center [545, 118] width 58 height 9
checkbox input "true"
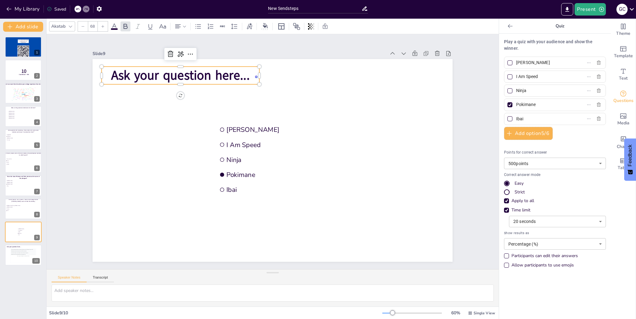
checkbox input "true"
click at [505, 109] on div "Pokimane" at bounding box center [555, 105] width 102 height 12
click at [508, 105] on div at bounding box center [510, 104] width 5 height 5
click at [516, 105] on input "Pokimane" at bounding box center [545, 104] width 58 height 9
checkbox input "false"
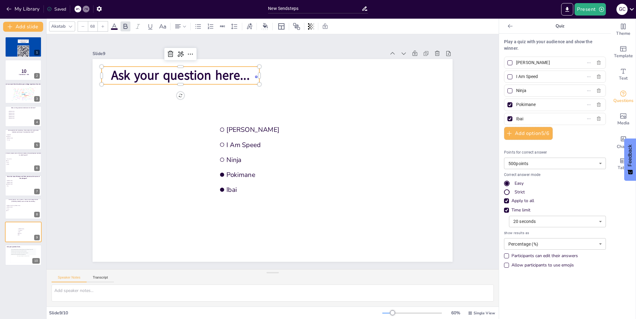
checkbox input "false"
click at [127, 293] on textarea "To enrich screen reader interactions, please activate Accessibility in Grammarl…" at bounding box center [273, 292] width 443 height 17
type textarea "I"
drag, startPoint x: 71, startPoint y: 287, endPoint x: 52, endPoint y: 288, distance: 19.9
click at [52, 289] on textarea "I" at bounding box center [273, 292] width 443 height 17
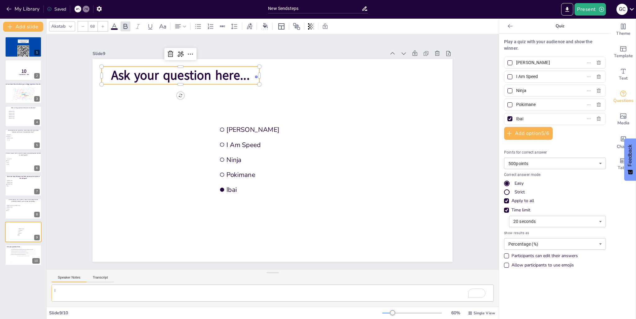
paste textarea "1. Ibai Follower count: 19.8 million Language: Spanish 2. Ninja Follower count:…"
type textarea "1. Ibai Follower count: 19.8 million Language: Spanish 2. Ninja Follower count:…"
click at [205, 73] on span "Ask your question here..." at bounding box center [180, 75] width 139 height 17
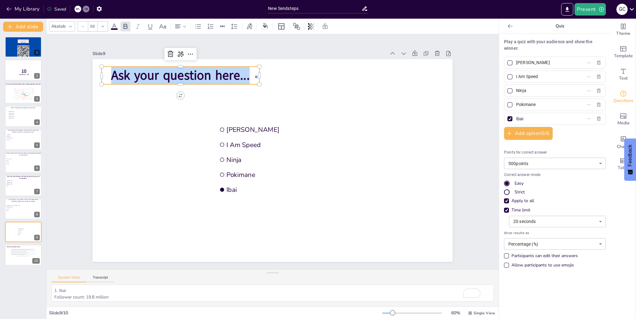
click at [205, 73] on span "Ask your question here..." at bounding box center [180, 75] width 139 height 17
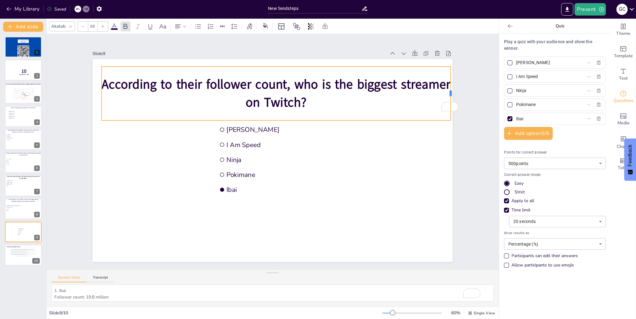
drag, startPoint x: 256, startPoint y: 91, endPoint x: 448, endPoint y: 84, distance: 191.6
click at [451, 84] on div at bounding box center [453, 94] width 5 height 54
click at [328, 111] on div "According to their follower count, who is the biggest streamer on Twitch?" at bounding box center [276, 94] width 349 height 54
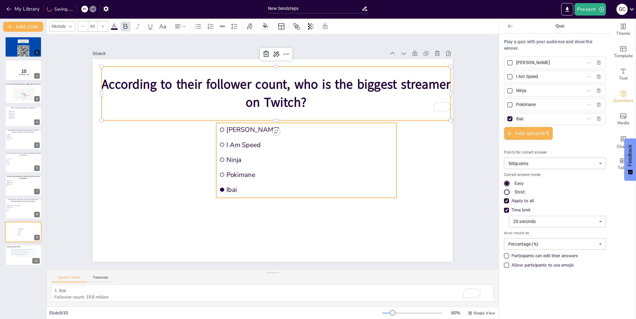
click at [328, 140] on span "I Am Speed" at bounding box center [310, 144] width 167 height 9
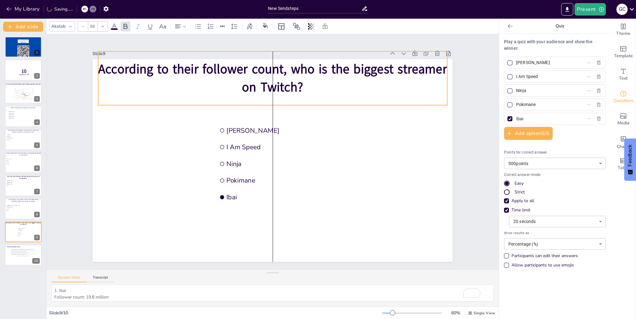
drag, startPoint x: 322, startPoint y: 95, endPoint x: 318, endPoint y: 80, distance: 15.8
click at [318, 80] on p "According to their follower count, who is the biggest streamer on Twitch?" at bounding box center [272, 78] width 349 height 36
click at [358, 136] on ul "[PERSON_NAME] I Am Speed Ninja Pokimane Ibai" at bounding box center [307, 164] width 180 height 83
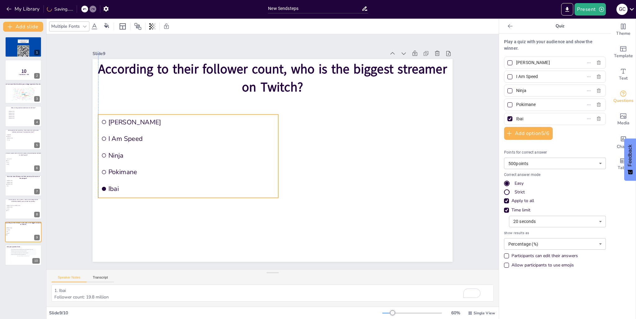
drag, startPoint x: 258, startPoint y: 154, endPoint x: 140, endPoint y: 146, distance: 117.8
click at [140, 148] on li "Ninja" at bounding box center [188, 155] width 180 height 15
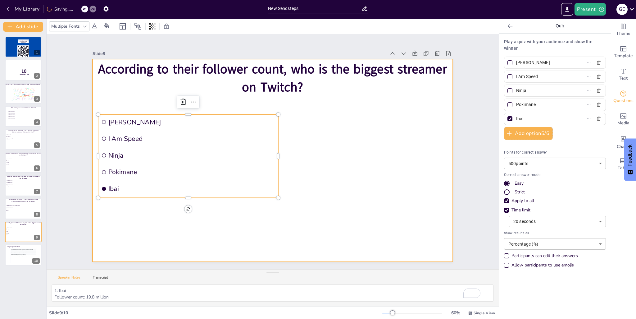
click at [333, 185] on div at bounding box center [273, 160] width 360 height 203
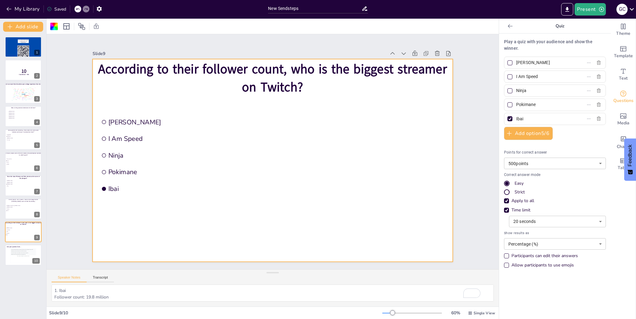
click at [364, 144] on div at bounding box center [273, 160] width 360 height 203
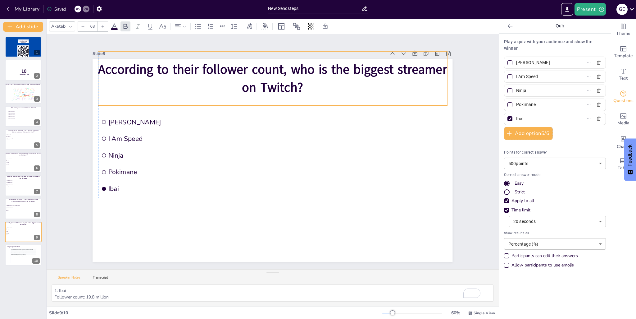
click at [304, 83] on p "According to their follower count, who is the biggest streamer on Twitch?" at bounding box center [272, 79] width 349 height 36
click at [460, 167] on div "Slide 1 Go to [URL][DOMAIN_NAME] and login with code: Free96692984 Slide 2 10 C…" at bounding box center [272, 152] width 395 height 220
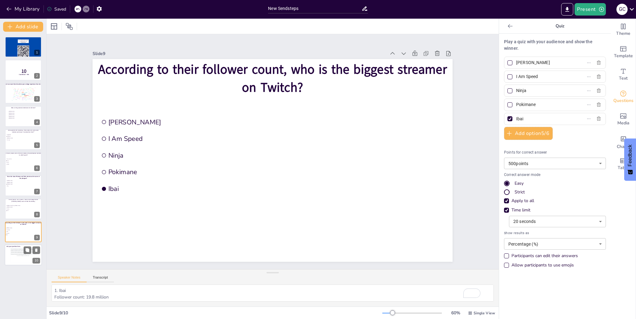
click at [13, 256] on div "This is how individual responses will appear. Each response will be displayed i…" at bounding box center [23, 255] width 25 height 14
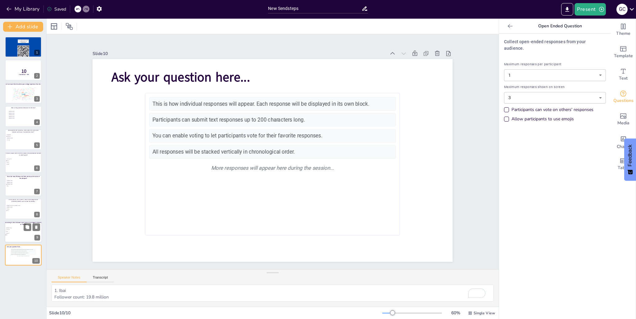
click at [17, 236] on div at bounding box center [23, 231] width 37 height 21
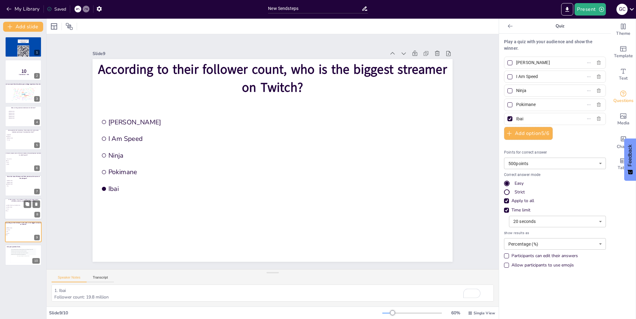
click at [17, 211] on li "Truth" at bounding box center [15, 211] width 19 height 2
type input "[PERSON_NAME] "Roxy" [PERSON_NAME]"
type input "[PERSON_NAME]"
type input "D-Gurlz"
type input "Truth"
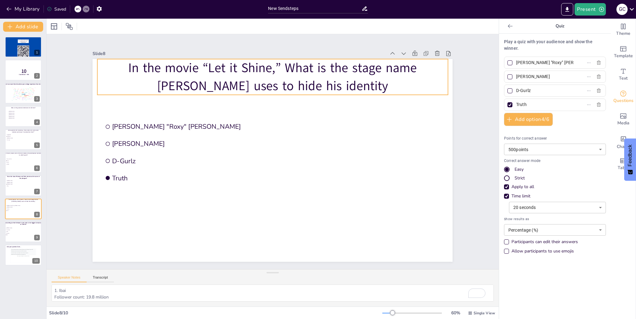
click at [247, 90] on p "In the movie “Let it Shine,” What is the stage name [PERSON_NAME] uses to hide …" at bounding box center [273, 77] width 351 height 36
click at [12, 183] on li "[PERSON_NAME]" at bounding box center [15, 184] width 19 height 2
type input "[PERSON_NAME]"
type input "Pinky"
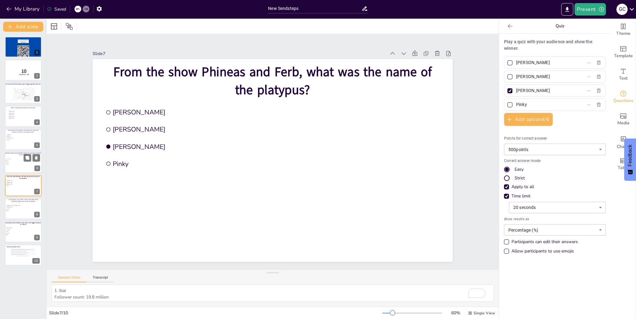
click at [18, 158] on span "Track and Field" at bounding box center [15, 158] width 17 height 1
type input "Track and Field"
type input "Tennis"
type input "Soccer"
type input "WNBA"
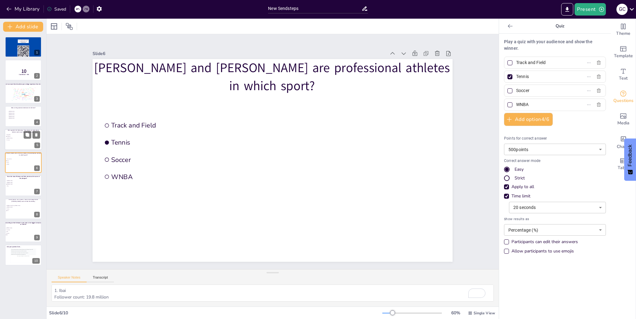
click at [20, 137] on li "[PERSON_NAME]" at bounding box center [15, 138] width 19 height 2
type input "SpongeBob"
type input "Squidward"
type input "[PERSON_NAME]"
type input "Mr. Krabs"
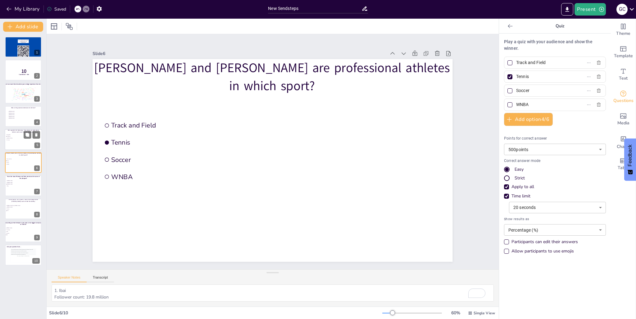
type input "1000"
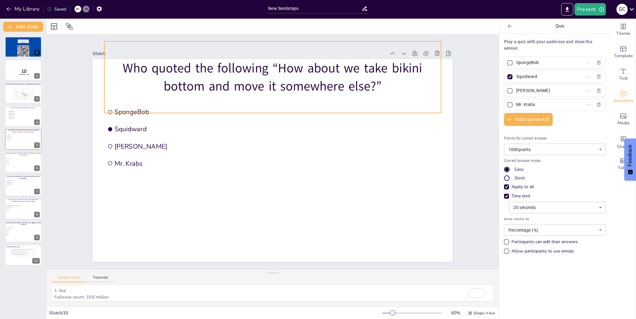
click at [119, 66] on p "Who quoted the following “How about we take bikini bottom and move it somewhere…" at bounding box center [272, 77] width 337 height 36
click at [133, 65] on p "Who quoted the following “How about we take bikini bottom and move it somewhere…" at bounding box center [272, 77] width 337 height 36
click at [152, 64] on p "Who quoted the following “How about we take bikini bottom and move it somewhere…" at bounding box center [272, 77] width 337 height 36
click at [322, 93] on div "Who quoted the following “How about we take bikini bottom and move it somewhere…" at bounding box center [272, 76] width 337 height 71
click at [168, 67] on p "Who quoted the following “How about we take bikini bottom and move it somewhere…" at bounding box center [272, 77] width 337 height 36
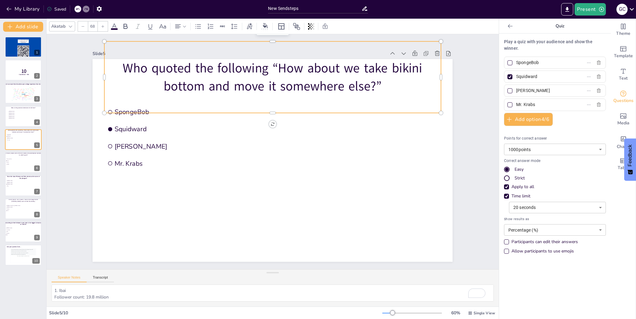
click at [168, 67] on p "Who quoted the following “How about we take bikini bottom and move it somewhere…" at bounding box center [272, 77] width 337 height 36
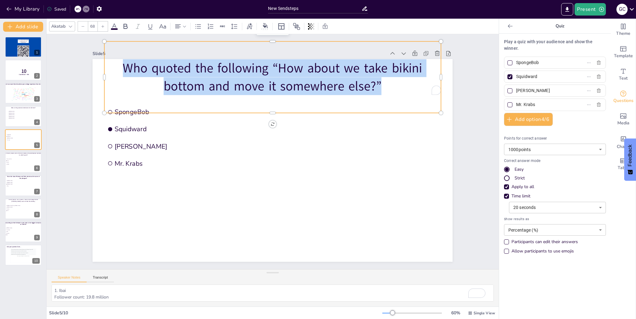
click at [168, 67] on p "Who quoted the following “How about we take bikini bottom and move it somewhere…" at bounding box center [272, 77] width 337 height 36
click at [141, 67] on p "Who quoted the following “How about we take bikini bottom and move it somewhere…" at bounding box center [272, 77] width 337 height 36
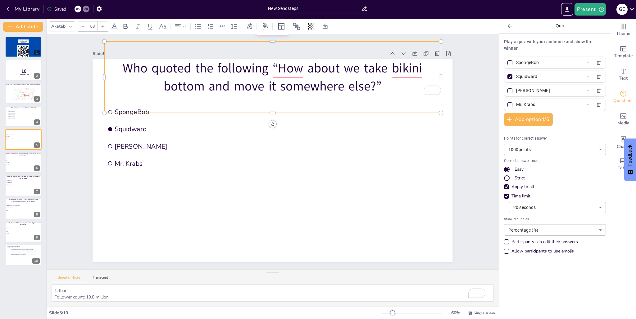
click at [153, 67] on p "Who quoted the following “How about we take bikini bottom and move it somewhere…" at bounding box center [272, 77] width 337 height 36
click at [151, 67] on p "Who quoted the following “How about we take bikini bottom and move it somewhere…" at bounding box center [272, 77] width 337 height 36
click at [147, 67] on p "Who quoted the following “How about we take bikini bottom and move it somewhere…" at bounding box center [272, 77] width 337 height 36
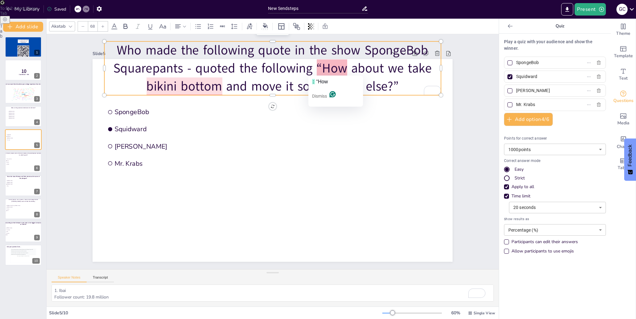
drag, startPoint x: 315, startPoint y: 65, endPoint x: 311, endPoint y: 65, distance: 4.0
click at [314, 65] on p "Who made the following quote in the show SpongeBob Squarepants - quoted the fol…" at bounding box center [272, 67] width 337 height 53
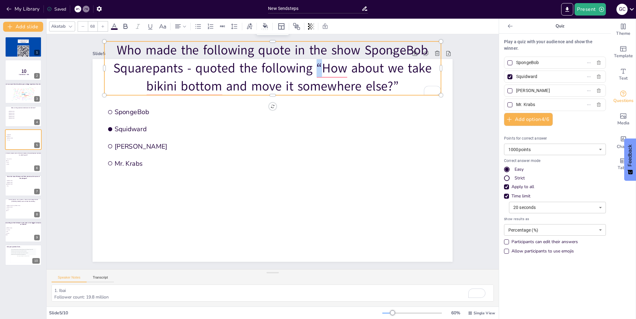
click at [311, 65] on p "Who made the following quote in the show SpongeBob Squarepants - quoted the fol…" at bounding box center [272, 67] width 337 height 53
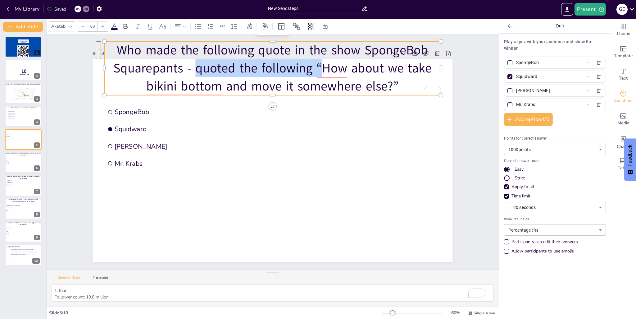
drag, startPoint x: 310, startPoint y: 64, endPoint x: 200, endPoint y: 62, distance: 110.3
click at [201, 62] on p "Who made the following quote in the show SpongeBob Squarepants - quoted the fol…" at bounding box center [272, 67] width 337 height 53
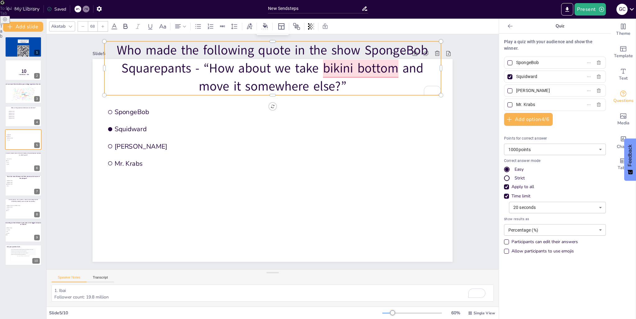
click at [395, 68] on p "Who made the following quote in the show SpongeBob Squarepants - “How about we …" at bounding box center [272, 67] width 337 height 53
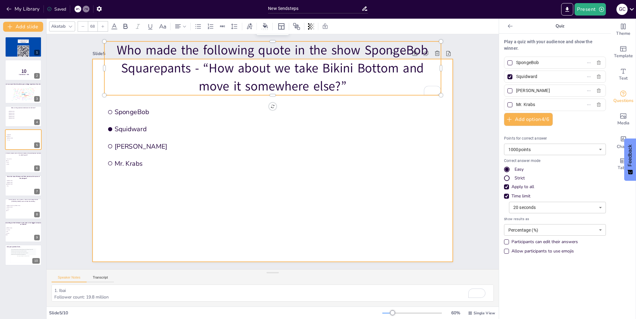
click at [300, 127] on div at bounding box center [273, 160] width 360 height 203
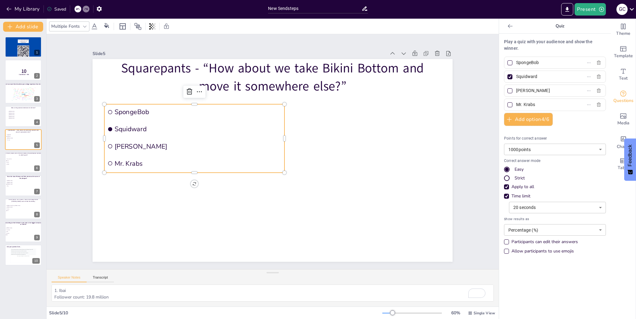
click at [108, 144] on input "checkbox" at bounding box center [110, 146] width 4 height 4
checkbox input "false"
click at [508, 90] on div at bounding box center [510, 90] width 5 height 5
click at [516, 90] on input "[PERSON_NAME]" at bounding box center [545, 90] width 58 height 9
checkbox input "true"
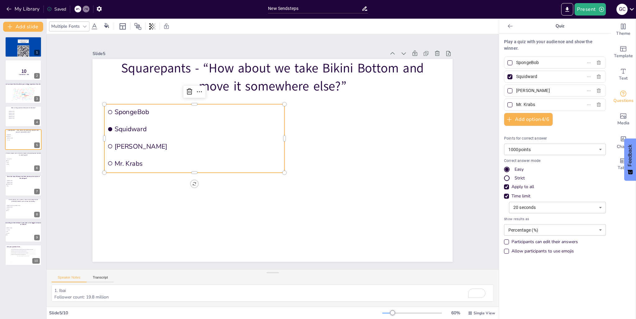
checkbox input "true"
click at [508, 77] on div at bounding box center [510, 76] width 5 height 5
click at [516, 77] on input "Squidward" at bounding box center [545, 76] width 58 height 9
checkbox input "false"
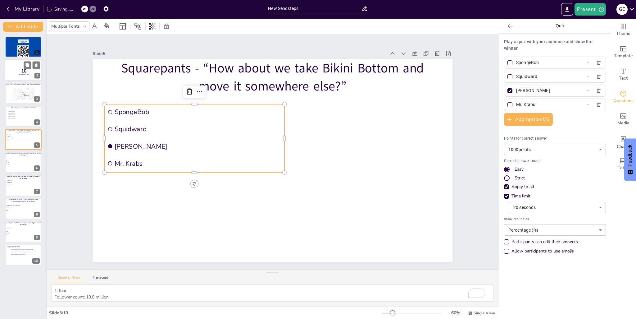
click at [30, 75] on div at bounding box center [23, 70] width 37 height 21
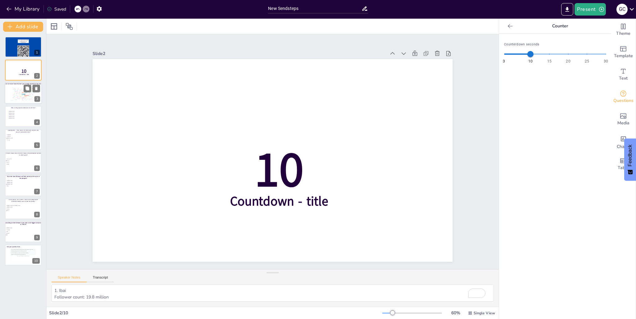
click at [17, 103] on div at bounding box center [23, 93] width 37 height 21
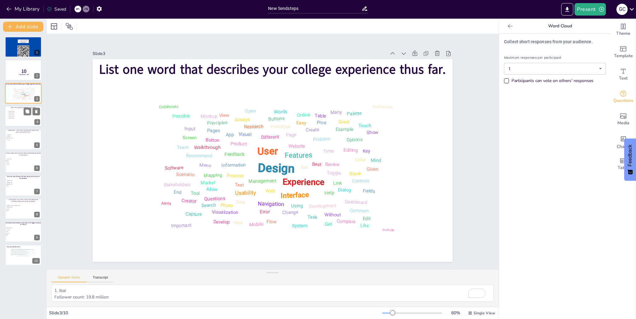
click at [20, 123] on div at bounding box center [23, 116] width 37 height 21
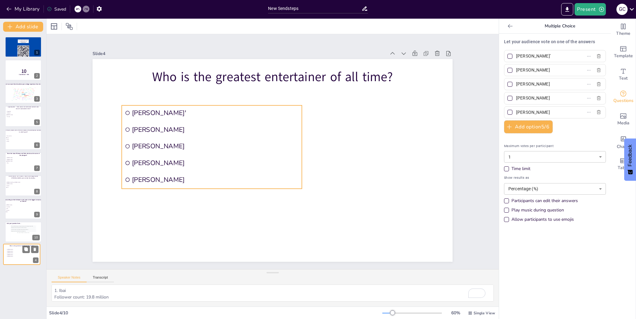
drag, startPoint x: 16, startPoint y: 116, endPoint x: 14, endPoint y: 254, distance: 138.0
click at [14, 255] on ul "Beyonce' Taylor Swift Michael Jackson Chris Brown Travis Scott" at bounding box center [16, 253] width 18 height 8
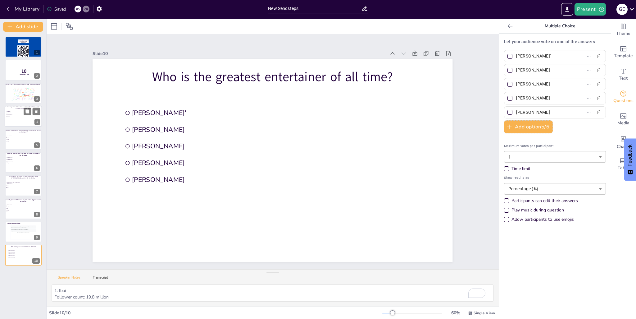
click at [14, 115] on li "[PERSON_NAME]" at bounding box center [15, 115] width 19 height 2
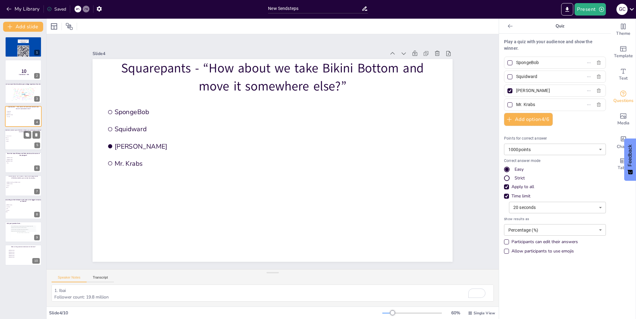
click at [15, 145] on div at bounding box center [23, 139] width 37 height 21
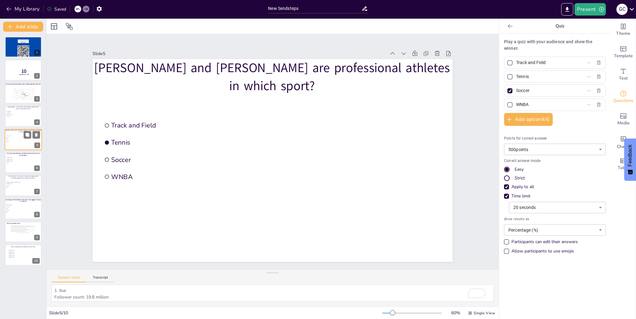
type input "Track and Field"
type input "Tennis"
type input "Soccer"
type input "WNBA"
type input "500"
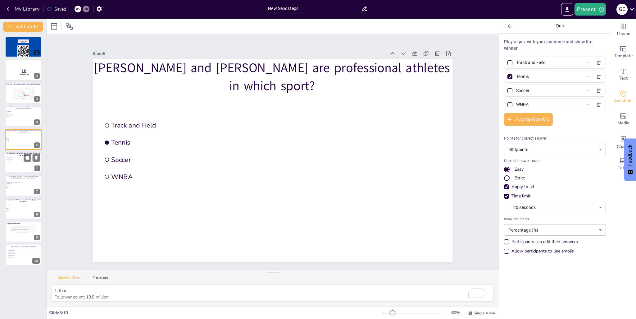
click at [15, 159] on span "[PERSON_NAME]" at bounding box center [15, 159] width 17 height 1
type input "[PERSON_NAME]"
type input "Pinky"
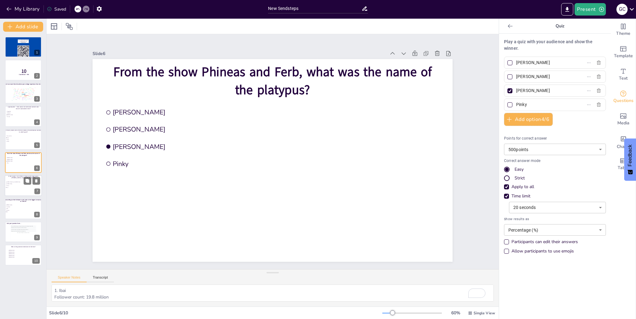
click at [14, 189] on div at bounding box center [23, 185] width 37 height 21
type input "[PERSON_NAME] "Roxy" [PERSON_NAME]"
type input "D-Gurlz"
type input "Truth"
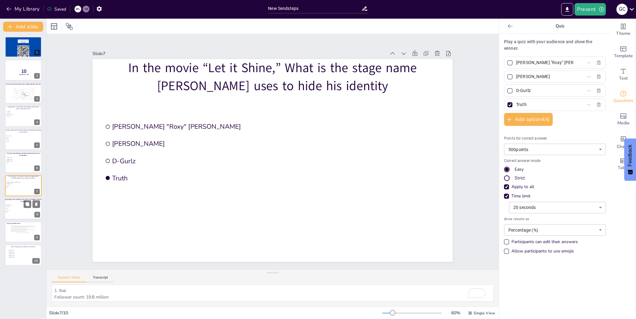
click at [13, 213] on div at bounding box center [23, 208] width 37 height 21
type input "[PERSON_NAME]"
type input "I Am Speed"
type input "Ninja"
type input "Pokimane"
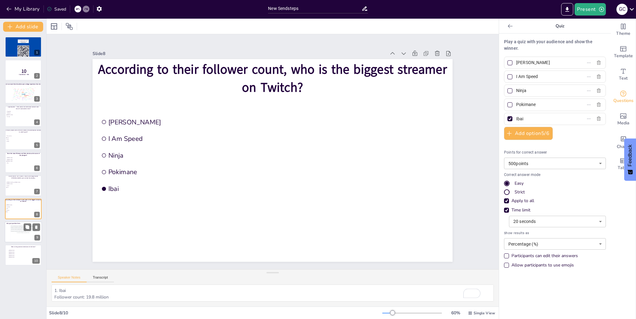
click at [9, 235] on div at bounding box center [23, 231] width 37 height 21
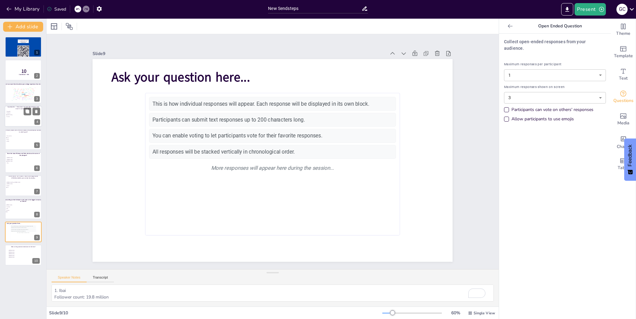
click at [13, 115] on li "[PERSON_NAME]" at bounding box center [15, 115] width 19 height 2
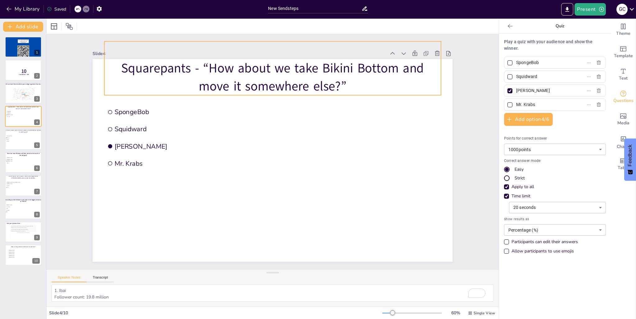
click at [160, 70] on p "Who made the following quote in the show SpongeBob Squarepants - “How about we …" at bounding box center [272, 67] width 337 height 53
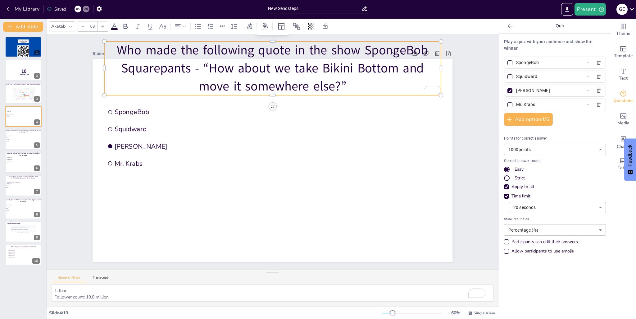
click at [82, 25] on icon at bounding box center [83, 27] width 4 height 4
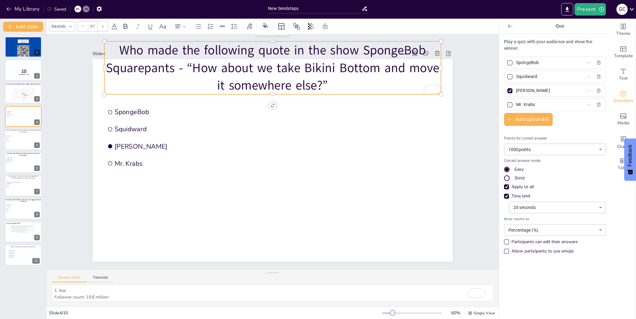
click at [82, 25] on icon at bounding box center [83, 27] width 4 height 4
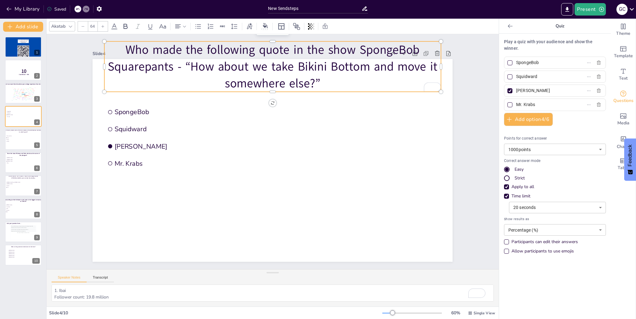
click at [82, 25] on icon at bounding box center [83, 27] width 4 height 4
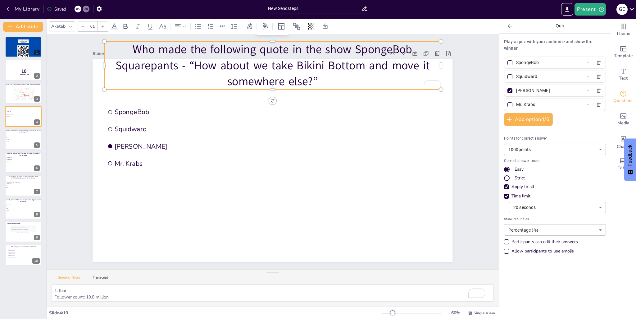
click at [82, 25] on icon at bounding box center [83, 27] width 4 height 4
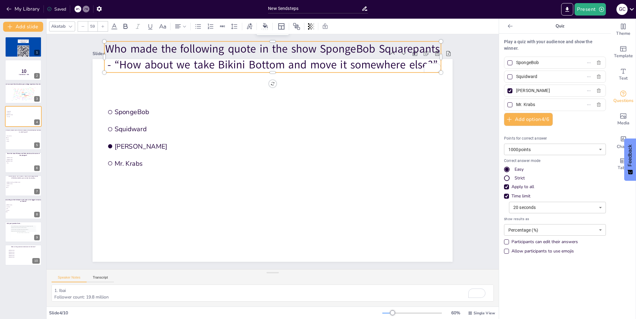
click at [82, 25] on icon at bounding box center [83, 27] width 4 height 4
type input "56"
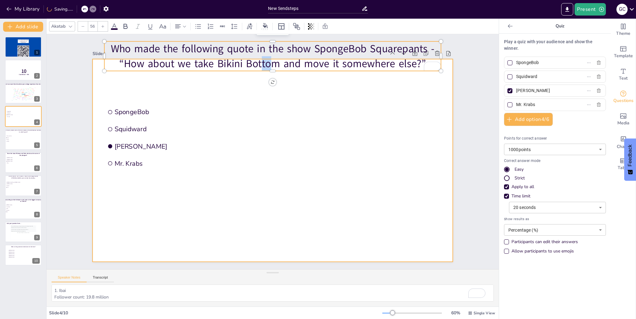
drag, startPoint x: 258, startPoint y: 67, endPoint x: 256, endPoint y: 85, distance: 17.5
click at [256, 85] on div "SpongeBob Squidward Patrick Mr. Krabs Who made the following quote in the show …" at bounding box center [273, 160] width 360 height 203
click at [237, 89] on div at bounding box center [273, 160] width 360 height 203
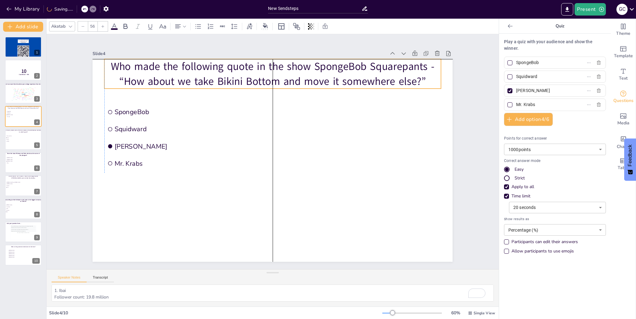
drag, startPoint x: 238, startPoint y: 66, endPoint x: 236, endPoint y: 85, distance: 19.1
click at [236, 85] on p "Who made the following quote in the show SpongeBob Squarepants - “How about we …" at bounding box center [272, 74] width 337 height 30
click at [263, 77] on p "Who made the following quote in the show SpongeBob Squarepants - “How about we …" at bounding box center [272, 74] width 337 height 30
click at [468, 144] on div "Slide 1 Go to https://sendsteps.me and login with code: Free96692984 Slide 2 10…" at bounding box center [273, 151] width 452 height 235
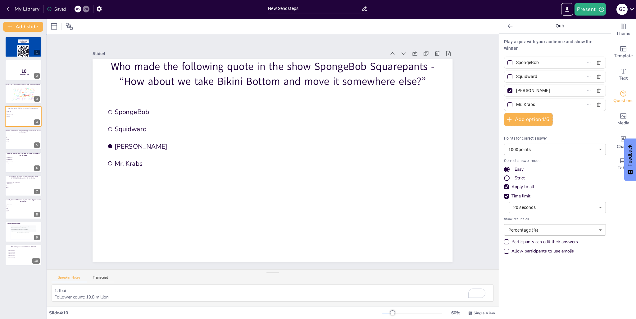
click at [467, 110] on div "Slide 1 Go to https://sendsteps.me and login with code: Free96692984 Slide 2 10…" at bounding box center [273, 151] width 452 height 235
click at [22, 232] on div "More responses will appear here during the session..." at bounding box center [23, 233] width 25 height 2
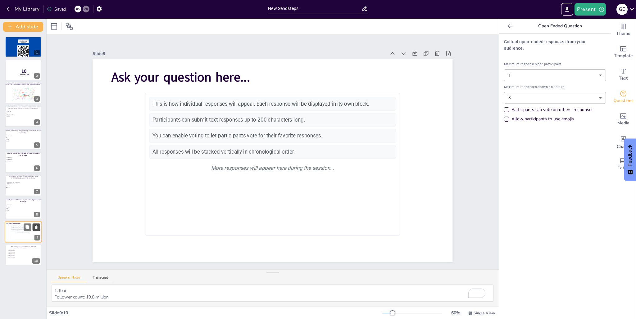
click at [37, 227] on icon at bounding box center [36, 227] width 4 height 4
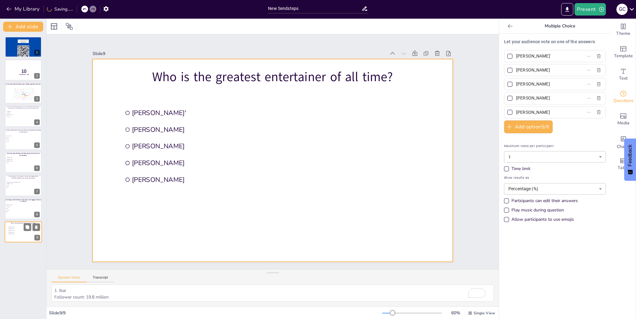
click at [7, 235] on div at bounding box center [23, 231] width 37 height 21
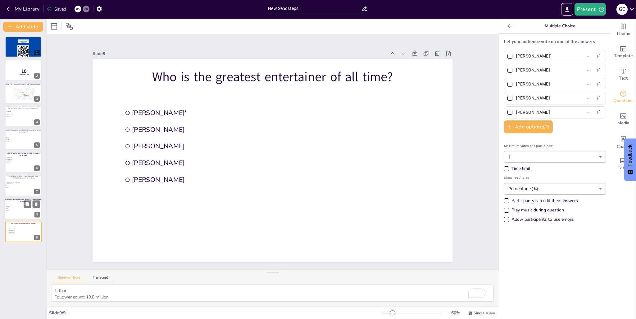
click at [29, 213] on div at bounding box center [23, 208] width 37 height 21
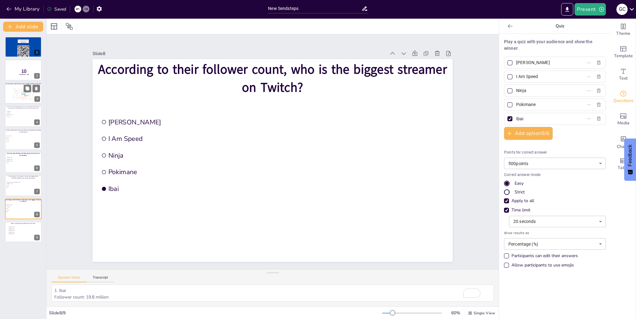
click at [24, 94] on div "Design" at bounding box center [23, 94] width 4 height 2
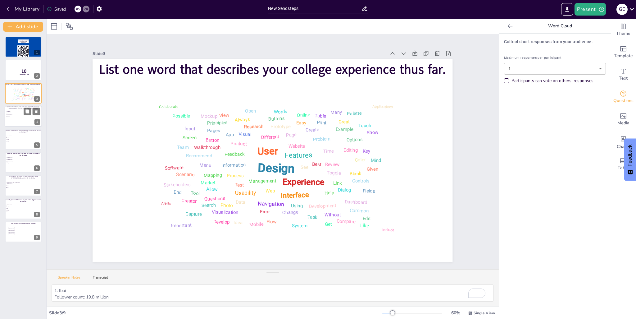
click at [18, 115] on span "[PERSON_NAME]" at bounding box center [15, 114] width 17 height 1
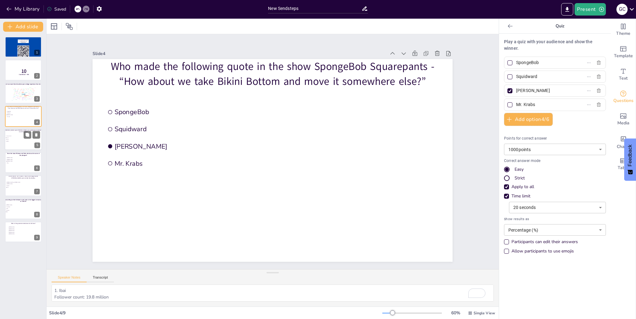
click at [15, 137] on span "Tennis" at bounding box center [15, 137] width 17 height 1
type input "Track and Field"
type input "Tennis"
type input "Soccer"
type input "WNBA"
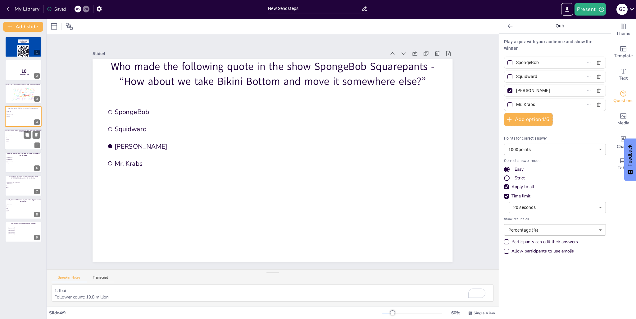
type input "500"
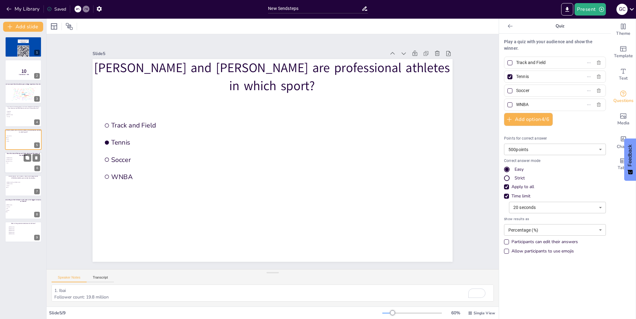
click at [16, 168] on div at bounding box center [23, 162] width 37 height 21
type input "[PERSON_NAME]"
type input "Pinky"
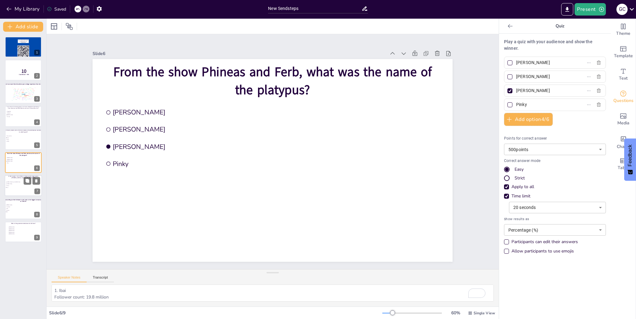
click at [15, 190] on div at bounding box center [23, 185] width 37 height 21
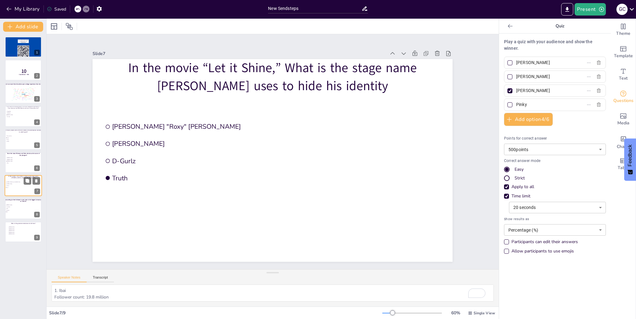
type input "[PERSON_NAME] "Roxy" [PERSON_NAME]"
type input "D-Gurlz"
type input "Truth"
click at [14, 209] on span "Pokimane" at bounding box center [14, 209] width 17 height 1
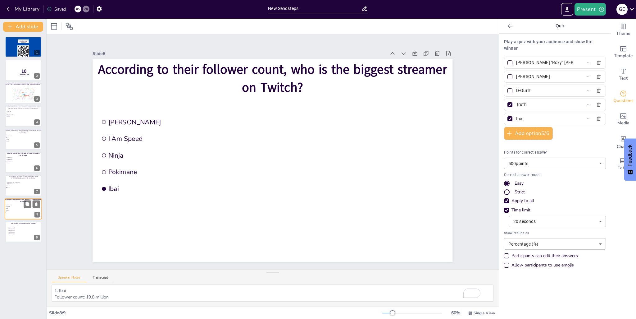
type input "[PERSON_NAME]"
type input "I Am Speed"
type input "Ninja"
type input "Pokimane"
click at [8, 232] on li "Chris Brown" at bounding box center [17, 232] width 19 height 2
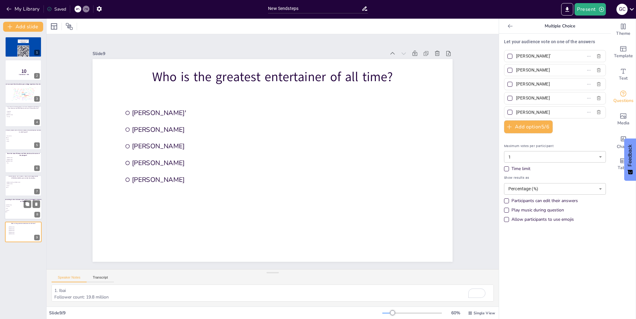
click at [18, 213] on div at bounding box center [23, 208] width 37 height 21
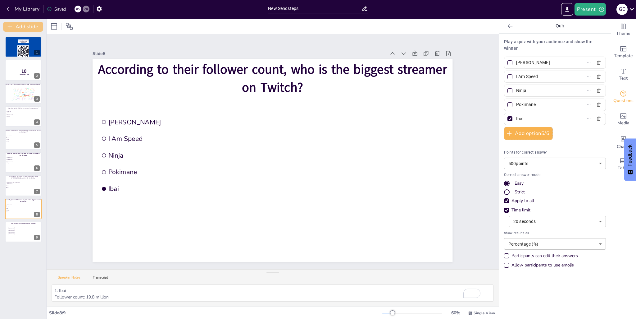
click at [20, 28] on button "Add slide" at bounding box center [23, 27] width 40 height 10
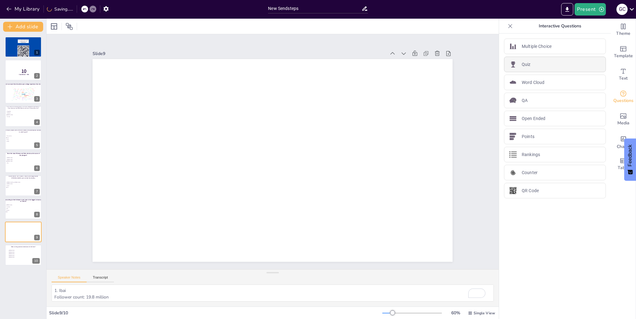
click at [530, 63] on div "Quiz" at bounding box center [555, 65] width 102 height 16
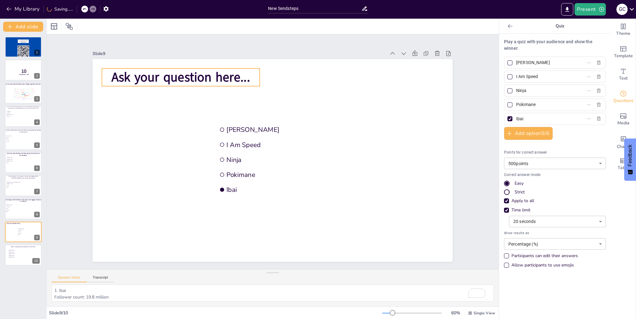
click at [201, 80] on span "Ask your question here..." at bounding box center [181, 77] width 139 height 17
click at [204, 75] on span "Ask your question here..." at bounding box center [181, 77] width 139 height 17
click at [204, 74] on span "Ask your question here..." at bounding box center [181, 77] width 139 height 17
click at [204, 74] on span "Ask your question here..." at bounding box center [181, 76] width 139 height 17
click at [203, 74] on span "Ask your question here..." at bounding box center [181, 76] width 139 height 17
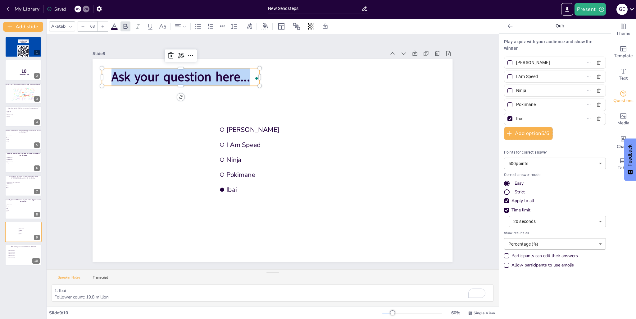
click at [203, 74] on span "Ask your question here..." at bounding box center [181, 76] width 139 height 17
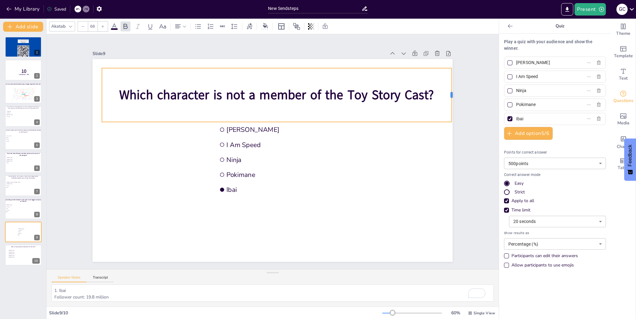
drag, startPoint x: 474, startPoint y: 114, endPoint x: 443, endPoint y: 114, distance: 31.1
click at [452, 114] on div at bounding box center [454, 95] width 5 height 54
click at [300, 186] on span "Ibai" at bounding box center [310, 189] width 167 height 9
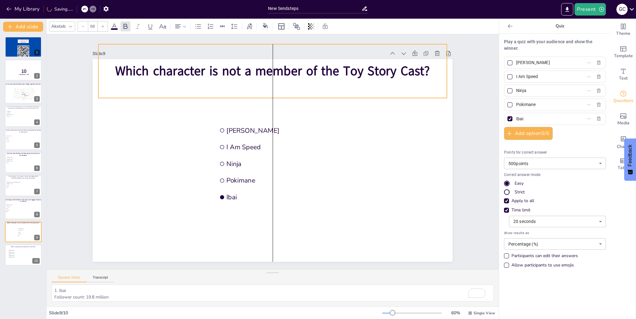
drag, startPoint x: 245, startPoint y: 108, endPoint x: 243, endPoint y: 85, distance: 24.0
click at [243, 85] on div "Which character is not a member of the Toy Story Cast?" at bounding box center [273, 71] width 348 height 54
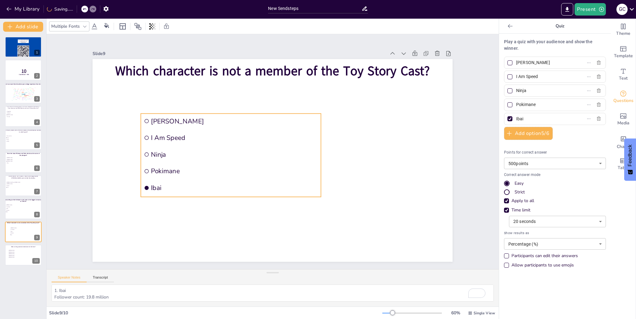
drag, startPoint x: 226, startPoint y: 129, endPoint x: 150, endPoint y: 119, distance: 76.1
click at [151, 119] on span "[PERSON_NAME]" at bounding box center [234, 121] width 167 height 9
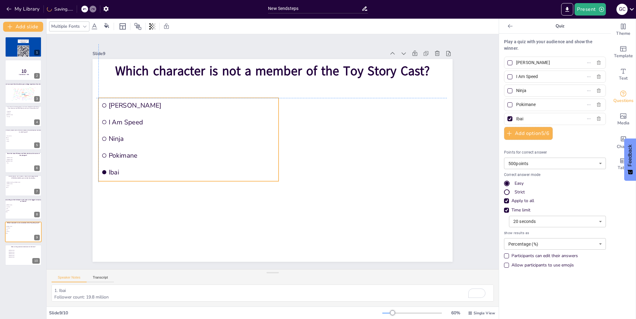
drag, startPoint x: 150, startPoint y: 119, endPoint x: 106, endPoint y: 105, distance: 47.1
click at [109, 105] on span "[PERSON_NAME]" at bounding box center [192, 105] width 167 height 9
click at [528, 65] on input "[PERSON_NAME]" at bounding box center [545, 62] width 58 height 9
click at [533, 64] on input "[PERSON_NAME]" at bounding box center [545, 62] width 58 height 9
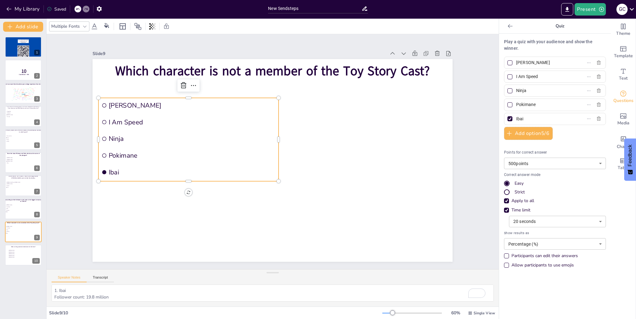
click at [533, 64] on input "[PERSON_NAME]" at bounding box center [545, 62] width 58 height 9
type input "[PERSON_NAME]"
click at [520, 73] on input "I Am Speed" at bounding box center [545, 76] width 58 height 9
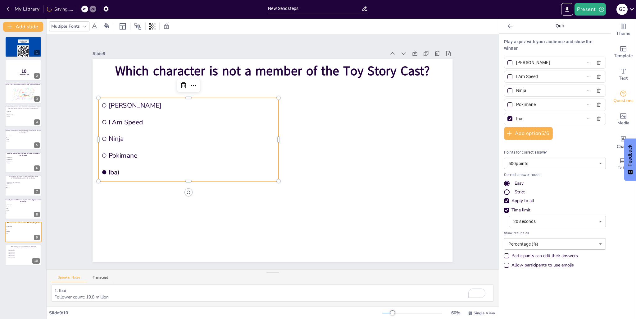
click at [520, 73] on input "I Am Speed" at bounding box center [545, 76] width 58 height 9
type input "Sid"
click at [516, 91] on input "Ninja" at bounding box center [545, 90] width 58 height 9
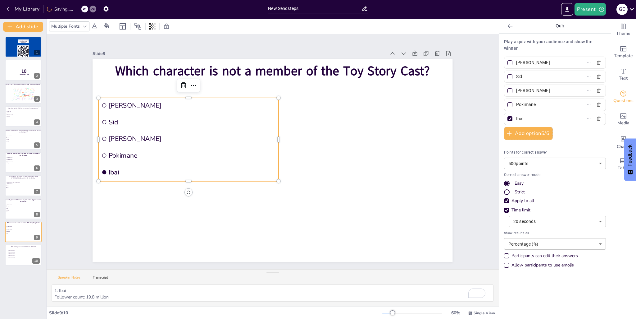
type input "[PERSON_NAME]"
click at [530, 101] on input "Pokimane" at bounding box center [545, 104] width 58 height 9
type input "Slinky Dogg"
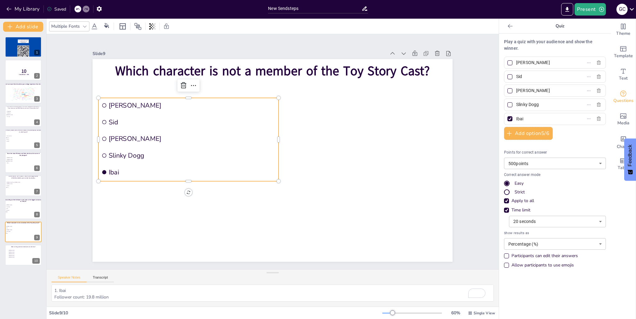
drag, startPoint x: 523, startPoint y: 118, endPoint x: 512, endPoint y: 120, distance: 10.3
click at [516, 120] on input "Ibai" at bounding box center [545, 118] width 58 height 9
type input "I"
type input "[PERSON_NAME]"
drag, startPoint x: 530, startPoint y: 62, endPoint x: 512, endPoint y: 61, distance: 17.8
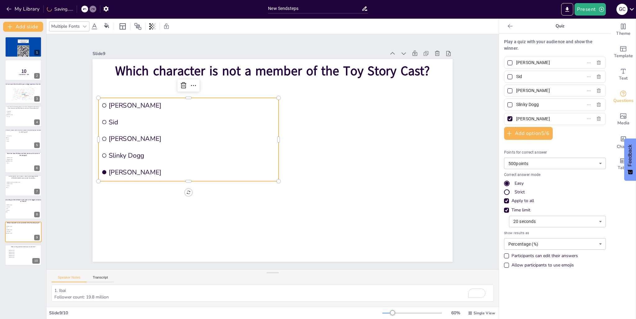
click at [516, 61] on input "[PERSON_NAME]" at bounding box center [545, 62] width 58 height 9
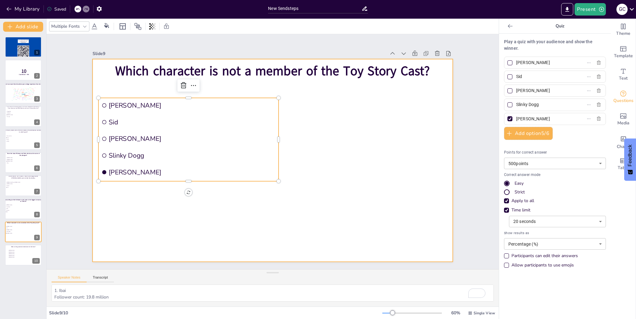
type input "[PERSON_NAME]"
click at [315, 205] on div at bounding box center [273, 160] width 360 height 203
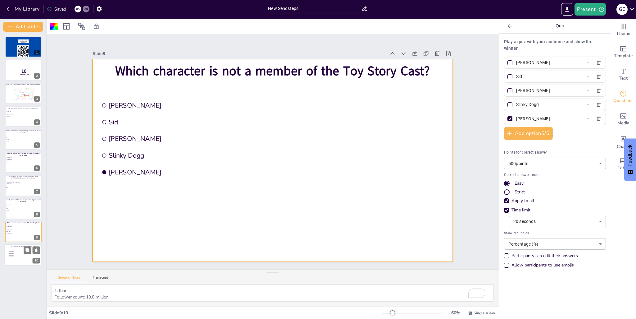
click at [20, 260] on div at bounding box center [23, 255] width 37 height 21
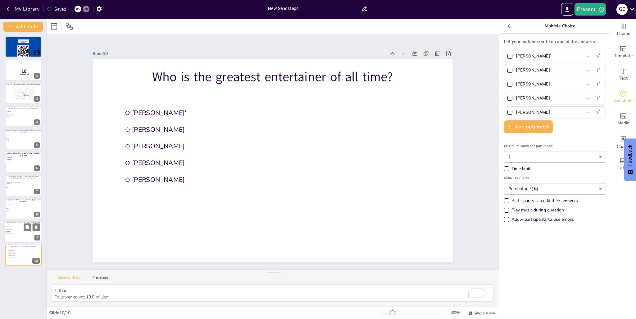
click at [20, 240] on div at bounding box center [23, 231] width 37 height 21
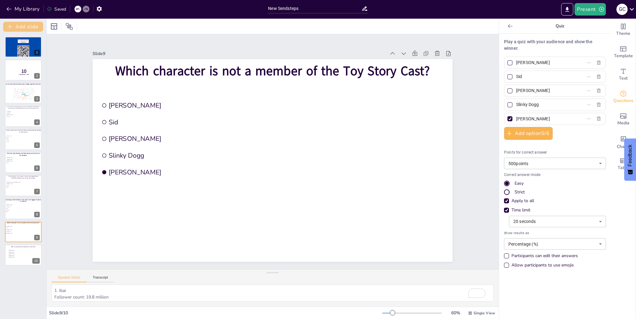
click at [14, 30] on button "Add slide" at bounding box center [23, 27] width 40 height 10
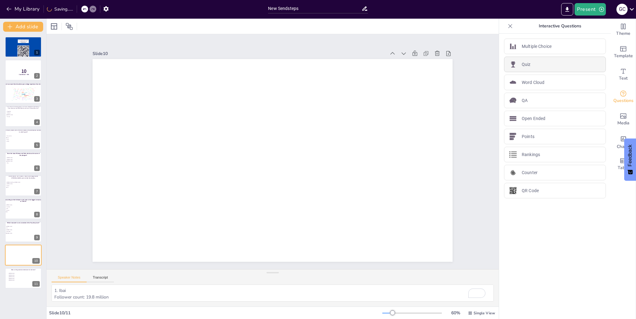
click at [528, 70] on div "Quiz" at bounding box center [555, 65] width 102 height 16
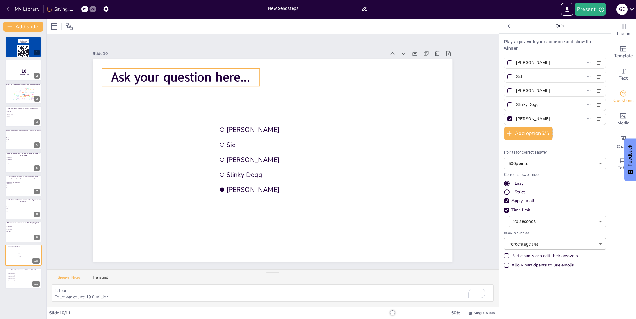
click at [196, 71] on span "Ask your question here..." at bounding box center [181, 77] width 139 height 17
click at [198, 75] on span "Ask your question here..." at bounding box center [181, 77] width 139 height 17
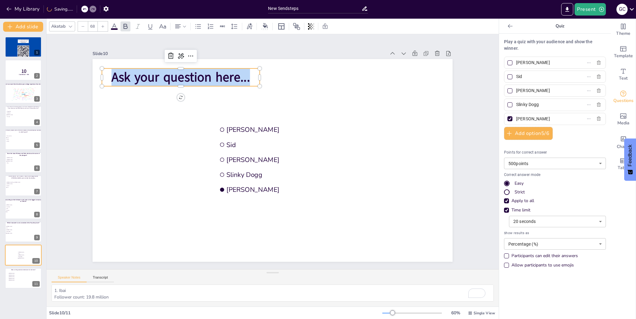
click at [198, 75] on span "Ask your question here..." at bounding box center [181, 77] width 139 height 17
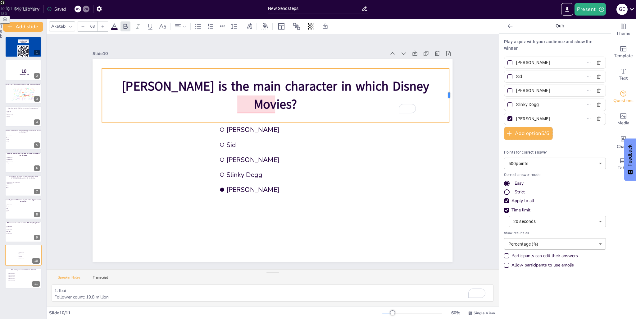
drag, startPoint x: 256, startPoint y: 92, endPoint x: 446, endPoint y: 85, distance: 189.7
click at [449, 85] on div at bounding box center [451, 95] width 5 height 54
click at [342, 153] on li "[PERSON_NAME]" at bounding box center [307, 159] width 180 height 13
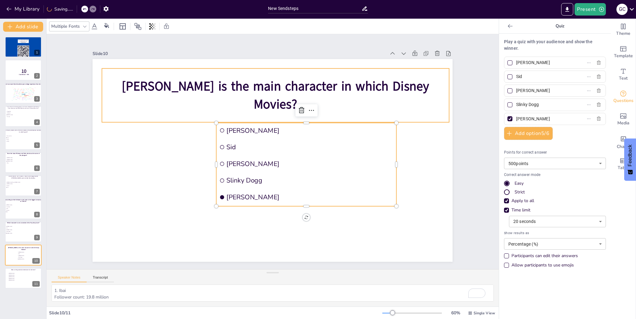
drag, startPoint x: 298, startPoint y: 95, endPoint x: 298, endPoint y: 86, distance: 9.0
click at [298, 86] on div "Judy Hopps is the main character in which Disney Movies? Maribel Madrigal Sid R…" at bounding box center [273, 160] width 360 height 203
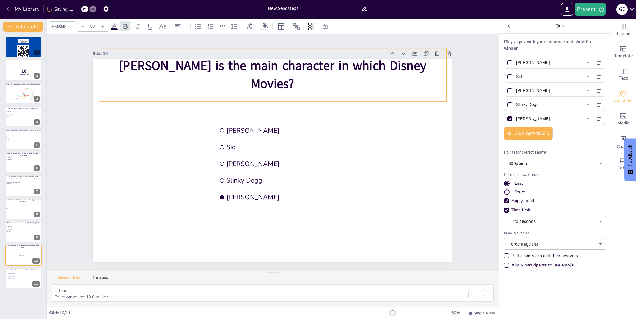
drag, startPoint x: 295, startPoint y: 82, endPoint x: 293, endPoint y: 67, distance: 15.3
click at [293, 67] on span "[PERSON_NAME] is the main character in which Disney Movies?" at bounding box center [272, 74] width 307 height 35
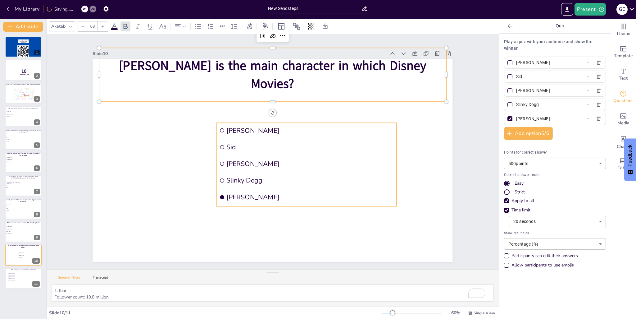
click at [273, 123] on li "[PERSON_NAME]" at bounding box center [307, 130] width 180 height 15
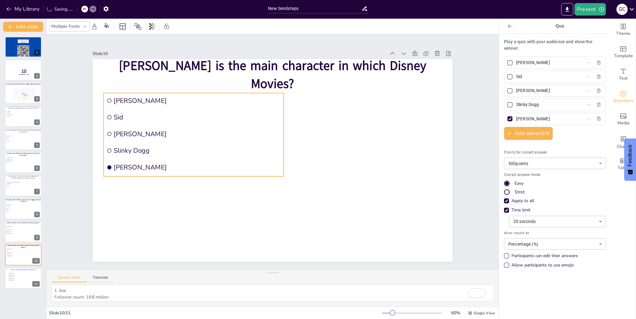
drag, startPoint x: 266, startPoint y: 134, endPoint x: 154, endPoint y: 104, distance: 116.4
click at [154, 104] on li "[PERSON_NAME]" at bounding box center [194, 100] width 180 height 15
click at [130, 99] on span "[PERSON_NAME]" at bounding box center [197, 100] width 167 height 9
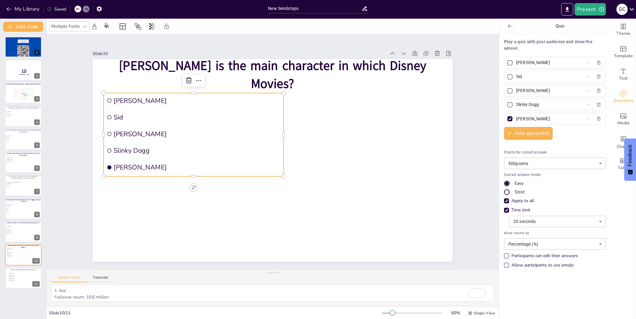
click at [550, 62] on input "[PERSON_NAME]" at bounding box center [545, 62] width 58 height 9
click at [548, 62] on input "[PERSON_NAME]" at bounding box center [545, 62] width 58 height 9
click at [504, 61] on div "[PERSON_NAME]" at bounding box center [555, 63] width 102 height 12
type input "Frozen"
drag, startPoint x: 522, startPoint y: 80, endPoint x: 513, endPoint y: 80, distance: 9.3
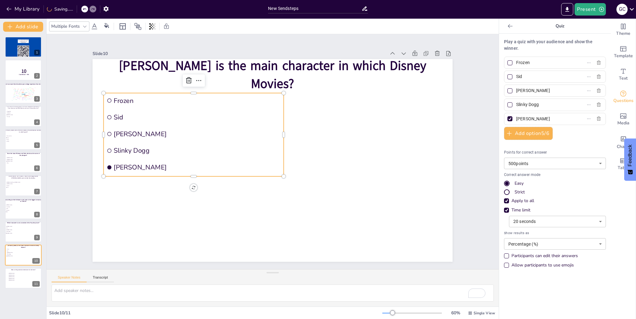
click at [516, 80] on input "Sid" at bounding box center [545, 76] width 58 height 9
type input "Moana"
drag, startPoint x: 524, startPoint y: 90, endPoint x: 512, endPoint y: 90, distance: 11.8
click at [516, 90] on input "[PERSON_NAME]" at bounding box center [545, 90] width 58 height 9
type input "ZooTopia"
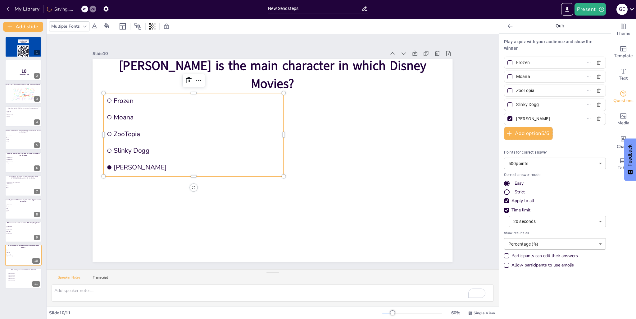
drag, startPoint x: 542, startPoint y: 105, endPoint x: 510, endPoint y: 105, distance: 32.6
click at [516, 106] on input "Slinky Dogg" at bounding box center [545, 104] width 58 height 9
type input "The Emperor's New Groove"
click at [597, 118] on icon "button" at bounding box center [599, 118] width 5 height 5
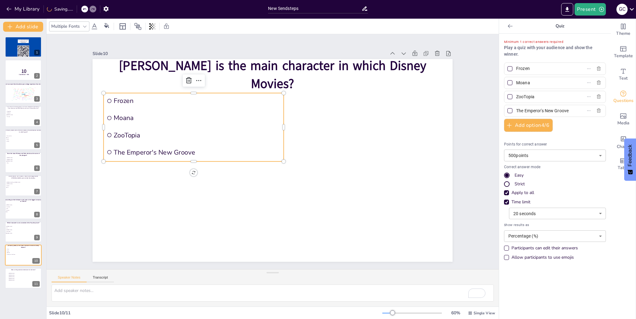
click at [508, 98] on div at bounding box center [510, 96] width 5 height 5
click at [516, 98] on input "ZooTopia" at bounding box center [545, 96] width 58 height 9
checkbox input "true"
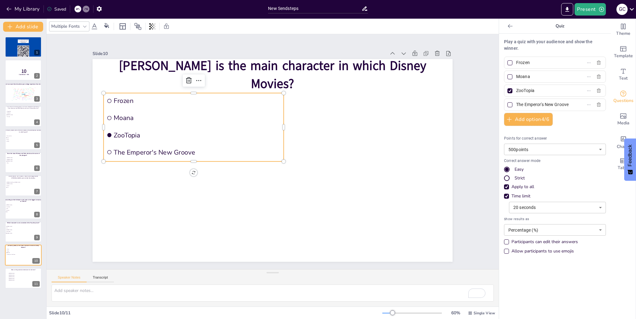
click at [530, 149] on body "My Library Saved New Sendsteps Present G C Document fonts Akatab Popular fonts …" at bounding box center [318, 159] width 636 height 319
click at [526, 169] on li "1000 points" at bounding box center [551, 172] width 102 height 10
type input "1000"
click at [504, 175] on div "Strict" at bounding box center [507, 178] width 6 height 6
click at [19, 233] on ul "Maribel Madrigal Sid Rex Slinky Dogg Hamm" at bounding box center [14, 230] width 18 height 8
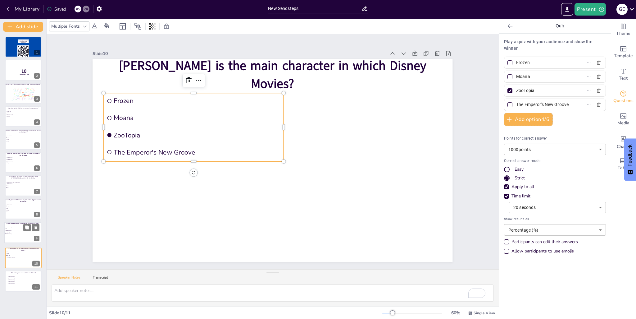
type input "[PERSON_NAME]"
type input "Sid"
type input "[PERSON_NAME]"
type input "Slinky Dogg"
type input "500"
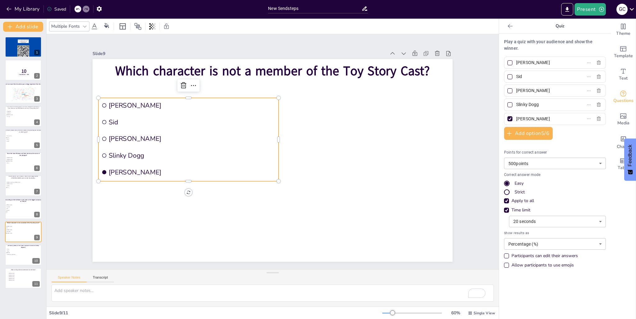
click at [102, 101] on li "[PERSON_NAME]" at bounding box center [189, 105] width 180 height 15
drag, startPoint x: 508, startPoint y: 62, endPoint x: 507, endPoint y: 66, distance: 4.2
click at [507, 62] on div at bounding box center [510, 62] width 7 height 7
click at [516, 62] on input "[PERSON_NAME]" at bounding box center [545, 62] width 58 height 9
checkbox input "true"
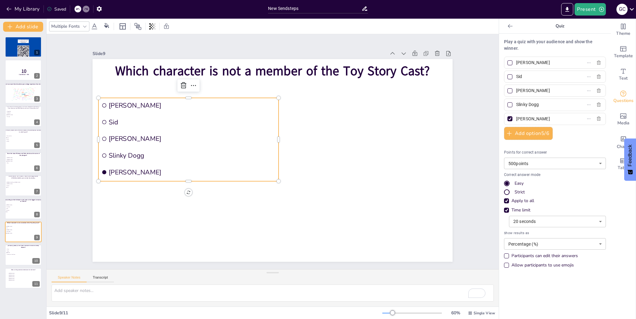
checkbox input "true"
click at [508, 120] on div at bounding box center [510, 118] width 5 height 5
click at [516, 120] on input "[PERSON_NAME]" at bounding box center [545, 118] width 58 height 9
checkbox input "false"
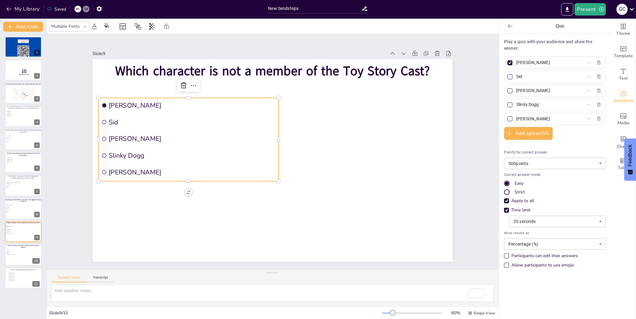
click at [504, 191] on div "Strict" at bounding box center [507, 192] width 6 height 6
click at [526, 223] on body "My Library Saving...... New Sendsteps Present G C Document fonts Akatab Popular…" at bounding box center [318, 159] width 636 height 319
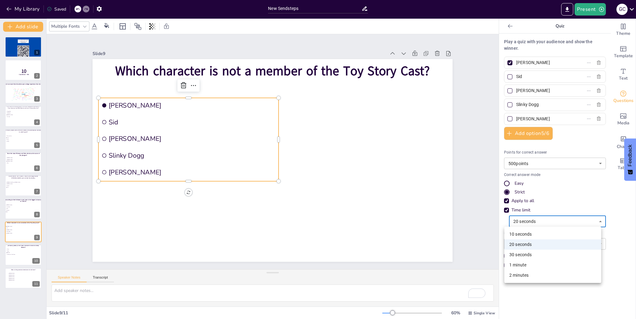
click at [520, 233] on li "10 seconds" at bounding box center [553, 234] width 97 height 10
type input "10"
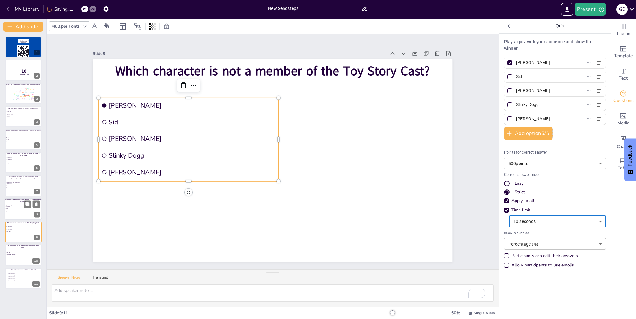
click at [20, 208] on span "Ninja" at bounding box center [14, 208] width 17 height 1
type input "[PERSON_NAME]"
type input "I Am Speed"
type input "Ninja"
type input "Pokimane"
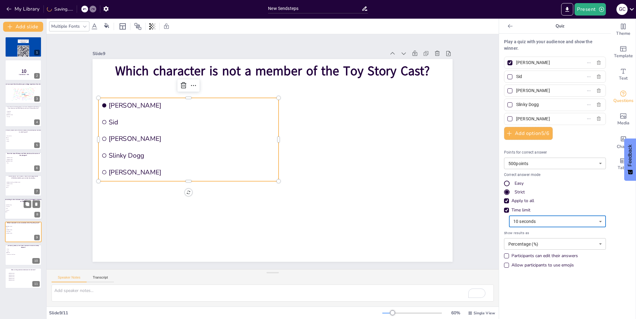
type input "20"
type input "Ibai"
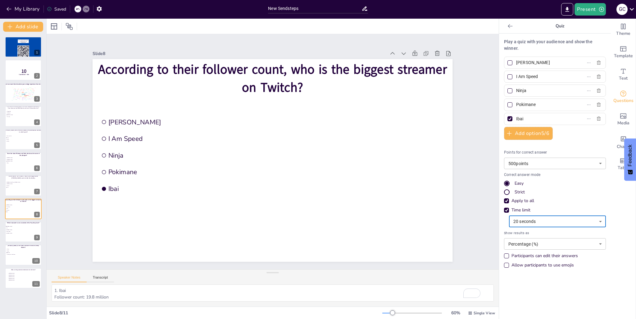
click at [542, 164] on body "My Library Saved New Sendsteps Present G C Document fonts Akatab Popular fonts …" at bounding box center [318, 159] width 636 height 319
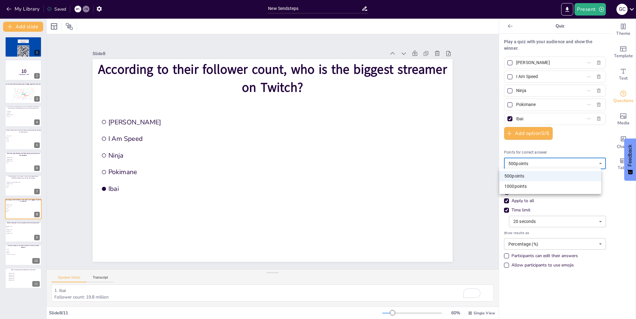
click at [518, 189] on li "1000 points" at bounding box center [551, 186] width 102 height 10
type input "1000"
click at [14, 185] on li "D-Gurlz" at bounding box center [15, 186] width 19 height 2
type input "[PERSON_NAME] "Roxy" [PERSON_NAME]"
type input "[PERSON_NAME]"
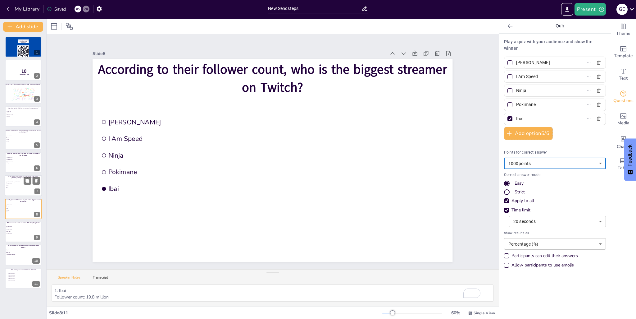
type input "D-Gurlz"
type input "Truth"
type input "500"
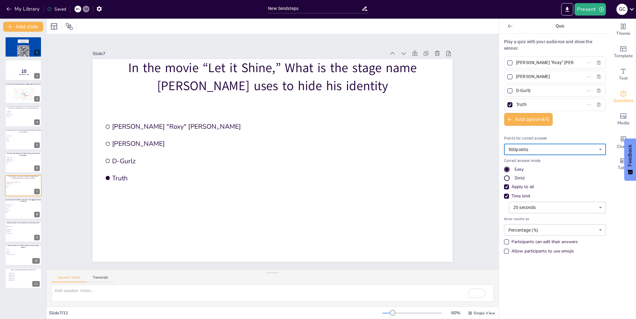
click at [543, 207] on body "My Library Saved New Sendsteps Present G C Document fonts Akatab Popular fonts …" at bounding box center [318, 159] width 636 height 319
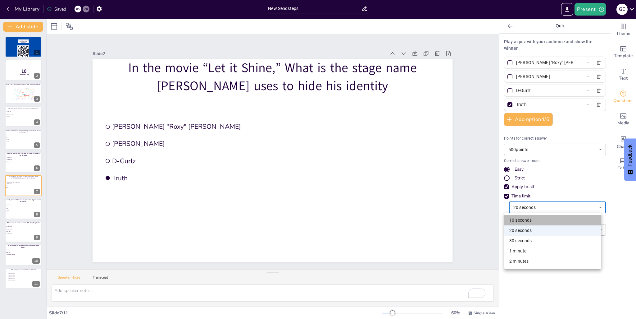
click at [543, 218] on li "10 seconds" at bounding box center [553, 220] width 97 height 10
type input "10"
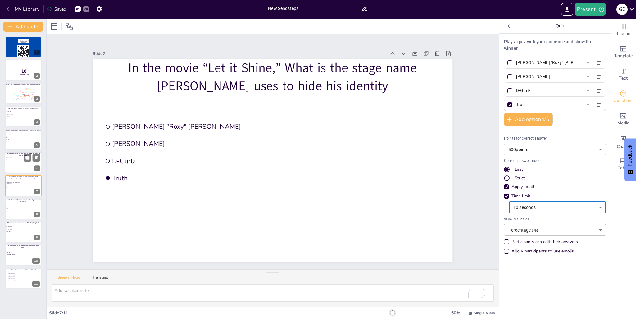
click at [8, 157] on span "[PERSON_NAME]" at bounding box center [15, 157] width 17 height 1
type input "[PERSON_NAME]"
type input "Pinky"
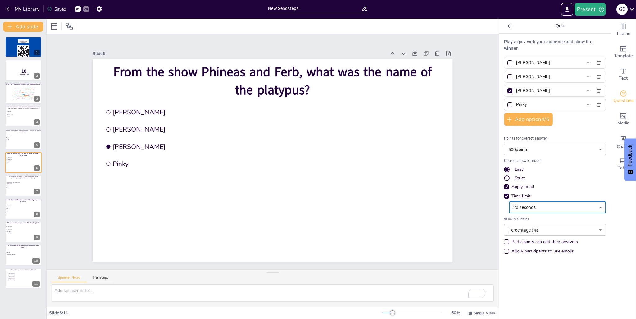
click at [505, 177] on div "Strict" at bounding box center [507, 178] width 4 height 4
click at [537, 205] on body "My Library Saved New Sendsteps Present G C Document fonts Akatab Popular fonts …" at bounding box center [318, 159] width 636 height 319
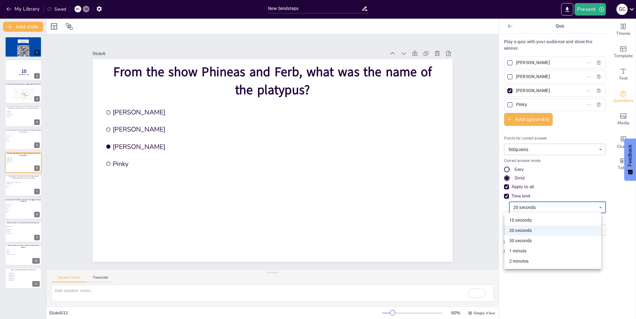
click at [522, 220] on li "10 seconds" at bounding box center [553, 220] width 97 height 10
type input "10"
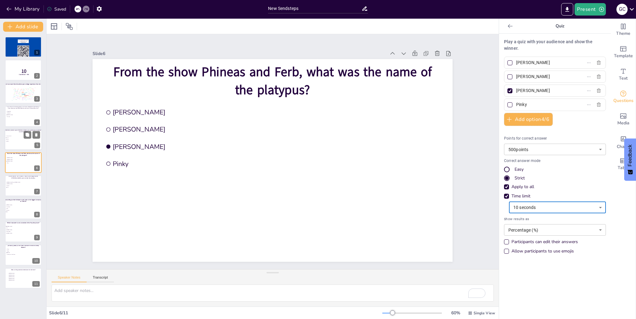
click at [11, 136] on span "Track and Field" at bounding box center [15, 135] width 17 height 1
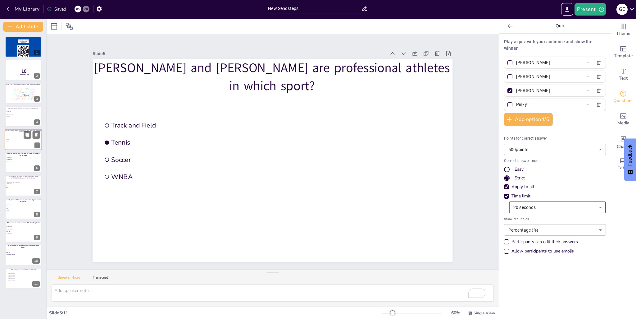
type input "Track and Field"
type input "Tennis"
type input "Soccer"
type input "WNBA"
type input "20"
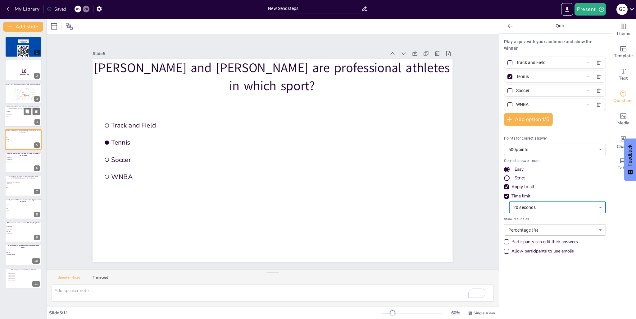
click at [16, 116] on span "Mr. Krabs" at bounding box center [15, 116] width 17 height 1
type input "SpongeBob"
type input "Squidward"
type input "[PERSON_NAME]"
type input "Mr. Krabs"
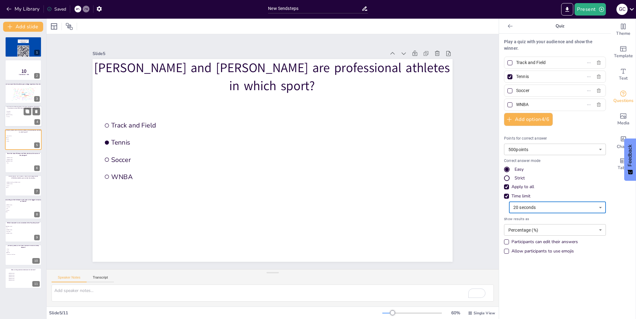
type input "1000"
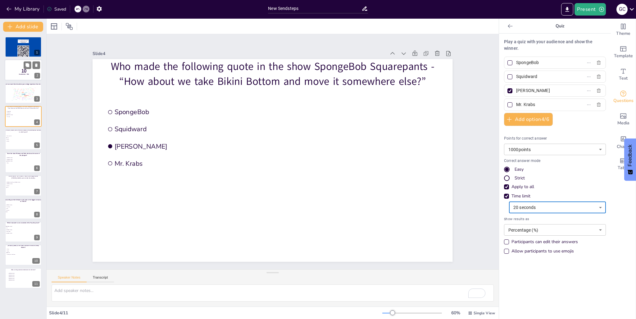
click at [14, 75] on div at bounding box center [23, 70] width 37 height 21
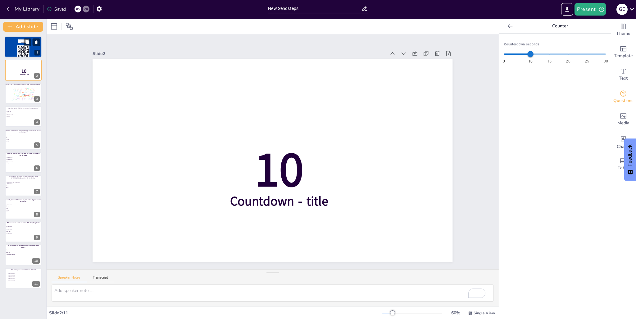
click at [14, 53] on div at bounding box center [23, 46] width 37 height 21
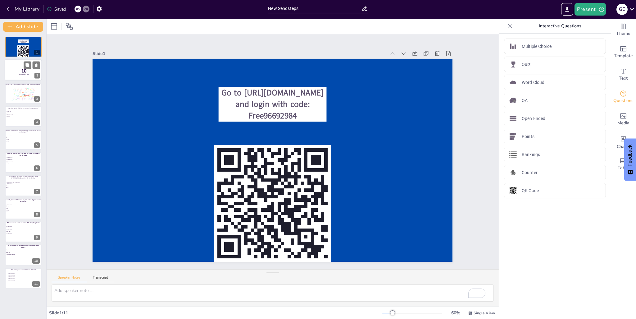
click at [9, 74] on div at bounding box center [23, 70] width 37 height 21
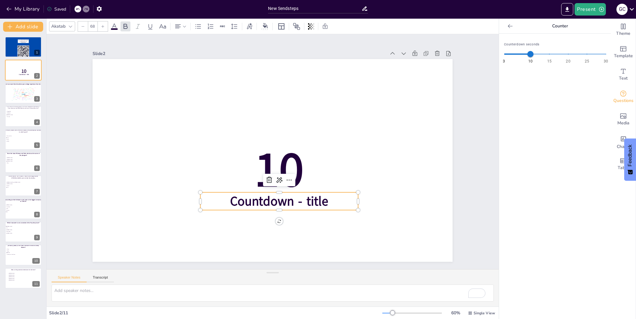
click at [282, 198] on span "Countdown - title" at bounding box center [279, 200] width 98 height 17
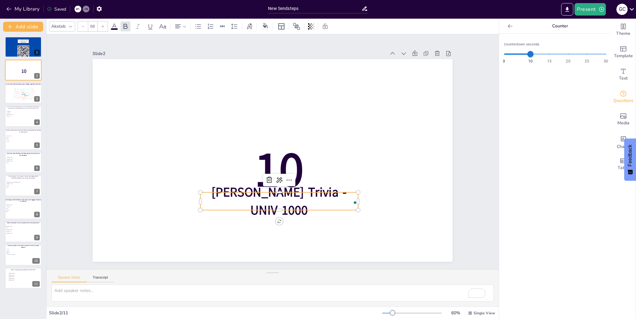
click at [467, 122] on div "Slide 1 Go to [URL][DOMAIN_NAME] and login with code: Free96692984 Slide 2 10 […" at bounding box center [273, 151] width 452 height 235
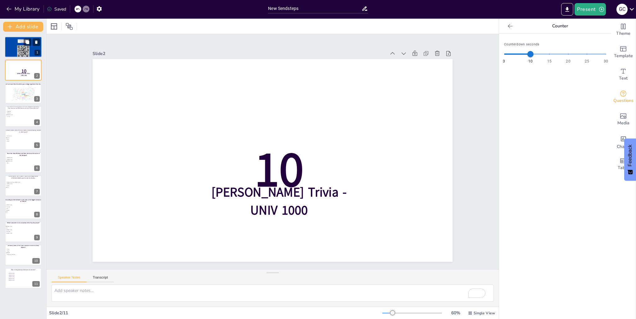
click at [18, 50] on rect at bounding box center [23, 51] width 12 height 12
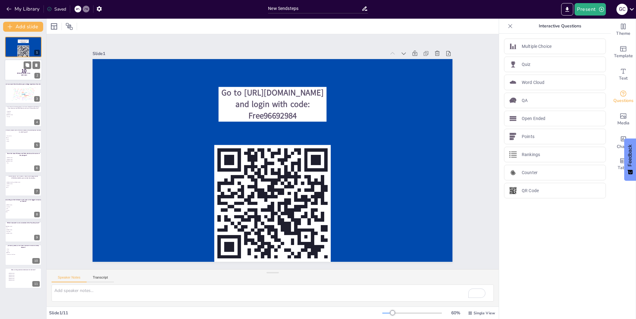
click at [10, 76] on div at bounding box center [23, 70] width 37 height 21
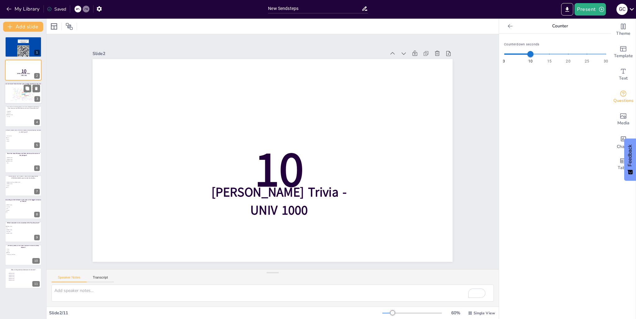
click at [20, 102] on div at bounding box center [23, 93] width 37 height 21
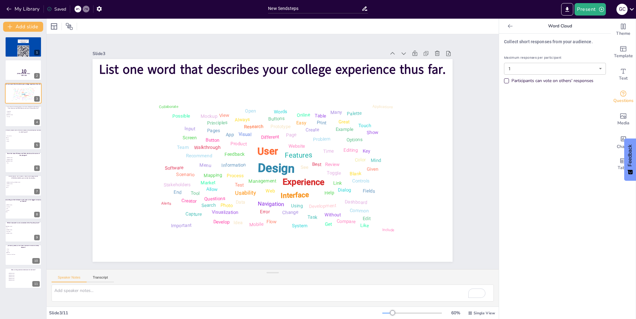
click at [547, 118] on div "Collect short responses from your audience. Maximum responses per participant 1…" at bounding box center [555, 176] width 112 height 285
click at [541, 69] on body "My Library Saved New Sendsteps Present G C Document fonts Akatab Popular fonts …" at bounding box center [318, 159] width 636 height 319
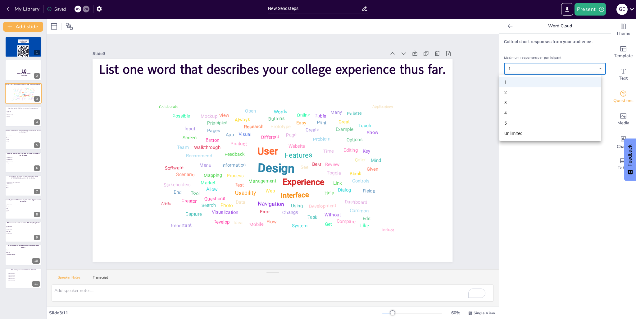
click at [533, 91] on li "2" at bounding box center [551, 92] width 102 height 10
type input "2"
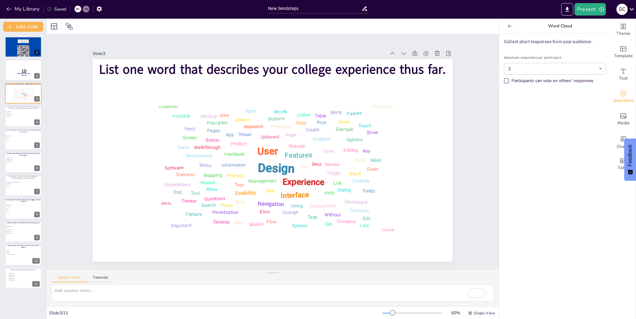
drag, startPoint x: 544, startPoint y: 167, endPoint x: 526, endPoint y: 164, distance: 17.3
click at [544, 167] on div "Collect short responses from your audience. Maximum responses per participant 2…" at bounding box center [555, 176] width 112 height 285
click at [16, 284] on div at bounding box center [23, 278] width 37 height 21
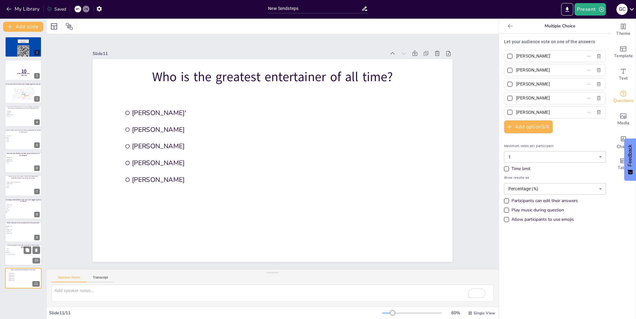
click at [16, 252] on span "ZooTopia" at bounding box center [15, 252] width 17 height 1
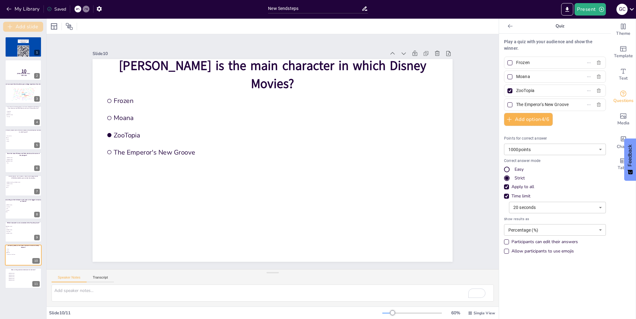
click at [14, 28] on button "Add slide" at bounding box center [23, 27] width 40 height 10
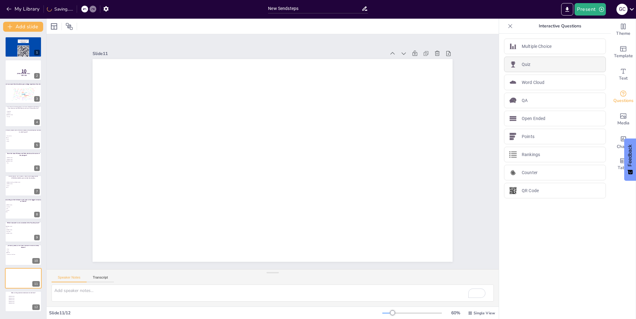
click at [531, 61] on div "Quiz" at bounding box center [555, 65] width 102 height 16
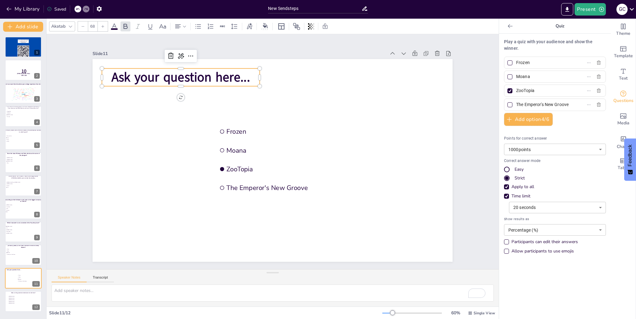
click at [148, 75] on span "Ask your question here..." at bounding box center [181, 77] width 139 height 17
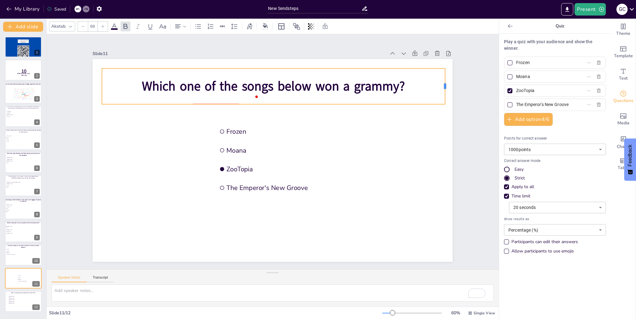
drag, startPoint x: 255, startPoint y: 85, endPoint x: 440, endPoint y: 65, distance: 186.1
click at [440, 65] on div "Frozen Moana ZooTopia The Emperor's New Groove Which one of the songs below won…" at bounding box center [273, 160] width 360 height 203
click at [215, 77] on span "Which one of the songs below won a grammy?" at bounding box center [273, 85] width 263 height 17
drag, startPoint x: 197, startPoint y: 99, endPoint x: 194, endPoint y: 84, distance: 15.0
click at [194, 84] on div "Which one of the songs below won a grammy?" at bounding box center [273, 86] width 342 height 36
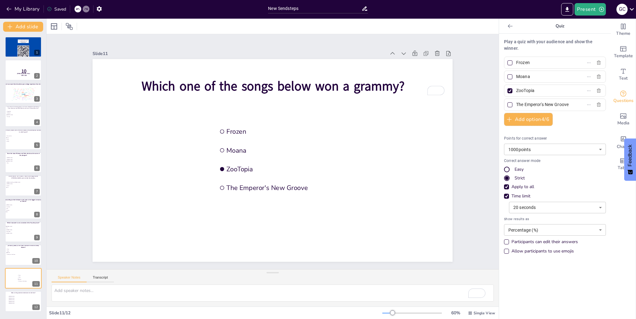
click at [131, 85] on p "Which one of the songs below won a grammy?" at bounding box center [273, 86] width 342 height 18
click at [184, 99] on div "Which one of the songs below won a grammy?" at bounding box center [273, 86] width 342 height 36
click at [181, 91] on span "Which one of the songs below won a grammy?" at bounding box center [273, 85] width 263 height 17
click at [180, 90] on span "Which one of the songs below won a grammy?" at bounding box center [273, 85] width 263 height 17
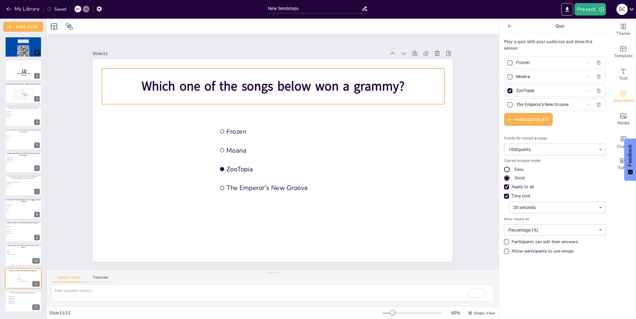
click at [202, 89] on span "Which one of the songs below won a grammy?" at bounding box center [273, 85] width 263 height 17
drag, startPoint x: 202, startPoint y: 89, endPoint x: 200, endPoint y: 80, distance: 9.9
click at [200, 80] on span "Which one of the songs below won a grammy?" at bounding box center [273, 85] width 263 height 17
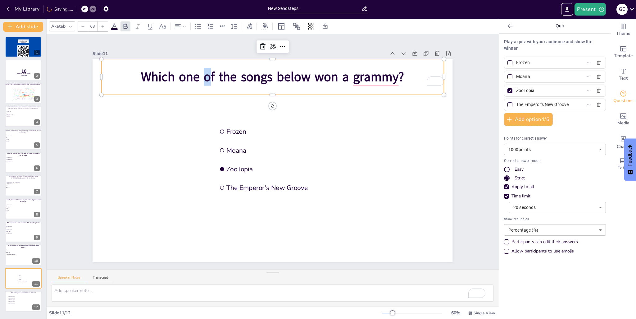
click at [203, 60] on div "Which one of the songs below won a grammy?" at bounding box center [273, 77] width 342 height 36
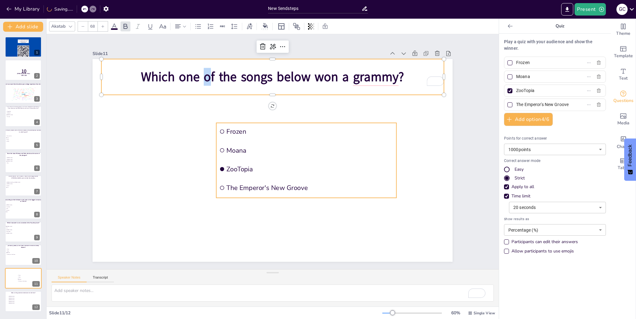
click at [230, 149] on span "Moana" at bounding box center [310, 150] width 167 height 9
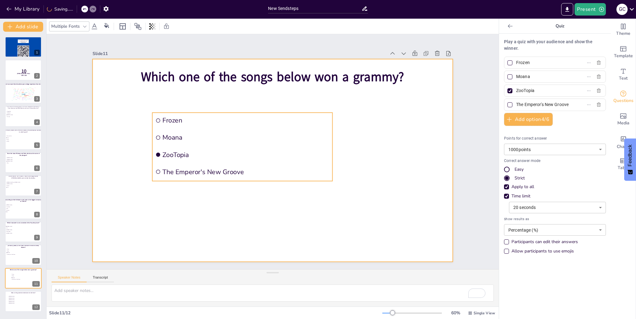
drag, startPoint x: 252, startPoint y: 154, endPoint x: 137, endPoint y: 140, distance: 115.8
click at [153, 140] on ul "Frozen Moana ZooTopia The Emperor's New Groove" at bounding box center [243, 146] width 180 height 68
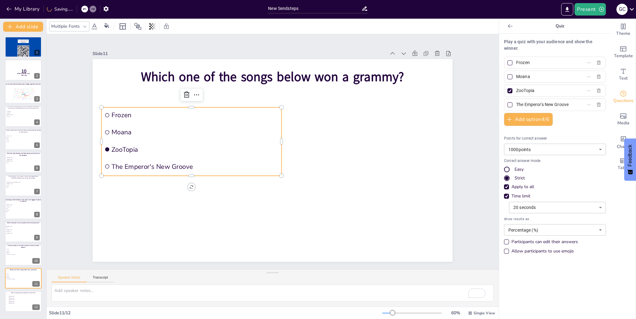
click at [121, 112] on span "Frozen" at bounding box center [195, 115] width 167 height 9
click at [126, 115] on span "Frozen" at bounding box center [195, 115] width 167 height 9
click at [526, 65] on input "Frozen" at bounding box center [545, 62] width 58 height 9
drag, startPoint x: 526, startPoint y: 65, endPoint x: 513, endPoint y: 62, distance: 12.4
click at [516, 62] on input "Frozen" at bounding box center [545, 62] width 58 height 9
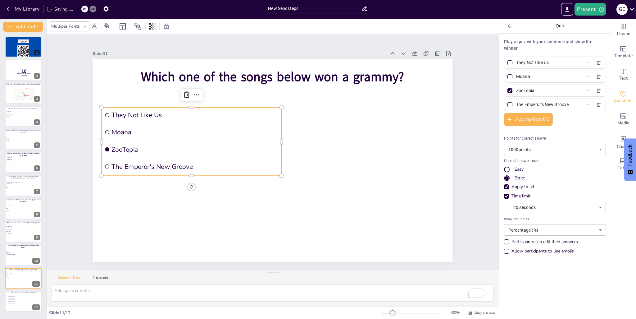
type input "They Not Like Us"
drag, startPoint x: 527, startPoint y: 76, endPoint x: 509, endPoint y: 79, distance: 17.9
click at [514, 79] on span "Moana" at bounding box center [543, 76] width 58 height 9
click at [516, 79] on input "Moana" at bounding box center [545, 76] width 58 height 9
type input "Mmmhmm"
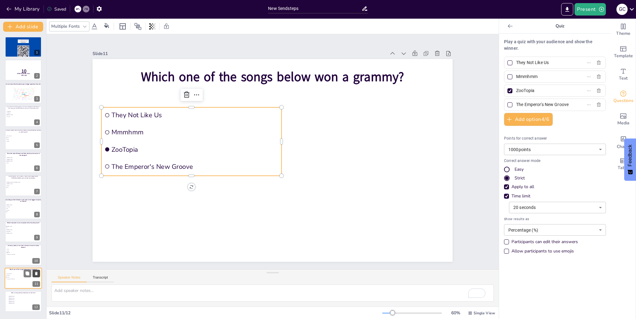
click at [36, 272] on icon at bounding box center [36, 273] width 4 height 4
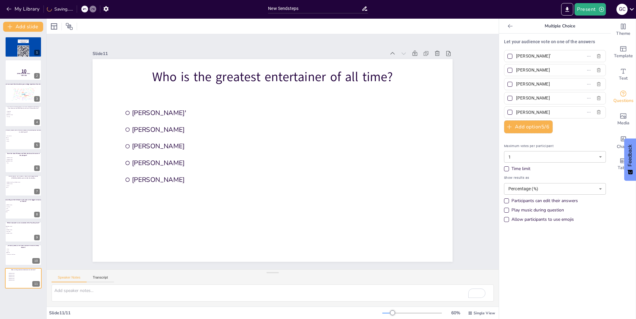
click at [37, 274] on icon at bounding box center [36, 273] width 4 height 4
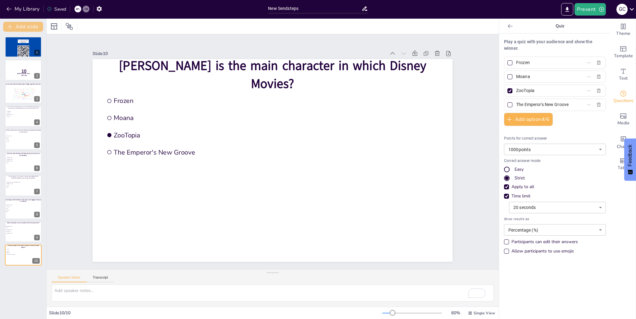
click at [31, 27] on button "Add slide" at bounding box center [23, 27] width 40 height 10
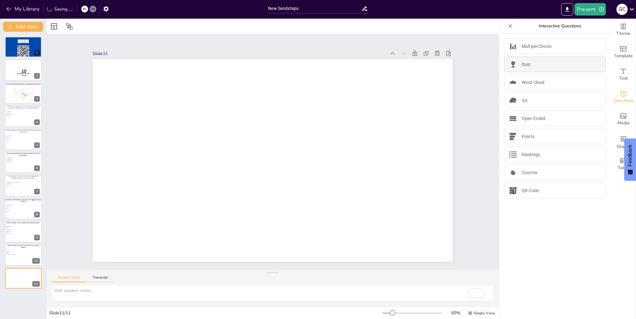
click at [522, 66] on p "Quiz" at bounding box center [526, 64] width 9 height 7
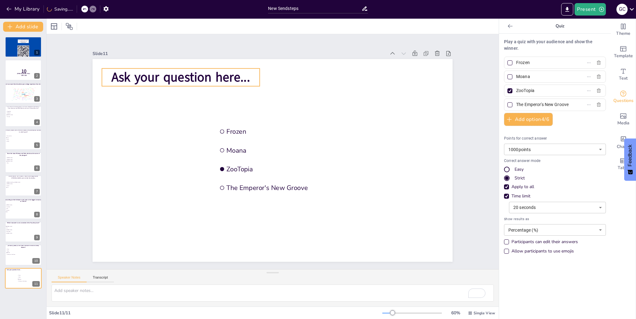
click at [126, 74] on span "Ask your question here..." at bounding box center [181, 77] width 139 height 17
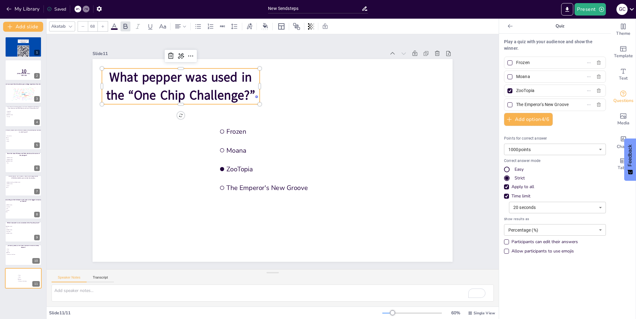
click at [137, 76] on span "What pepper was used in the “One Chip Challenge?”" at bounding box center [180, 86] width 149 height 35
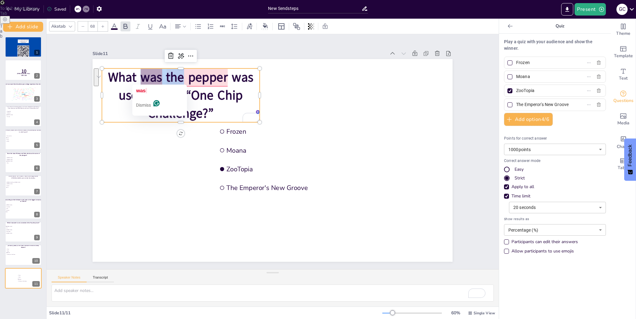
drag, startPoint x: 167, startPoint y: 75, endPoint x: 140, endPoint y: 75, distance: 27.3
click at [140, 75] on span "What was the pepper was used in the “One Chip Challenge?”" at bounding box center [180, 95] width 145 height 53
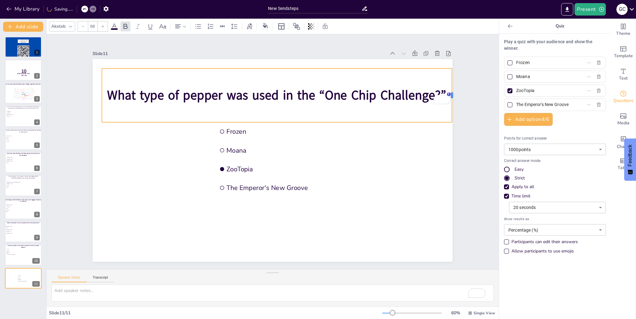
drag, startPoint x: 255, startPoint y: 92, endPoint x: 447, endPoint y: 73, distance: 193.3
click at [452, 73] on div at bounding box center [454, 95] width 5 height 54
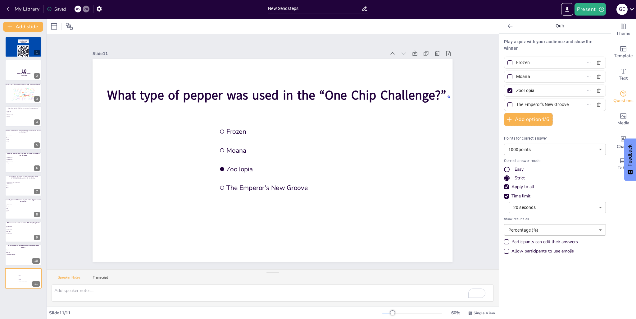
click at [159, 114] on div "What type of pepper was used in the “One Chip Challenge?”" at bounding box center [277, 95] width 350 height 54
click at [163, 99] on span "What type of pepper was used in the “One Chip Challenge?”" at bounding box center [277, 94] width 339 height 17
drag, startPoint x: 184, startPoint y: 110, endPoint x: 189, endPoint y: 109, distance: 5.3
click at [184, 110] on div "What type of pepper was used in the “One Chip Challenge?”" at bounding box center [277, 95] width 350 height 54
click at [234, 95] on span "What type of pepper was used in the “One Chip Challenge?”" at bounding box center [277, 94] width 339 height 17
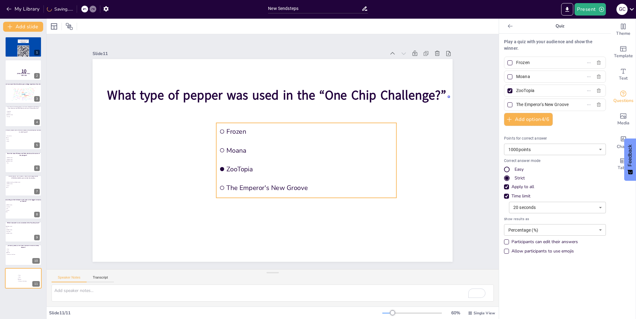
click at [385, 155] on li "Moana" at bounding box center [307, 150] width 180 height 17
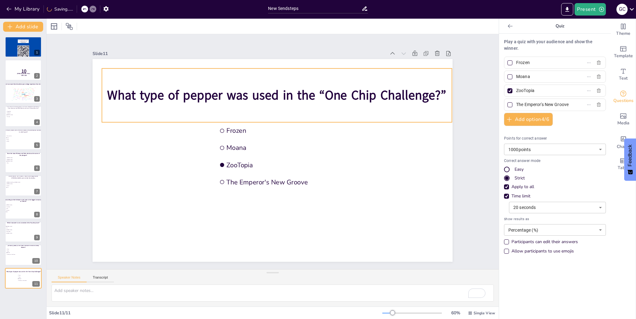
click at [385, 112] on div "What type of pepper was used in the “One Chip Challenge?”" at bounding box center [277, 95] width 350 height 54
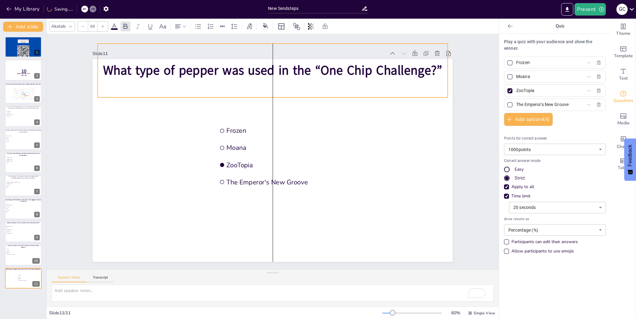
drag, startPoint x: 381, startPoint y: 109, endPoint x: 382, endPoint y: 86, distance: 23.0
click at [382, 86] on div "What type of pepper was used in the “One Chip Challenge?”" at bounding box center [273, 71] width 350 height 54
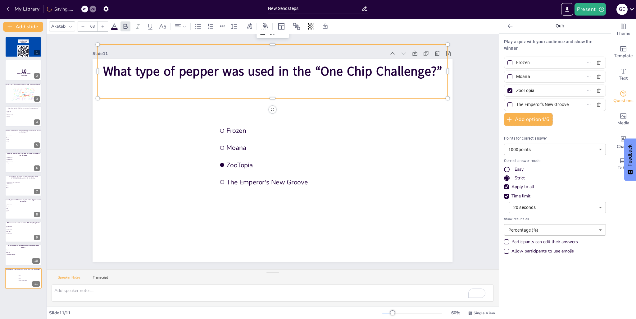
drag, startPoint x: 526, startPoint y: 65, endPoint x: 512, endPoint y: 66, distance: 14.1
click at [516, 66] on input "Frozen" at bounding box center [545, 62] width 58 height 9
type input "Ghost"
drag, startPoint x: 529, startPoint y: 77, endPoint x: 512, endPoint y: 78, distance: 17.1
click at [516, 78] on input "Moana" at bounding box center [545, 76] width 58 height 9
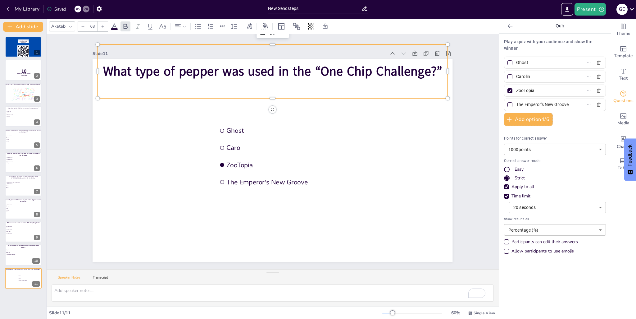
type input "Carolina"
type input "Carolina Reaper"
click at [299, 67] on span "What type of pepper was used in the “One Chip Challenge?”" at bounding box center [272, 70] width 339 height 17
click at [305, 68] on span "What type of pepper was used in the “One Chip Challenge?”" at bounding box center [272, 70] width 339 height 17
click at [298, 73] on span "What type of pepper was used in the “One Chip Challenge?”" at bounding box center [272, 70] width 339 height 17
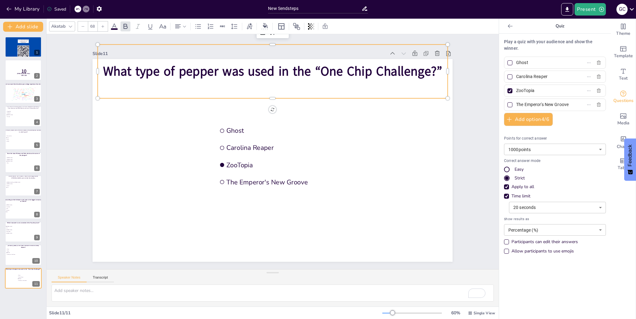
click at [297, 72] on span "What type of pepper was used in the “One Chip Challenge?”" at bounding box center [272, 70] width 339 height 17
click at [299, 69] on span "What type of pepper was used in the “One Chip Challenge?”" at bounding box center [272, 70] width 339 height 17
click at [303, 69] on span "What type of pepper was used in the “One Chip Challenge?”" at bounding box center [272, 70] width 339 height 17
click at [306, 69] on span "What type of pepper was used in the “One Chip Challenge?”" at bounding box center [272, 70] width 339 height 17
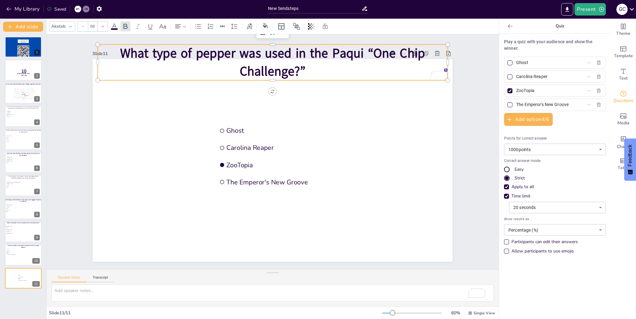
click at [509, 77] on div at bounding box center [510, 76] width 3 height 3
click at [516, 77] on input "Carolina Reaper" at bounding box center [545, 76] width 58 height 9
checkbox input "true"
click at [538, 90] on input "ZooTopia" at bounding box center [545, 90] width 58 height 9
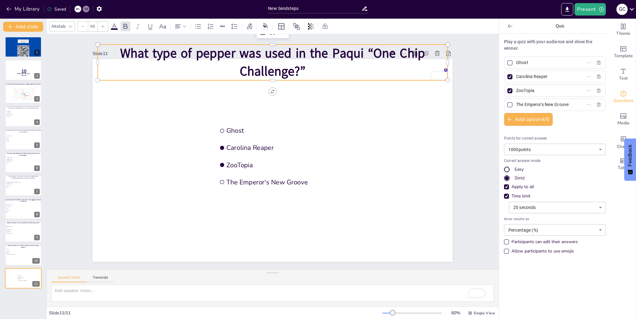
drag, startPoint x: 511, startPoint y: 90, endPoint x: 506, endPoint y: 90, distance: 5.0
click at [507, 90] on label "ZooTopia" at bounding box center [546, 90] width 78 height 9
click at [516, 90] on input "ZooTopia" at bounding box center [545, 90] width 58 height 9
click at [508, 90] on div at bounding box center [510, 90] width 5 height 5
click at [516, 90] on input "ZooTopia" at bounding box center [545, 90] width 58 height 9
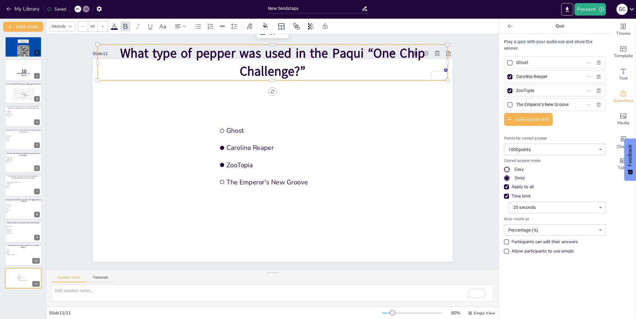
checkbox input "false"
click at [538, 90] on input "ZooTopia" at bounding box center [545, 90] width 58 height 9
drag, startPoint x: 520, startPoint y: 90, endPoint x: 510, endPoint y: 90, distance: 9.6
click at [514, 90] on span "ZooTopia" at bounding box center [543, 90] width 58 height 9
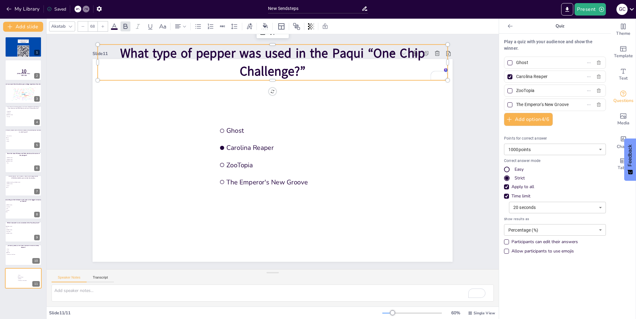
click at [516, 90] on input "ZooTopia" at bounding box center [545, 90] width 58 height 9
click at [521, 93] on input "Habenero" at bounding box center [545, 90] width 58 height 9
click at [521, 89] on input "Habenero" at bounding box center [545, 90] width 58 height 9
click at [536, 92] on input "Habenero" at bounding box center [545, 90] width 58 height 9
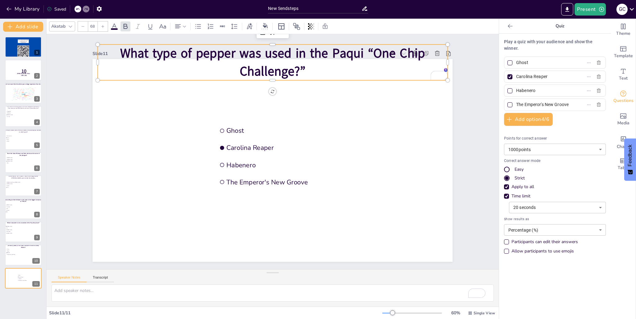
click at [522, 91] on input "Habenero" at bounding box center [545, 90] width 58 height 9
type input "Habanero"
click at [562, 103] on input "The Emperor's New Groove" at bounding box center [545, 104] width 58 height 9
drag, startPoint x: 564, startPoint y: 103, endPoint x: 503, endPoint y: 103, distance: 61.5
click at [507, 103] on label "The Emperor's New Groove" at bounding box center [546, 104] width 78 height 9
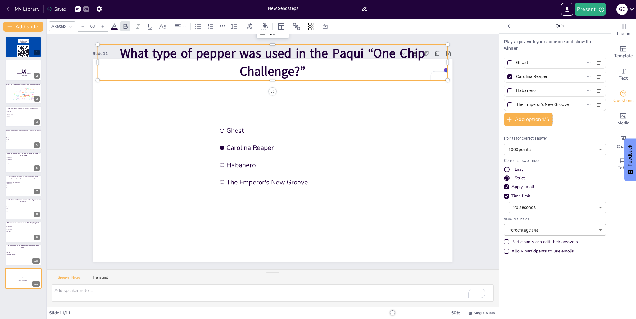
click at [516, 103] on input "The Emperor's New Groove" at bounding box center [545, 104] width 58 height 9
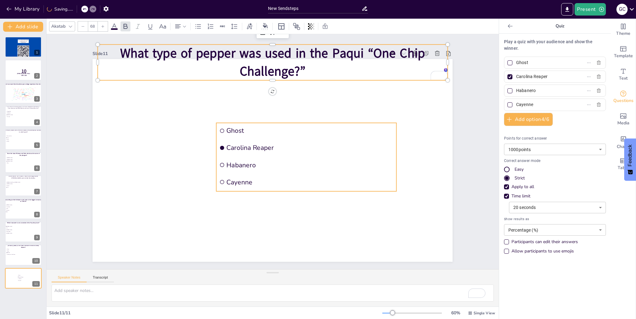
type input "Cayenne"
click at [361, 127] on span "Ghost" at bounding box center [310, 130] width 167 height 9
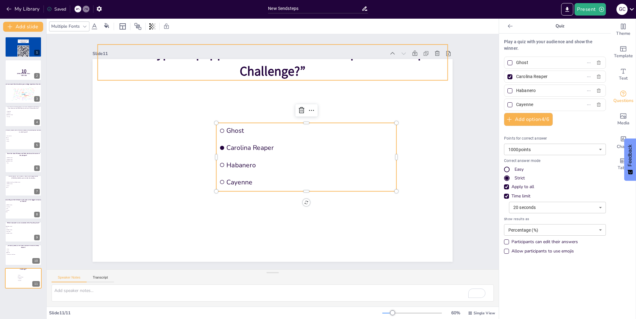
click at [307, 66] on p "What type of pepper was used in the Paqui “One Chip Challenge?”" at bounding box center [273, 62] width 350 height 36
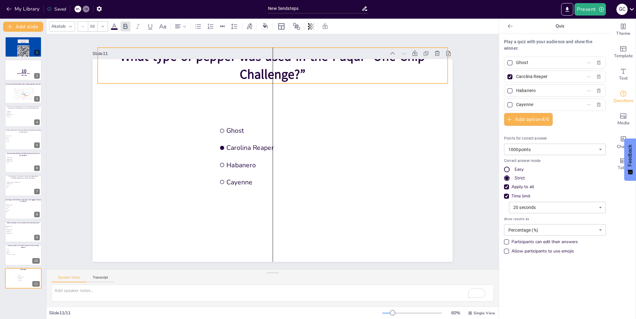
click at [269, 83] on span "What type of pepper was used in the Paqui “One Chip Challenge?”" at bounding box center [272, 65] width 305 height 35
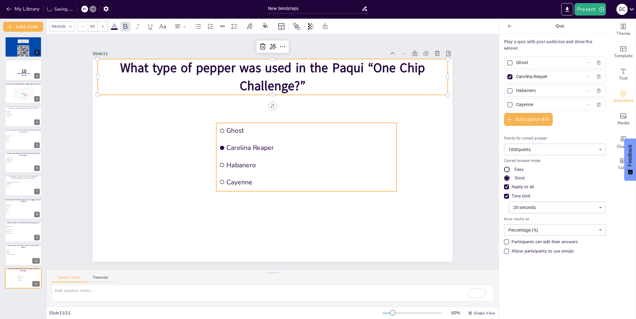
click at [266, 131] on span "Ghost" at bounding box center [310, 130] width 167 height 9
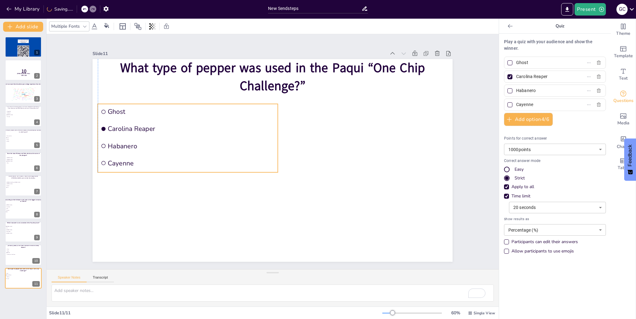
drag, startPoint x: 298, startPoint y: 169, endPoint x: 178, endPoint y: 150, distance: 121.8
click at [178, 150] on li "Habanero" at bounding box center [188, 146] width 180 height 16
click at [541, 207] on body "My Library Saved New Sendsteps Present G C Document fonts Akatab Popular fonts …" at bounding box center [318, 159] width 636 height 319
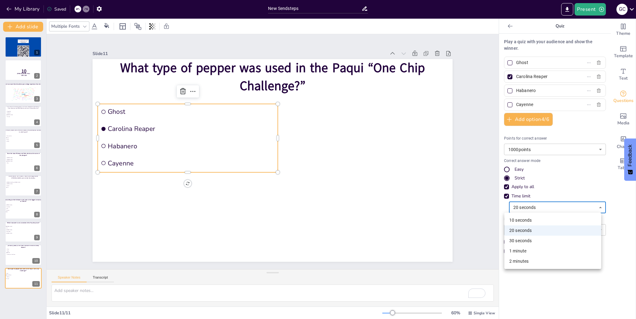
click at [528, 222] on li "10 seconds" at bounding box center [553, 220] width 97 height 10
type input "10"
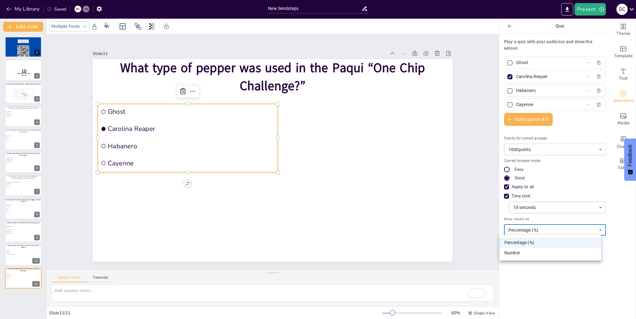
click at [534, 230] on body "My Library Saved New Sendsteps Present G C Document fonts Akatab Popular fonts …" at bounding box center [318, 159] width 636 height 319
click at [534, 230] on div at bounding box center [318, 159] width 636 height 319
click at [11, 252] on span "ZooTopia" at bounding box center [15, 252] width 17 height 1
type input "Frozen"
type input "Moana"
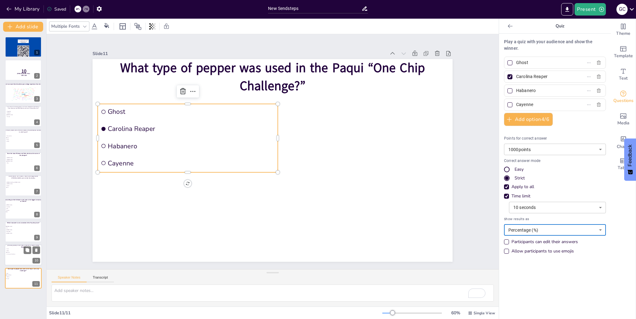
type input "ZooTopia"
type input "The Emperor's New Groove"
type input "20"
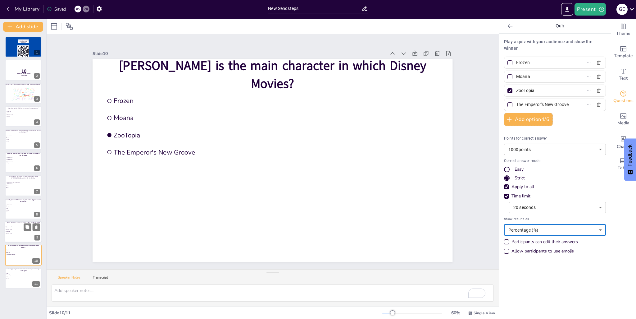
click at [13, 231] on li "Slinky Dogg" at bounding box center [14, 232] width 19 height 2
type input "[PERSON_NAME]"
type input "Sid"
type input "[PERSON_NAME]"
type input "Slinky Dogg"
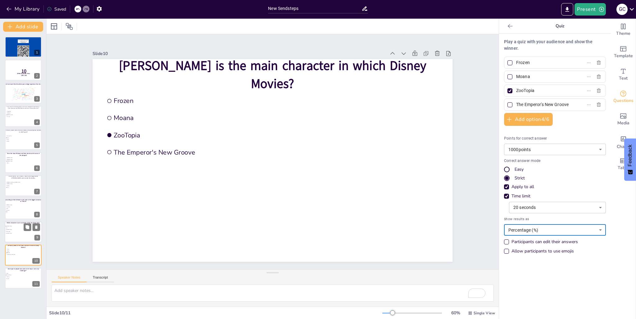
type input "500"
type input "10"
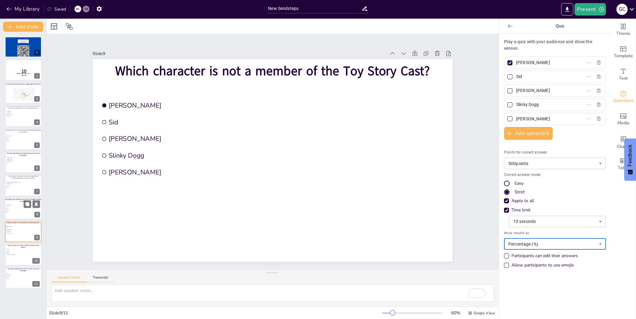
click at [11, 211] on li "Ibai" at bounding box center [14, 212] width 19 height 2
type input "[PERSON_NAME]"
type input "I Am Speed"
type input "Ninja"
type input "Pokimane"
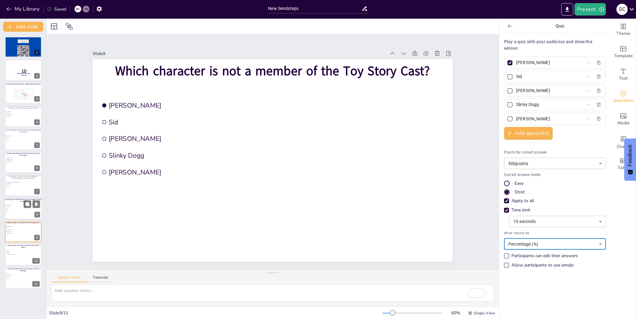
type input "1000"
type input "20"
type input "Ibai"
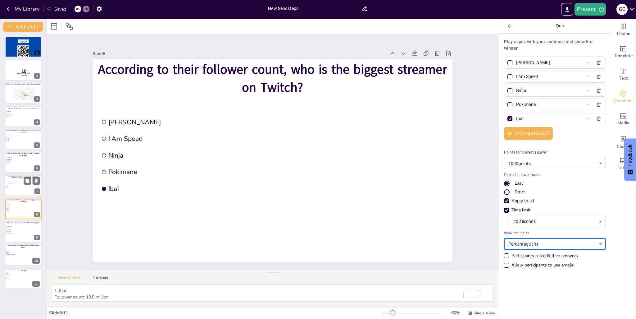
click at [20, 191] on div at bounding box center [23, 185] width 37 height 21
type input "[PERSON_NAME] "Roxy" [PERSON_NAME]"
type input "[PERSON_NAME]"
type input "D-Gurlz"
type input "Truth"
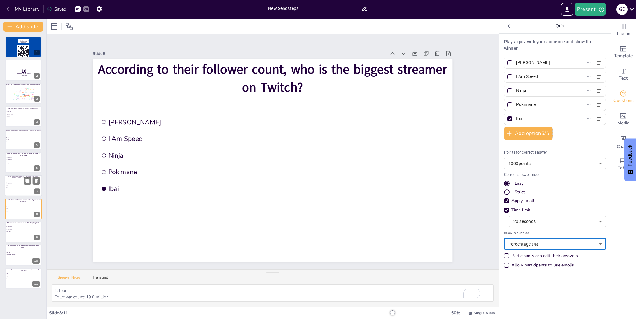
type input "500"
type input "10"
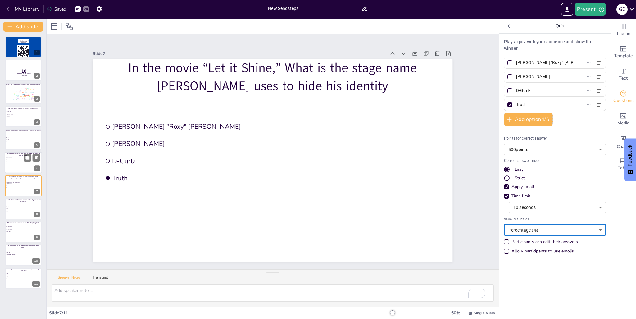
click at [17, 164] on div at bounding box center [23, 162] width 37 height 21
type input "[PERSON_NAME]"
type input "Pinky"
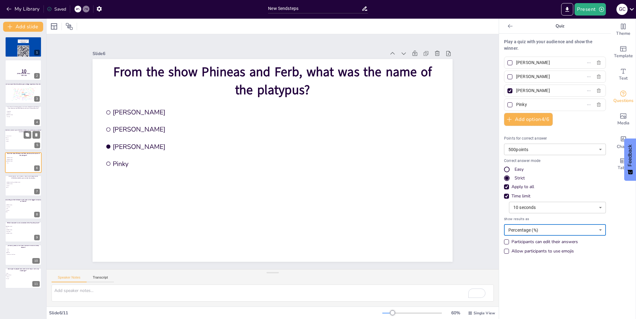
click at [20, 143] on div at bounding box center [23, 139] width 37 height 21
type input "Track and Field"
type input "Tennis"
type input "Soccer"
type input "WNBA"
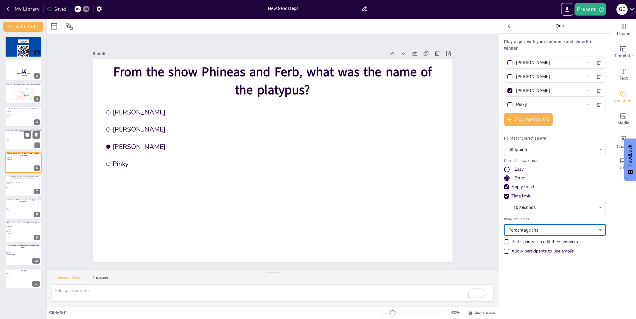
type input "20"
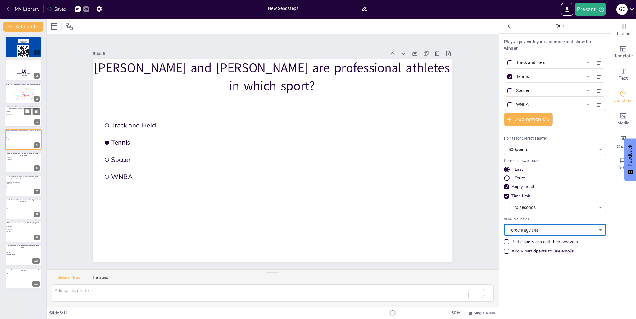
click at [12, 111] on li "SpongeBob" at bounding box center [15, 112] width 19 height 2
type input "SpongeBob"
type input "Squidward"
type input "[PERSON_NAME]"
type input "Mr. Krabs"
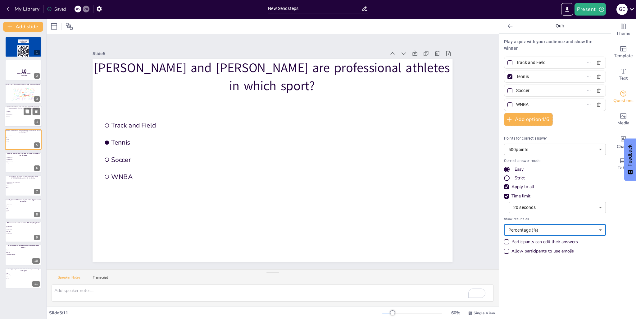
type input "1000"
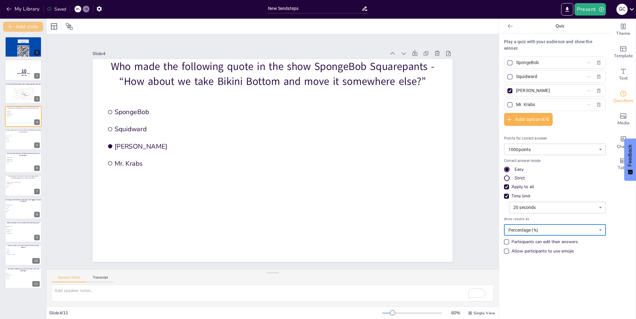
click at [33, 25] on button "Add slide" at bounding box center [23, 27] width 40 height 10
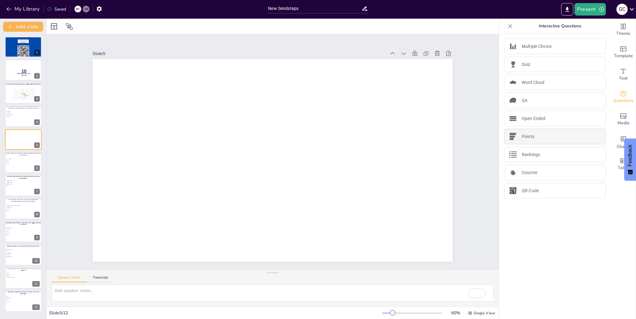
click at [535, 140] on div "Points" at bounding box center [555, 137] width 102 height 16
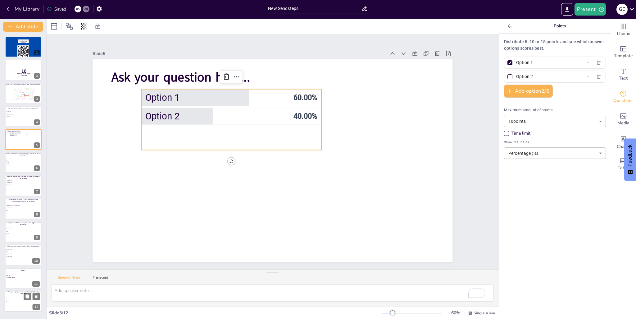
click at [5, 296] on div "What type of pepper was used in the Paqui “One Chip Challenge?” Ghost Carolina …" at bounding box center [23, 301] width 37 height 21
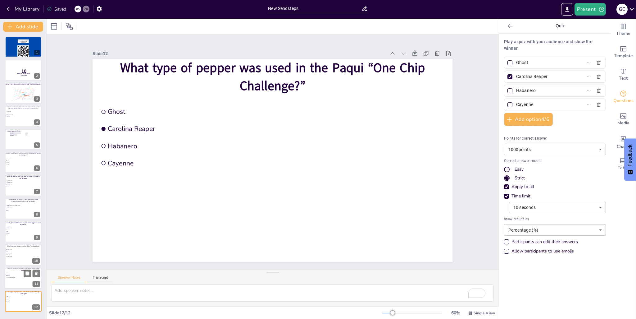
click at [16, 276] on li "ZooTopia" at bounding box center [15, 276] width 19 height 2
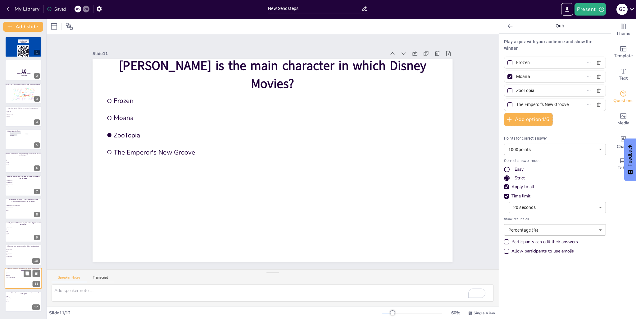
type input "Frozen"
type input "Moana"
type input "ZooTopia"
type input "The Emperor's New Groove"
type input "20"
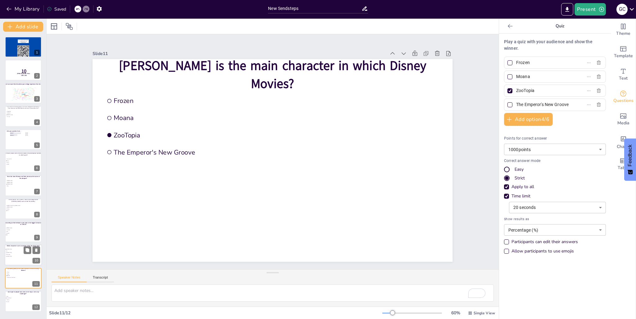
click at [16, 261] on div at bounding box center [23, 255] width 37 height 21
type input "[PERSON_NAME]"
type input "Sid"
type input "[PERSON_NAME]"
type input "Slinky Dogg"
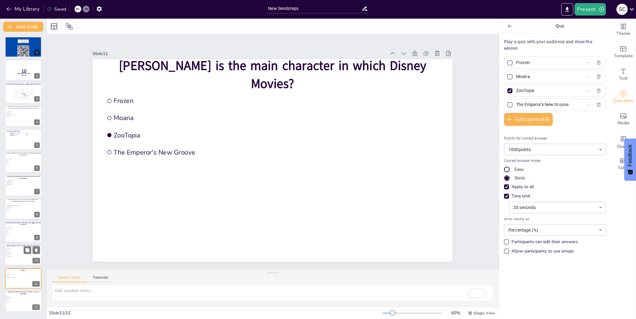
type input "500"
type input "10"
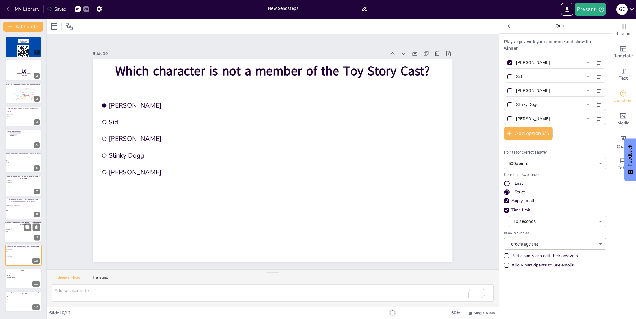
click at [11, 230] on span "I Am Speed" at bounding box center [14, 229] width 17 height 1
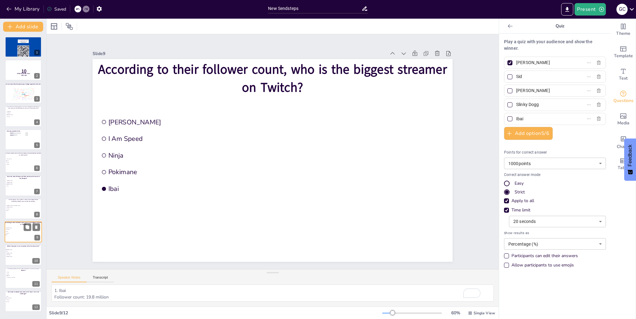
type input "[PERSON_NAME]"
type input "I Am Speed"
type input "Ninja"
type input "Pokimane"
type input "1000"
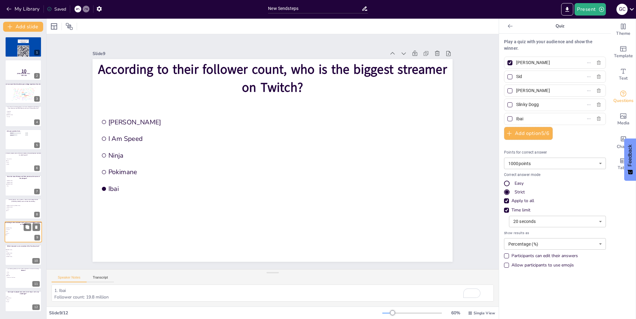
type input "20"
type input "Ibai"
click at [19, 205] on span "[PERSON_NAME] "Roxy" [PERSON_NAME]" at bounding box center [15, 205] width 17 height 1
type input "[PERSON_NAME] "Roxy" [PERSON_NAME]"
type input "[PERSON_NAME]"
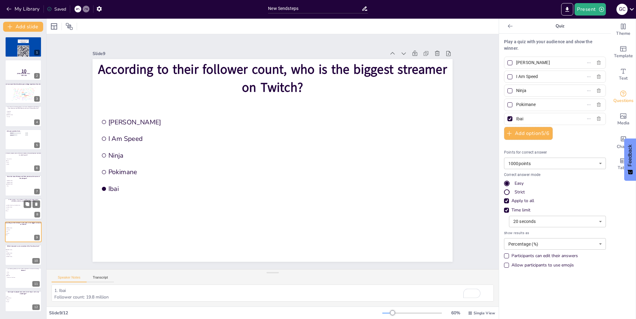
type input "D-Gurlz"
type input "Truth"
type input "500"
type input "10"
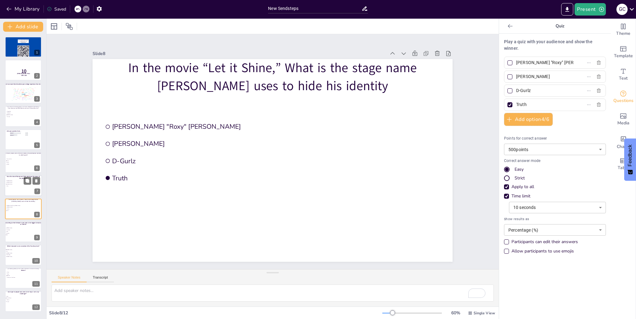
click at [8, 182] on span "[PERSON_NAME]" at bounding box center [15, 182] width 17 height 1
type input "[PERSON_NAME]"
type input "Pinky"
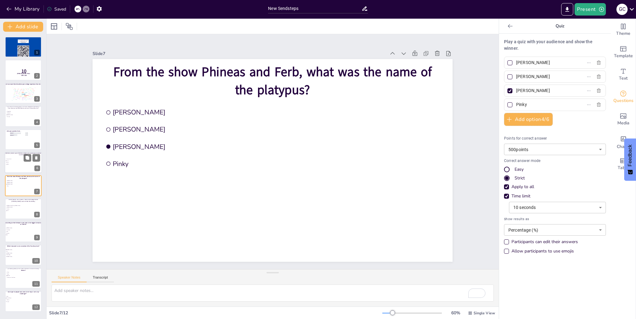
click at [10, 164] on span "WNBA" at bounding box center [15, 164] width 17 height 1
type input "Track and Field"
type input "Tennis"
type input "Soccer"
type input "WNBA"
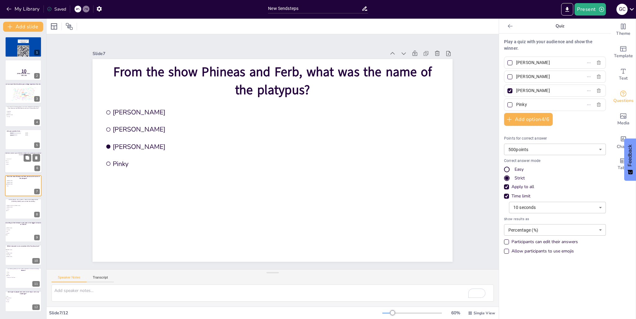
type input "20"
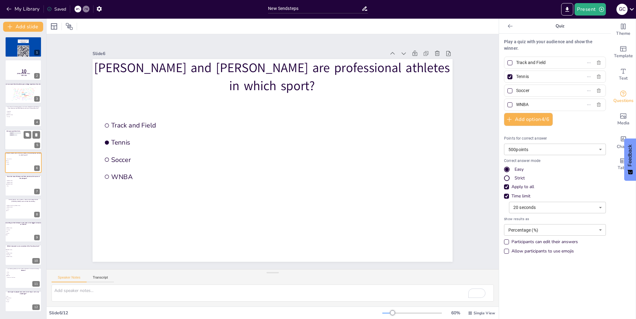
click at [13, 146] on div at bounding box center [23, 139] width 37 height 21
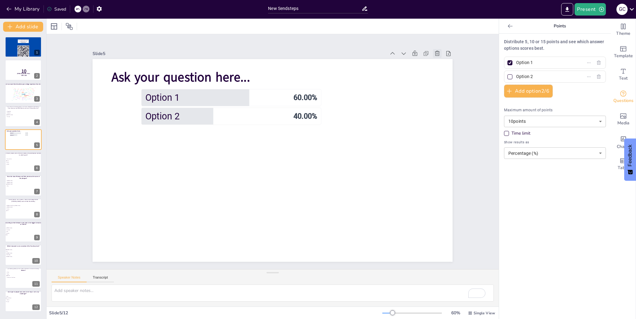
click at [436, 51] on icon at bounding box center [437, 53] width 6 height 6
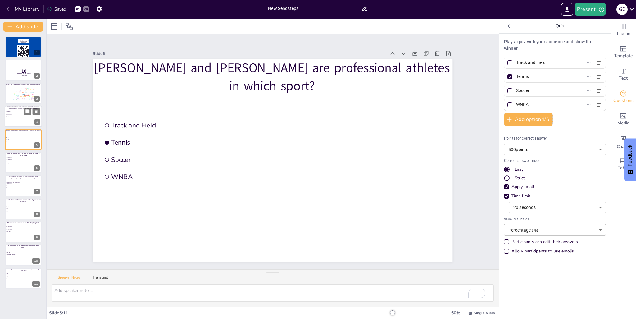
click at [11, 120] on div at bounding box center [23, 116] width 37 height 21
type input "SpongeBob"
type input "Squidward"
type input "[PERSON_NAME]"
type input "Mr. Krabs"
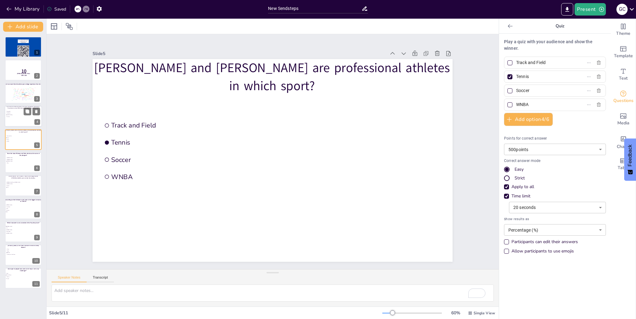
type input "1000"
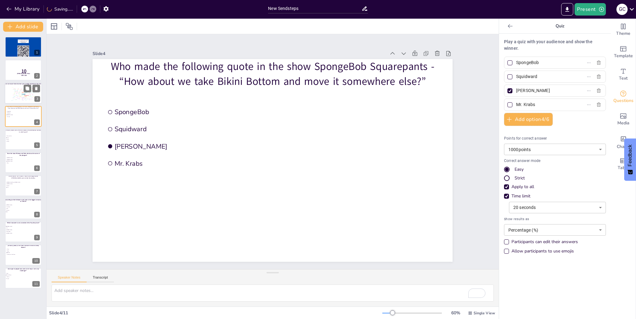
click at [15, 85] on div at bounding box center [23, 93] width 37 height 21
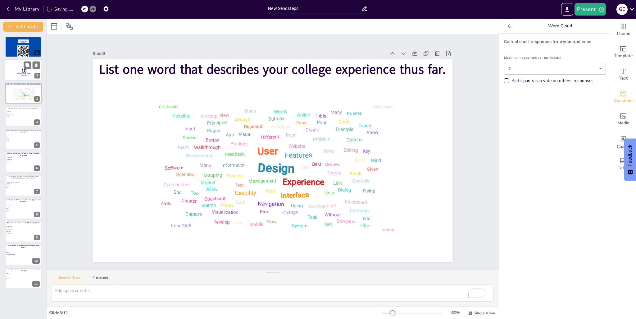
click at [17, 73] on span "[PERSON_NAME] Trivia - UNIV 1000" at bounding box center [24, 74] width 14 height 4
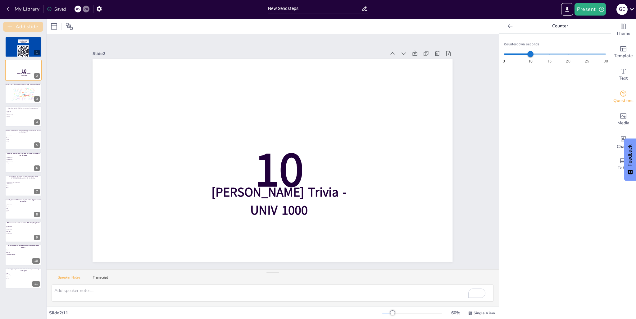
click at [23, 28] on button "Add slide" at bounding box center [23, 27] width 40 height 10
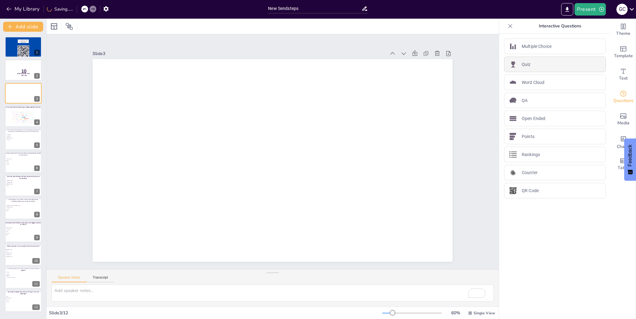
click at [524, 68] on div "Quiz" at bounding box center [555, 65] width 102 height 16
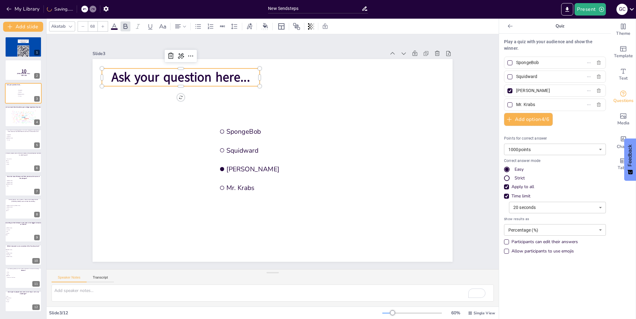
click at [189, 75] on span "Ask your question here..." at bounding box center [181, 77] width 139 height 17
click at [189, 74] on span "Ask your question here..." at bounding box center [181, 77] width 139 height 17
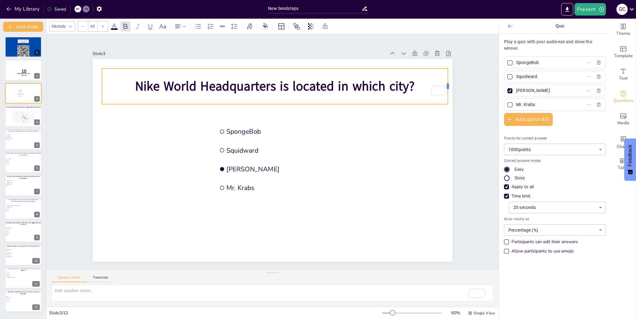
drag, startPoint x: 255, startPoint y: 83, endPoint x: 444, endPoint y: 79, distance: 188.4
click at [448, 79] on div at bounding box center [450, 86] width 5 height 36
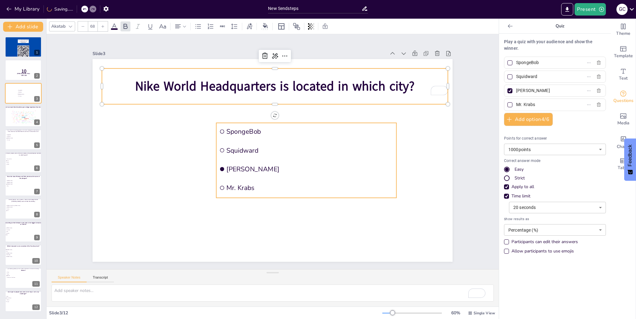
click at [343, 146] on span "Squidward" at bounding box center [310, 150] width 167 height 9
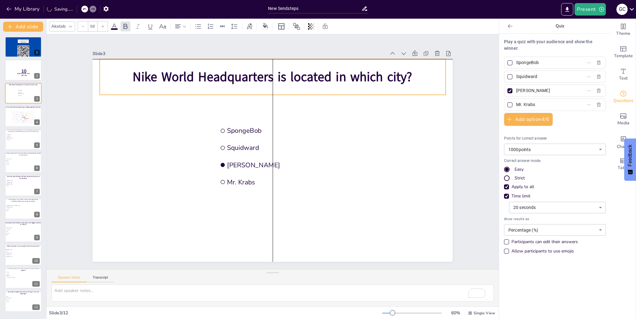
drag, startPoint x: 318, startPoint y: 91, endPoint x: 316, endPoint y: 83, distance: 8.6
click at [316, 83] on span "Nike World Headquarters is located in which city?" at bounding box center [273, 76] width 280 height 17
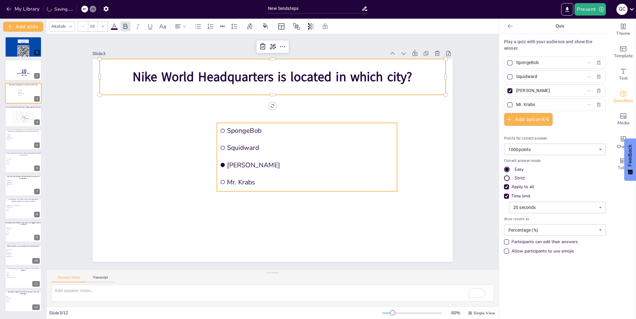
click at [218, 157] on li "[PERSON_NAME]" at bounding box center [307, 165] width 180 height 16
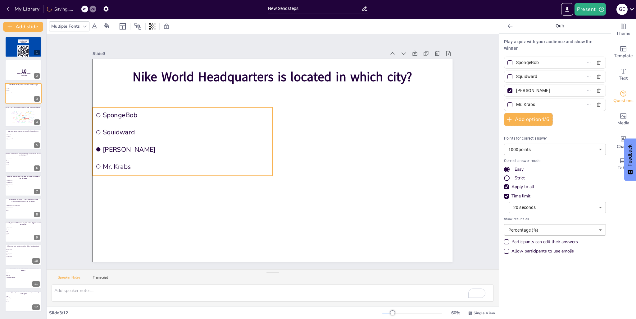
drag, startPoint x: 284, startPoint y: 152, endPoint x: 161, endPoint y: 137, distance: 123.6
click at [161, 137] on li "Squidward" at bounding box center [183, 132] width 180 height 16
click at [534, 62] on input "SpongeBob" at bounding box center [545, 62] width 58 height 9
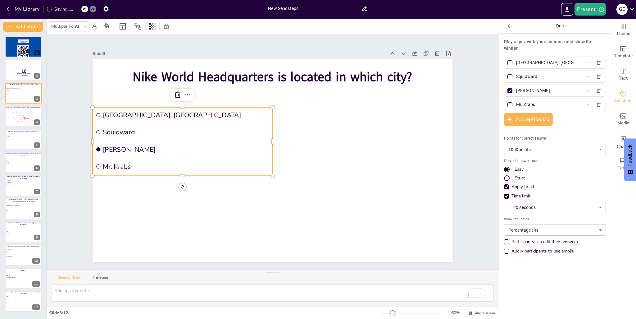
type input "[GEOGRAPHIC_DATA], [GEOGRAPHIC_DATA]"
click at [518, 74] on input "Squidward" at bounding box center [545, 76] width 58 height 9
type input "V"
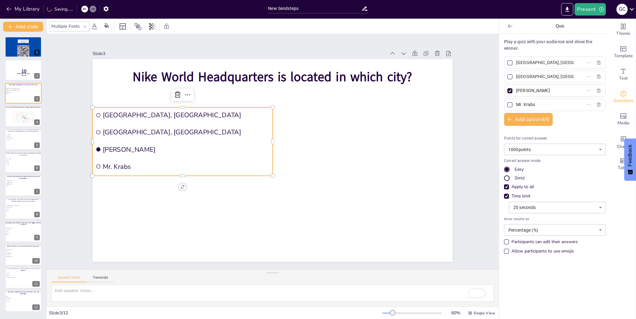
type input "[GEOGRAPHIC_DATA], [GEOGRAPHIC_DATA]"
click at [529, 90] on input "[PERSON_NAME]" at bounding box center [545, 90] width 58 height 9
type input "[GEOGRAPHIC_DATA], [GEOGRAPHIC_DATA]"
click at [519, 103] on input "Mr. Krabs" at bounding box center [545, 104] width 58 height 9
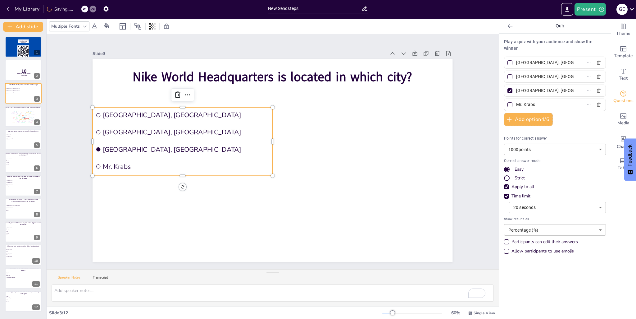
click at [519, 103] on input "Mr. Krabs" at bounding box center [545, 104] width 58 height 9
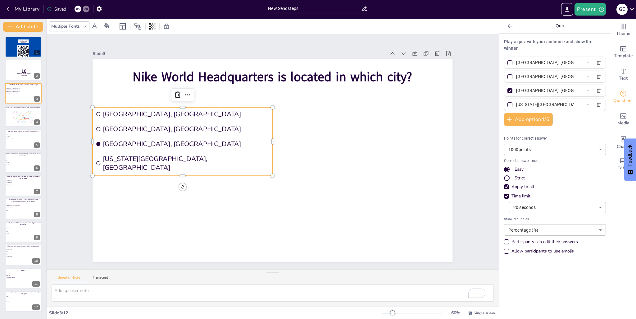
drag, startPoint x: 539, startPoint y: 104, endPoint x: 512, endPoint y: 104, distance: 27.4
click at [516, 104] on input "[US_STATE][GEOGRAPHIC_DATA], [GEOGRAPHIC_DATA]" at bounding box center [545, 104] width 58 height 9
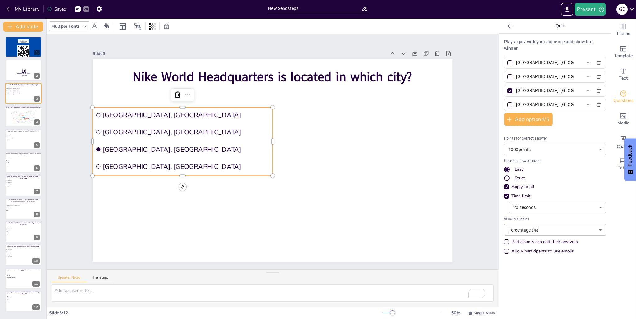
type input "[GEOGRAPHIC_DATA], [GEOGRAPHIC_DATA]"
click at [477, 228] on div "Slide 1 Go to [URL][DOMAIN_NAME] and login with code: Free96692984 Slide 2 10 […" at bounding box center [273, 151] width 452 height 235
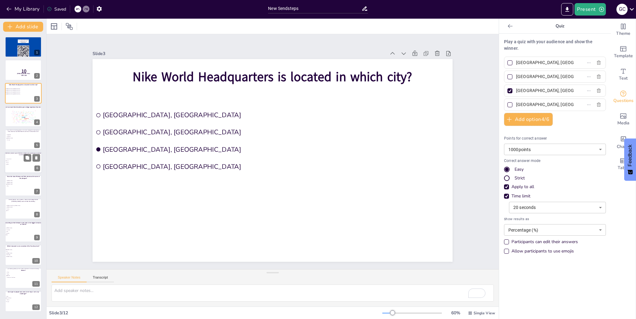
drag, startPoint x: 19, startPoint y: 164, endPoint x: 18, endPoint y: 142, distance: 22.4
click at [19, 158] on ul "Track and Field Tennis Soccer WNBA" at bounding box center [15, 161] width 19 height 7
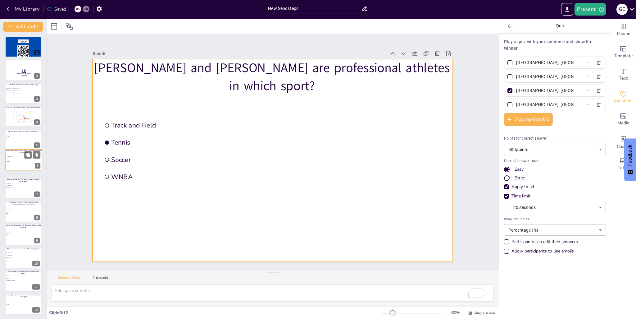
type input "Track and Field"
type input "Tennis"
type input "Soccer"
type input "WNBA"
type input "500"
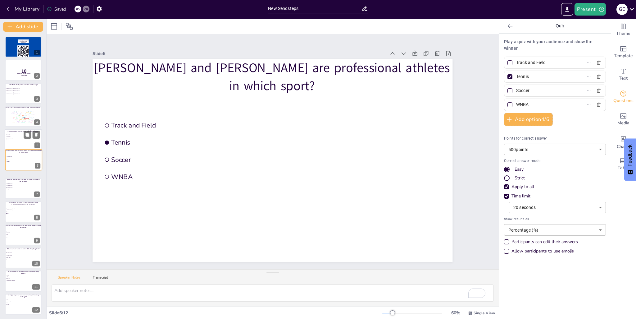
click at [18, 140] on li "Mr. Krabs" at bounding box center [15, 140] width 19 height 2
type input "SpongeBob"
type input "Squidward"
type input "[PERSON_NAME]"
type input "Mr. Krabs"
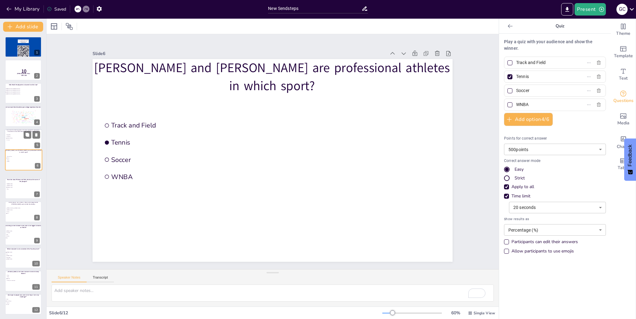
type input "1000"
drag, startPoint x: 18, startPoint y: 140, endPoint x: 18, endPoint y: 135, distance: 5.3
click at [18, 139] on li "Mr. Krabs" at bounding box center [15, 140] width 19 height 2
click at [18, 138] on span "[PERSON_NAME]" at bounding box center [15, 137] width 17 height 1
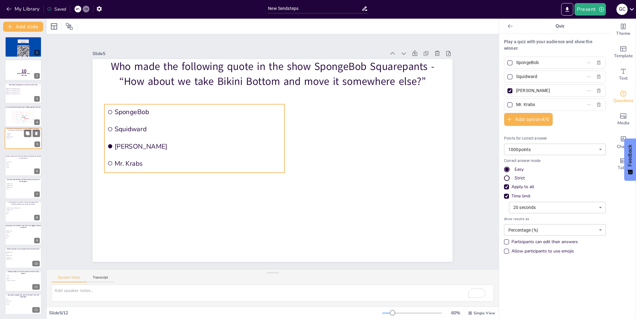
click at [18, 135] on ul "SpongeBob Squidward [PERSON_NAME] Mr. Krabs" at bounding box center [15, 135] width 18 height 7
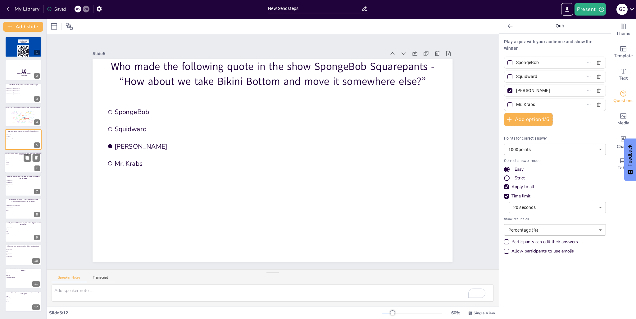
click at [19, 162] on span "Soccer" at bounding box center [15, 162] width 17 height 1
type input "Track and Field"
type input "Tennis"
type input "Soccer"
type input "WNBA"
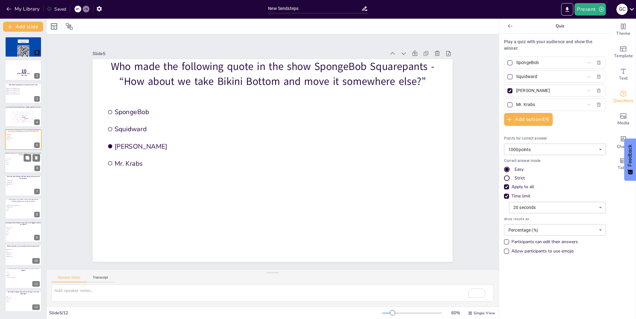
type input "500"
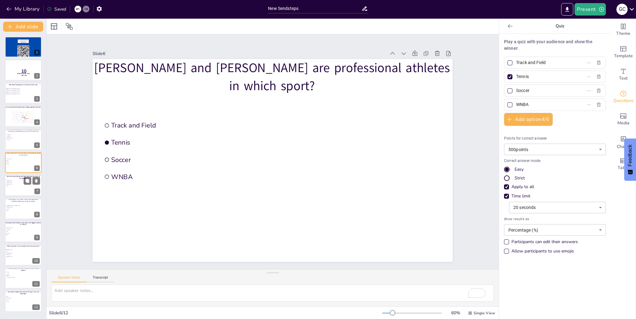
click at [14, 186] on li "Pinky" at bounding box center [15, 186] width 19 height 2
type input "[PERSON_NAME]"
type input "Pinky"
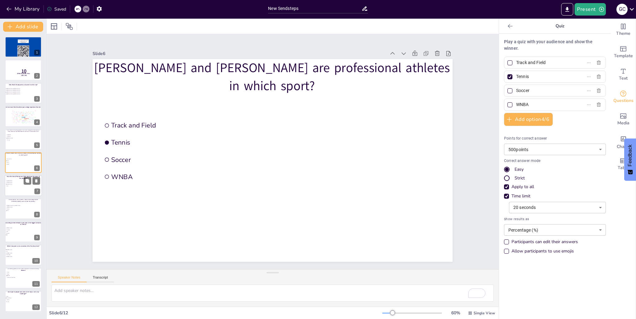
type input "10"
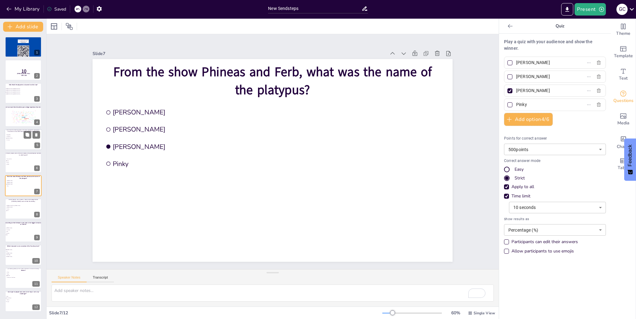
click at [7, 144] on div at bounding box center [23, 139] width 37 height 21
type input "SpongeBob"
type input "Squidward"
type input "[PERSON_NAME]"
type input "Mr. Krabs"
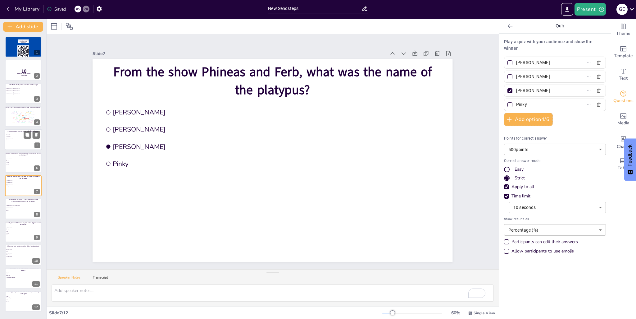
type input "1000"
type input "20"
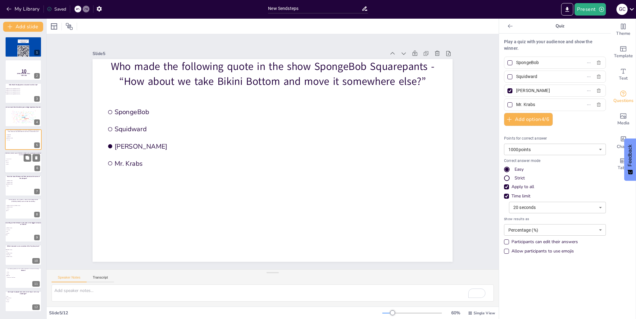
click at [11, 169] on div at bounding box center [23, 162] width 37 height 21
type input "Track and Field"
type input "Tennis"
type input "Soccer"
type input "WNBA"
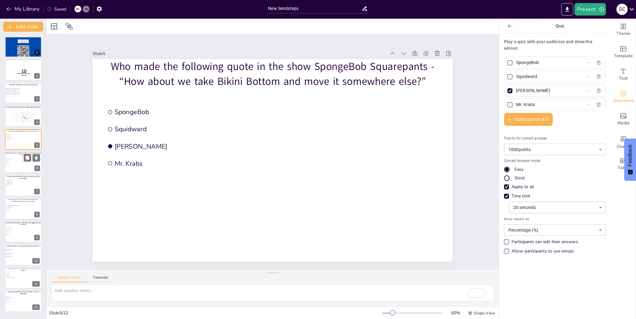
type input "500"
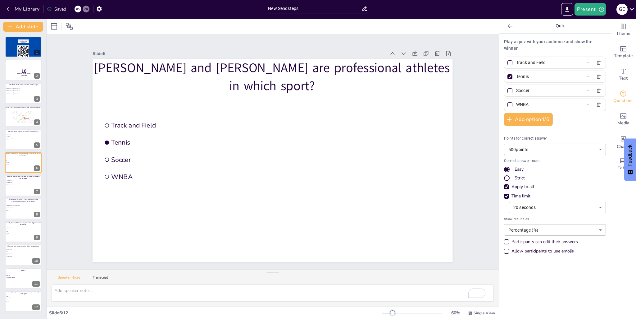
click at [13, 197] on div "Go to [URL][DOMAIN_NAME] and login with code: Free96692984 1 10 [PERSON_NAME] T…" at bounding box center [23, 174] width 46 height 275
click at [11, 192] on div at bounding box center [23, 185] width 37 height 21
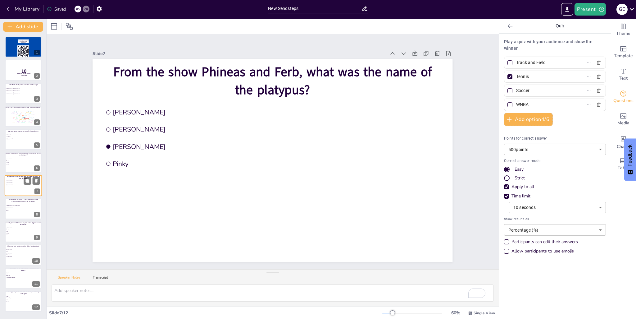
type input "[PERSON_NAME]"
type input "Pinky"
type input "10"
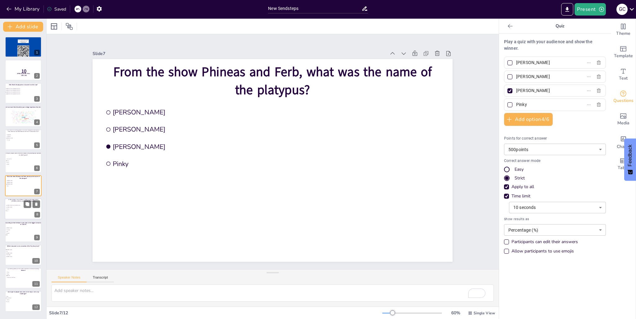
click at [11, 209] on span "D-Gurlz" at bounding box center [15, 209] width 17 height 1
type input "[PERSON_NAME] "Roxy" [PERSON_NAME]"
type input "D-Gurlz"
type input "Truth"
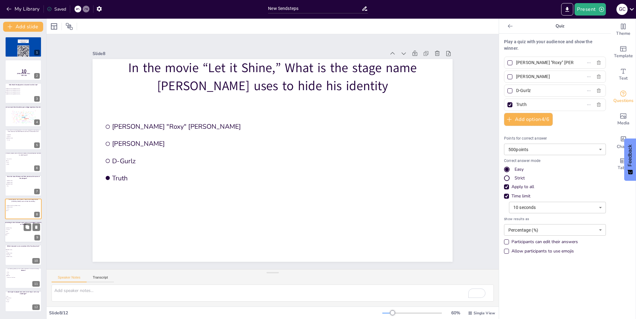
click at [11, 230] on span "I Am Speed" at bounding box center [14, 229] width 17 height 1
type input "[PERSON_NAME]"
type input "I Am Speed"
type input "Ninja"
type input "Pokimane"
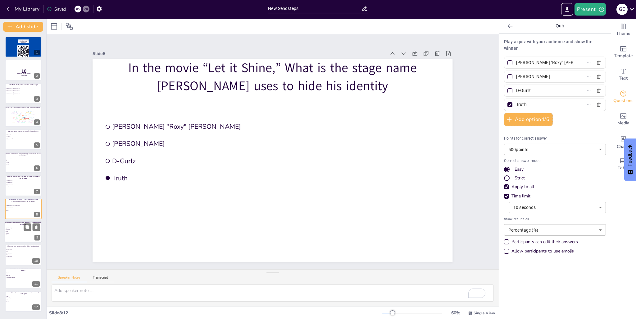
type input "1000"
type input "20"
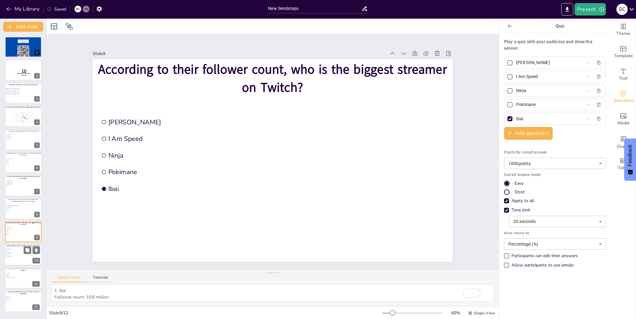
click at [11, 251] on span "Sid" at bounding box center [14, 250] width 17 height 1
type input "[PERSON_NAME]"
type input "Sid"
type input "[PERSON_NAME]"
type input "Slinky Dogg"
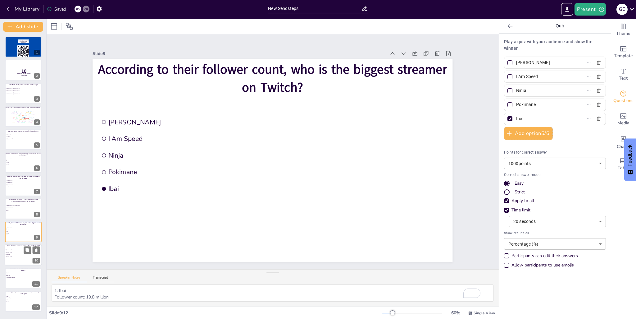
type input "500"
type input "10"
type input "[PERSON_NAME]"
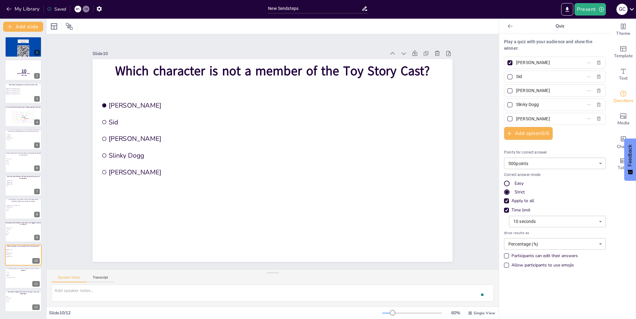
click at [13, 266] on div "Go to [URL][DOMAIN_NAME] and login with code: Free96692984 1 10 [PERSON_NAME] T…" at bounding box center [23, 174] width 46 height 275
click at [14, 291] on div "What type of pepper was used in the Paqui “One Chip Challenge?” Ghost Carolina …" at bounding box center [23, 291] width 37 height 0
type input "Ghost"
type input "Carolina Reaper"
type input "Habanero"
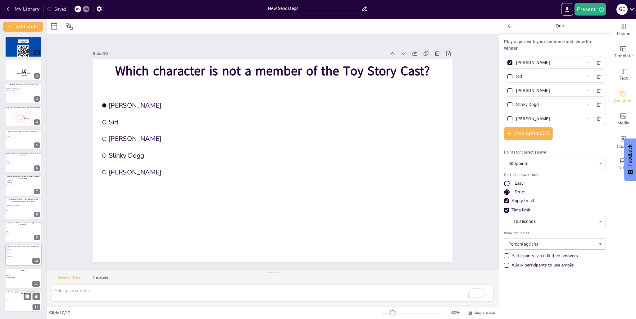
type input "Cayenne"
type input "1000"
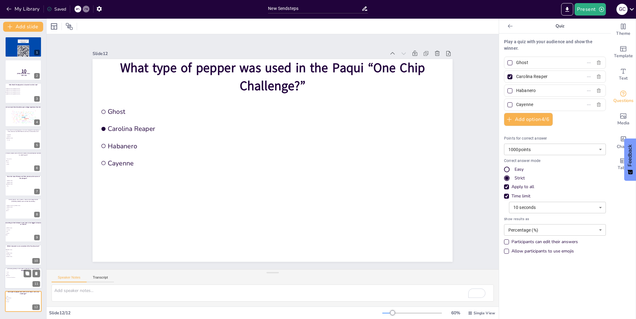
click at [14, 281] on div at bounding box center [23, 278] width 37 height 21
type input "Frozen"
type input "Moana"
type input "ZooTopia"
type input "The Emperor's New Groove"
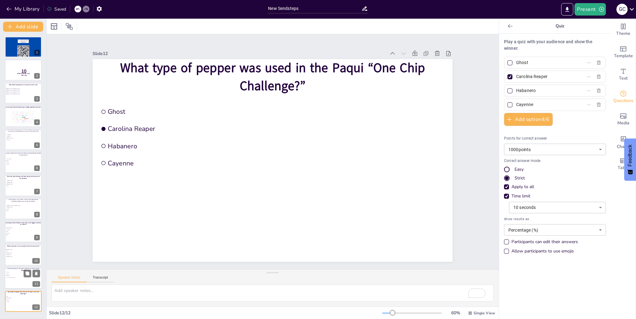
type input "20"
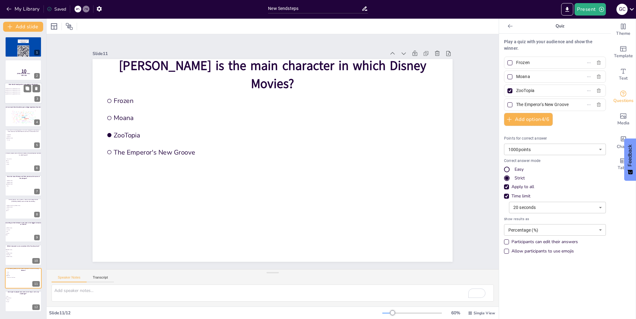
click at [13, 90] on li "[GEOGRAPHIC_DATA], [GEOGRAPHIC_DATA]" at bounding box center [14, 91] width 19 height 2
type input "[GEOGRAPHIC_DATA], [GEOGRAPHIC_DATA]"
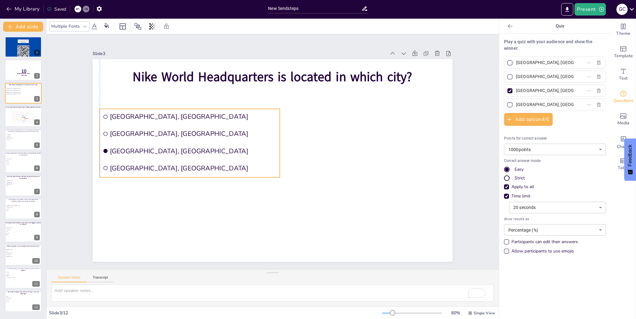
drag, startPoint x: 164, startPoint y: 150, endPoint x: 173, endPoint y: 151, distance: 8.8
click at [173, 151] on span "[GEOGRAPHIC_DATA], [GEOGRAPHIC_DATA]" at bounding box center [193, 150] width 167 height 9
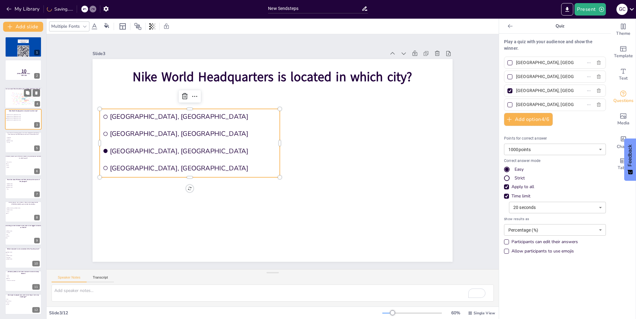
drag, startPoint x: 24, startPoint y: 121, endPoint x: 24, endPoint y: 96, distance: 25.2
click at [24, 96] on div "Design User Experience Interface Features Navigation Usability Test Process Inf…" at bounding box center [23, 98] width 26 height 15
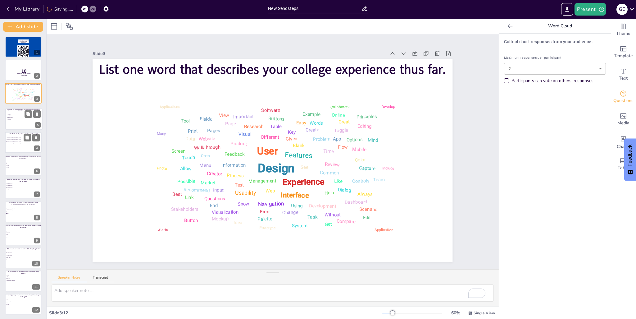
drag, startPoint x: 15, startPoint y: 137, endPoint x: 16, endPoint y: 114, distance: 22.7
click at [16, 114] on ul "SpongeBob Squidward [PERSON_NAME] Mr. Krabs" at bounding box center [16, 116] width 18 height 7
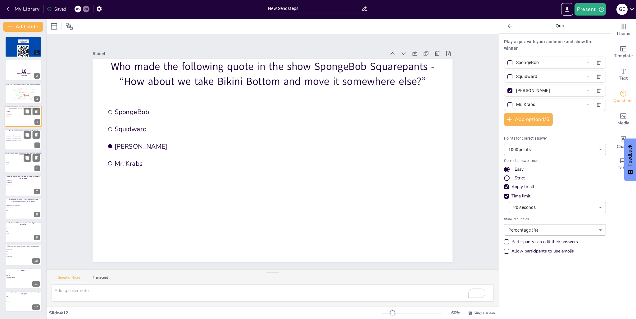
click at [18, 164] on li "WNBA" at bounding box center [15, 164] width 19 height 2
type input "Track and Field"
type input "Tennis"
type input "Soccer"
type input "WNBA"
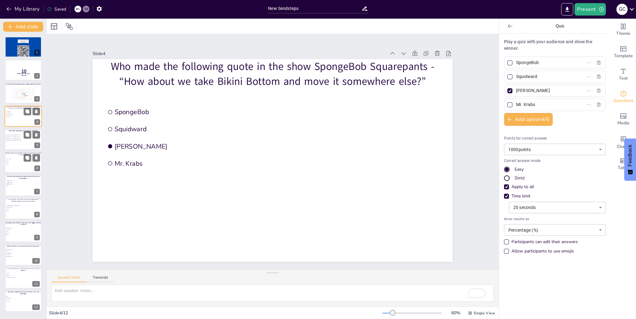
type input "500"
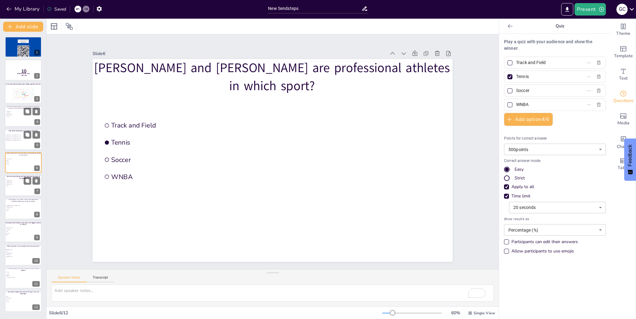
click at [10, 187] on div at bounding box center [23, 185] width 37 height 21
type input "[PERSON_NAME]"
type input "Pinky"
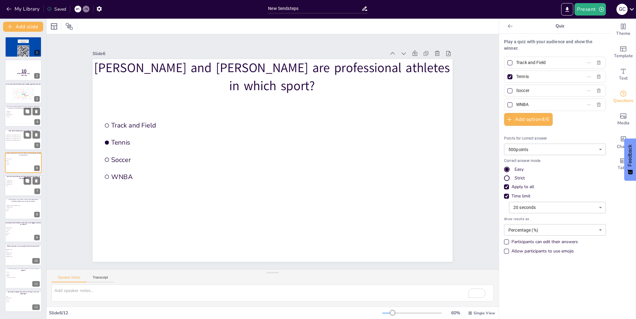
type input "10"
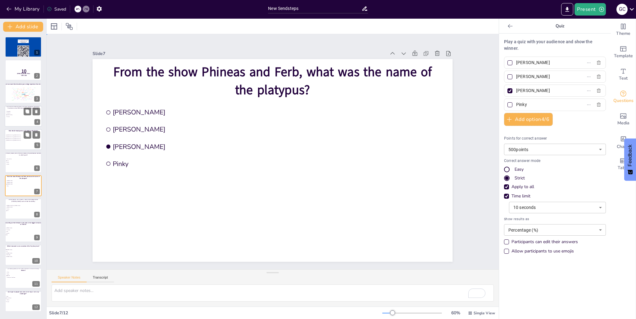
click at [472, 45] on div "Slide 1 Go to [URL][DOMAIN_NAME] and login with code: Free96692984 Slide 2 10 […" at bounding box center [273, 151] width 452 height 235
click at [291, 8] on input "New Sendsteps" at bounding box center [314, 8] width 93 height 9
click at [291, 10] on input "New Sendsteps" at bounding box center [314, 8] width 93 height 9
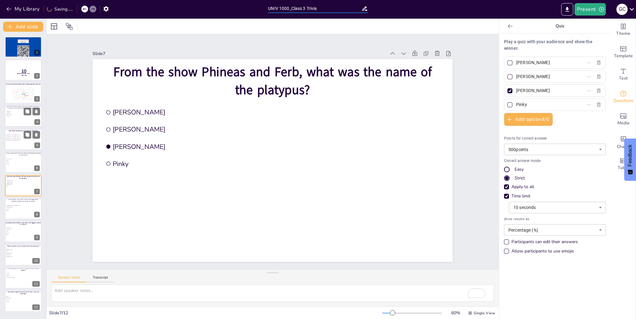
type input "UNIV 1000_Class 3 Trivia"
click at [470, 94] on div "Slide 1 Go to [URL][DOMAIN_NAME] and login with code: Free96692984 Slide 2 10 […" at bounding box center [273, 151] width 452 height 235
click at [21, 301] on span "Cayenne" at bounding box center [14, 301] width 17 height 1
type input "Ghost"
type input "Carolina Reaper"
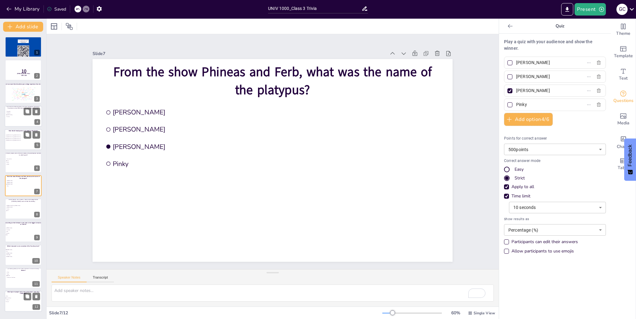
type input "Habanero"
type input "Cayenne"
type input "1000"
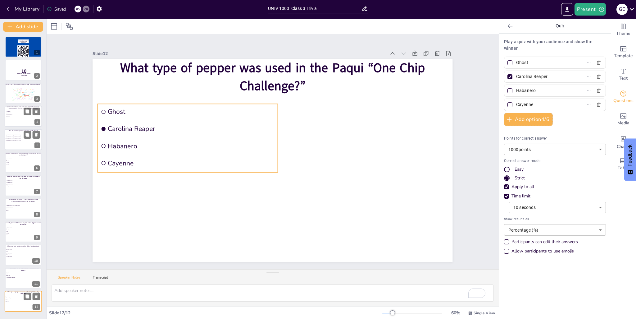
click at [21, 300] on span "Habanero" at bounding box center [14, 299] width 17 height 1
